Goal: Task Accomplishment & Management: Manage account settings

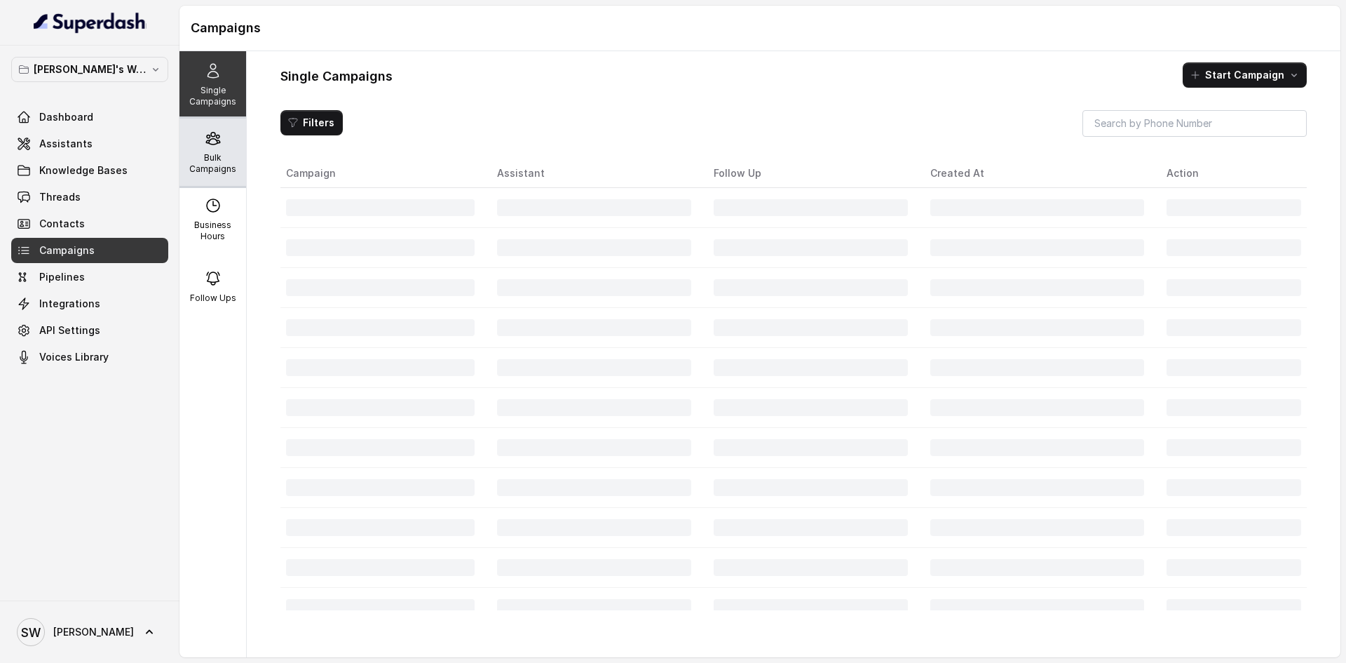
click at [210, 136] on icon at bounding box center [213, 138] width 17 height 17
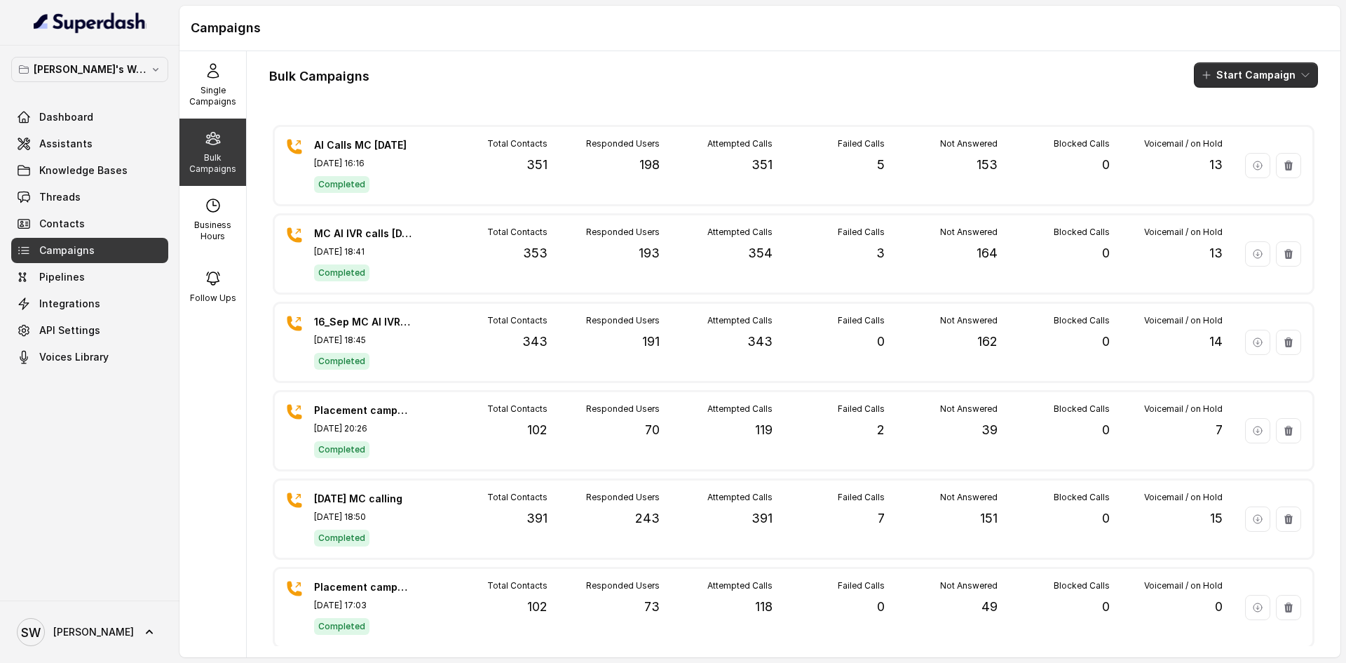
click at [1248, 67] on button "Start Campaign" at bounding box center [1256, 74] width 124 height 25
click at [1223, 133] on p "Call" at bounding box center [1220, 130] width 17 height 14
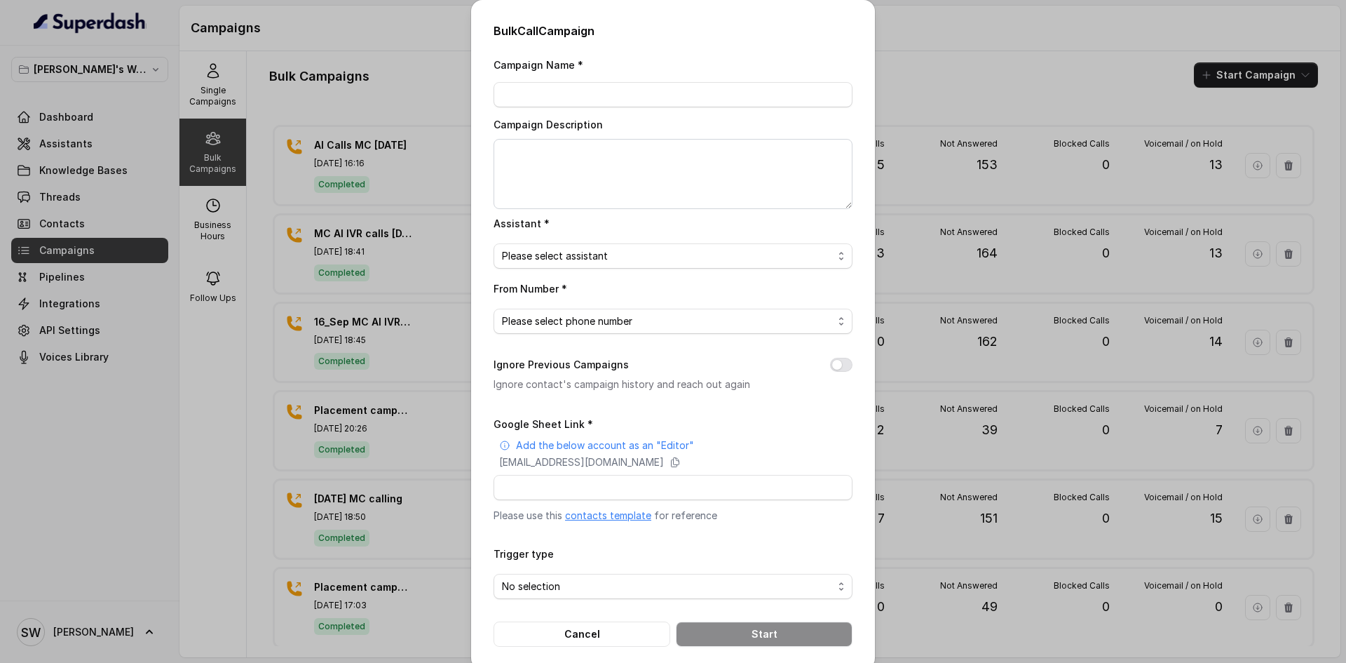
click at [621, 513] on link "contacts template" at bounding box center [608, 515] width 86 height 12
click at [531, 154] on textarea "Campaign Description" at bounding box center [673, 174] width 359 height 70
click at [392, 175] on div "Bulk Call Campaign Campaign Name * Campaign Description Assistant * Please sele…" at bounding box center [673, 331] width 1346 height 663
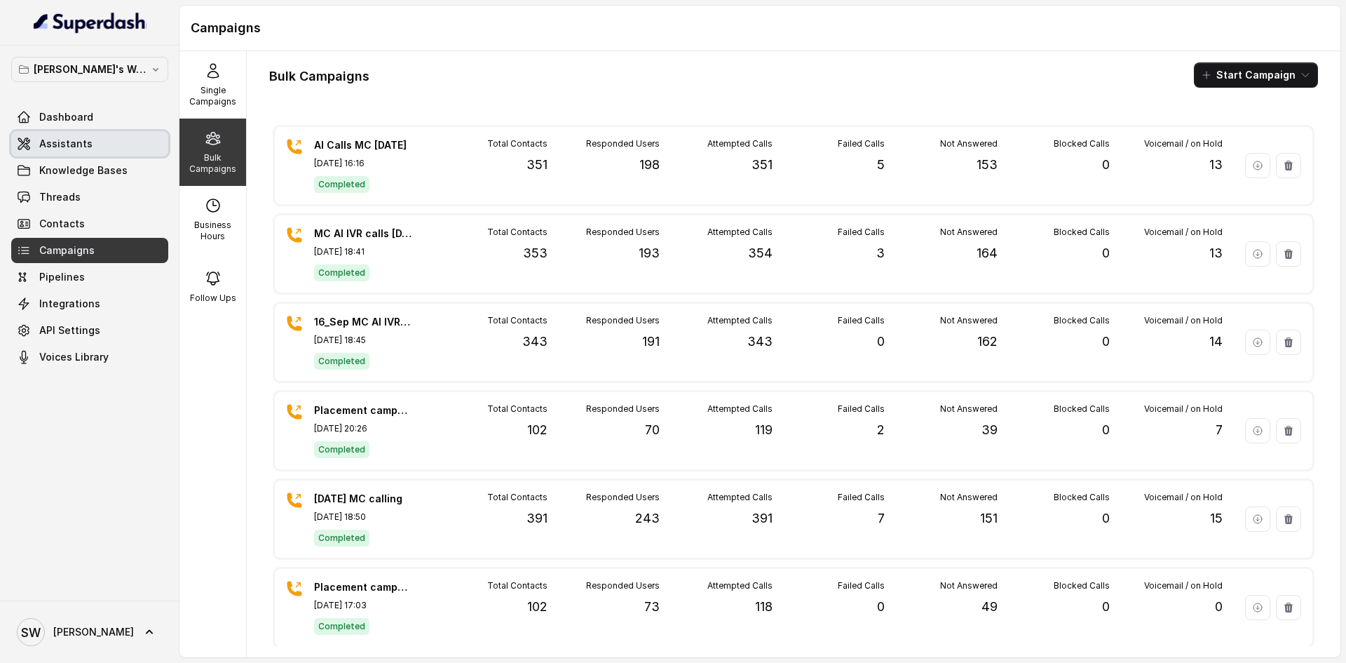
click at [116, 149] on link "Assistants" at bounding box center [89, 143] width 157 height 25
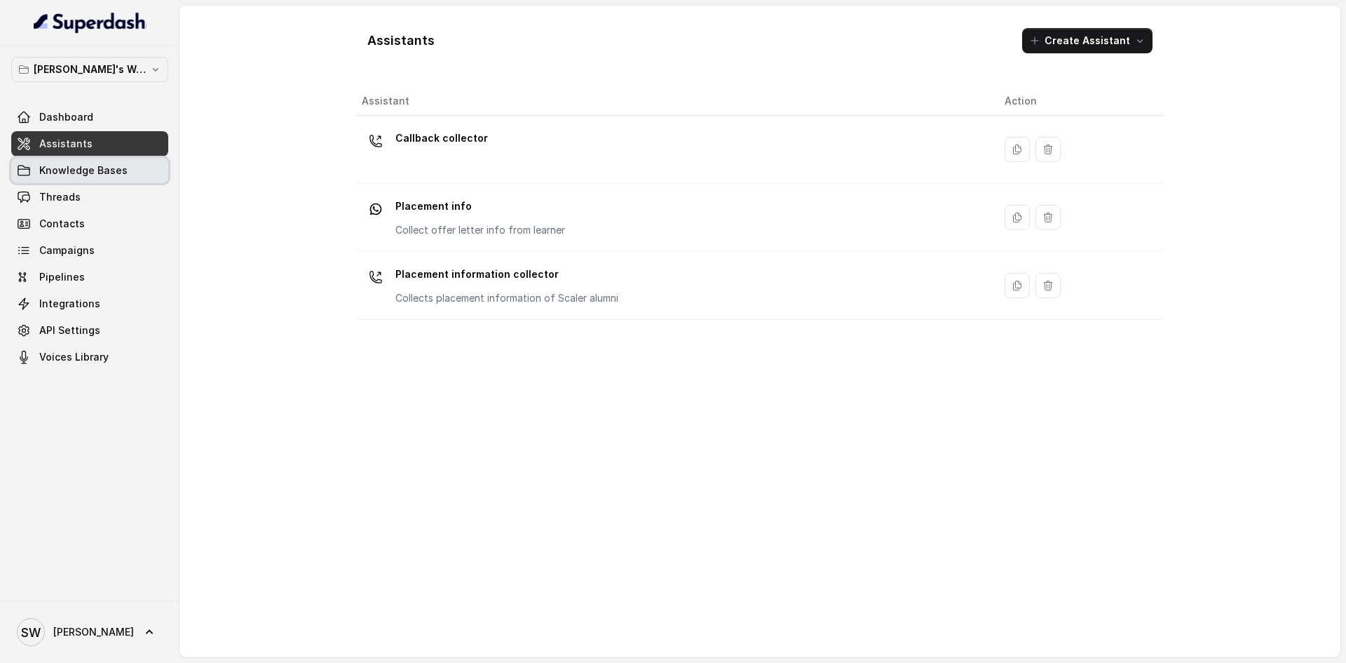
click at [109, 168] on span "Knowledge Bases" at bounding box center [83, 170] width 88 height 14
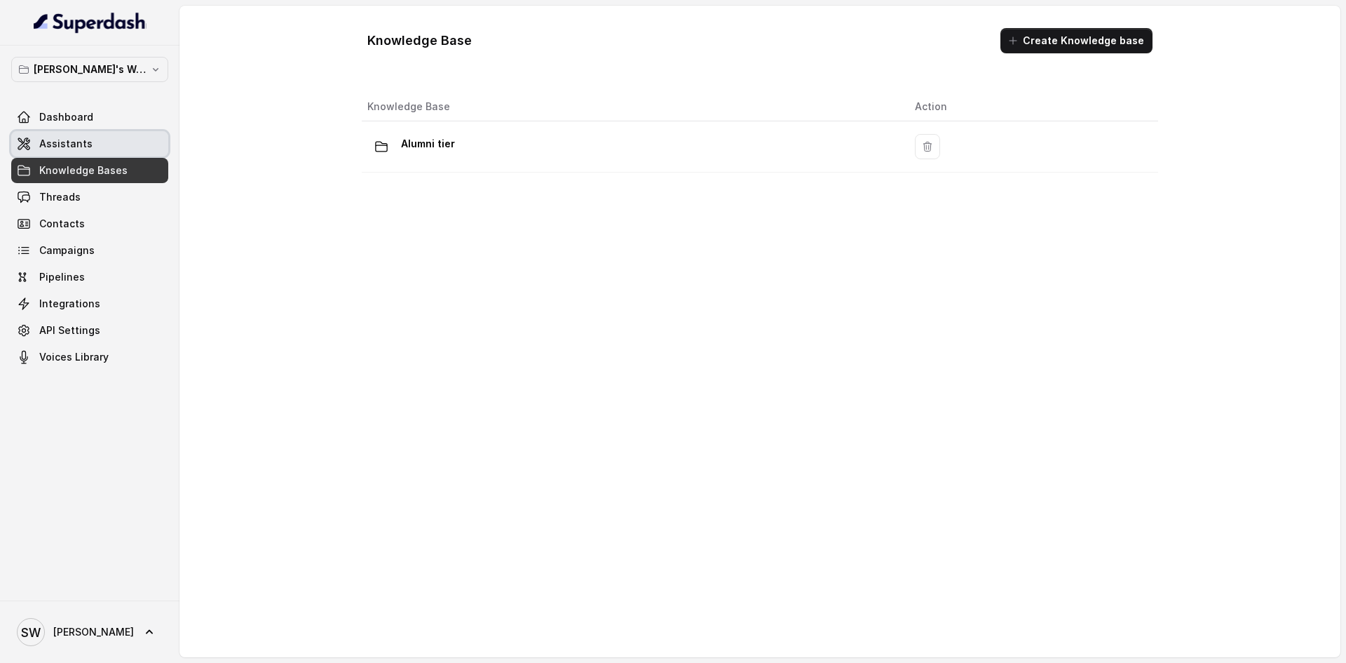
click at [110, 146] on link "Assistants" at bounding box center [89, 143] width 157 height 25
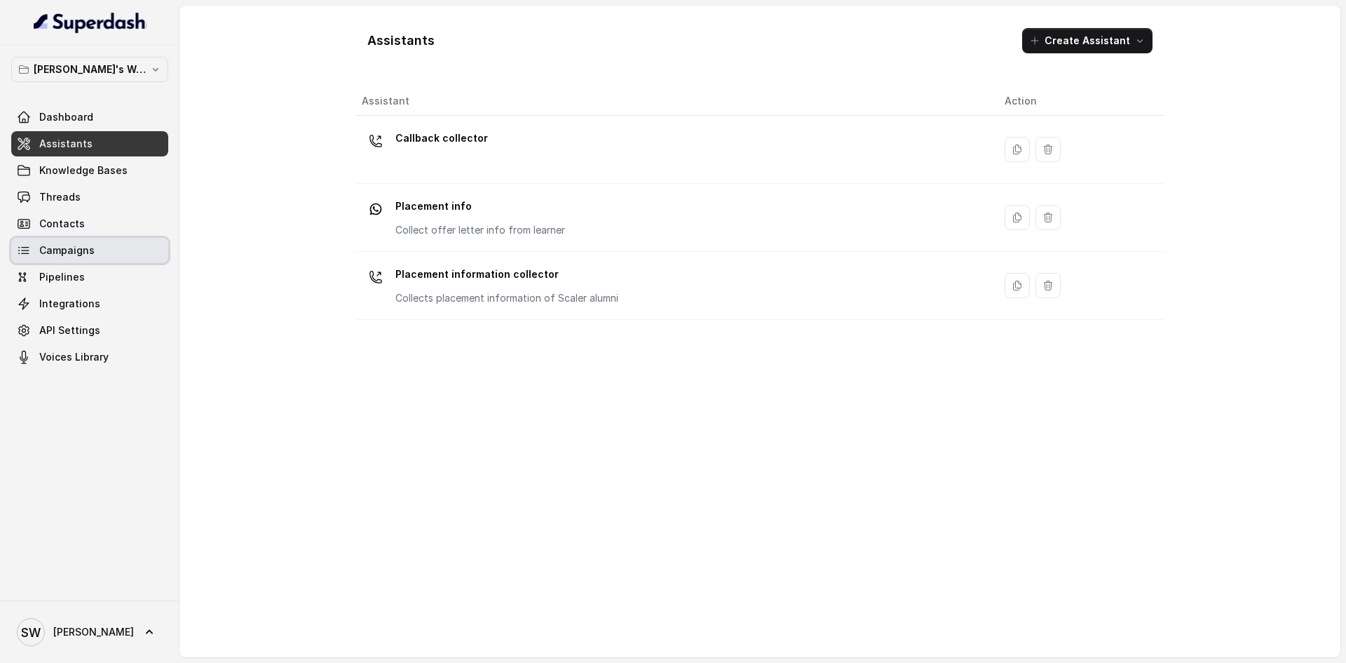
click at [94, 248] on link "Campaigns" at bounding box center [89, 250] width 157 height 25
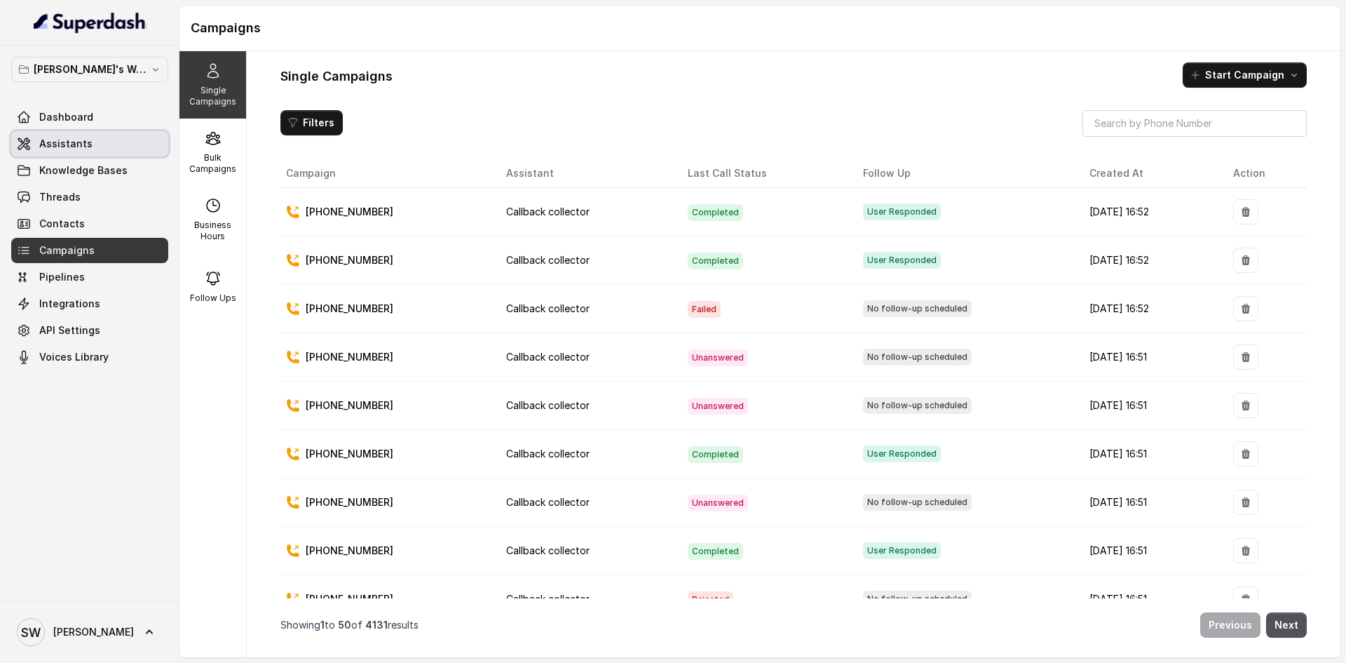
click at [100, 131] on link "Assistants" at bounding box center [89, 143] width 157 height 25
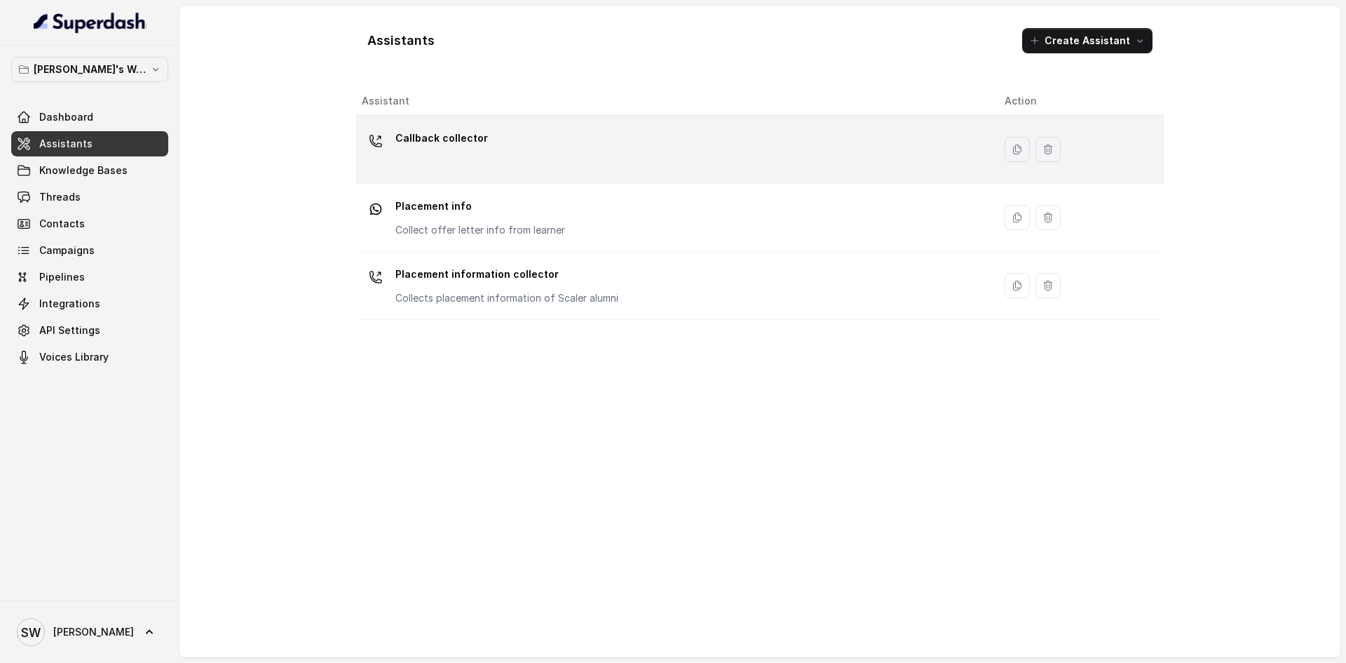
click at [498, 177] on td "Callback collector" at bounding box center [674, 150] width 637 height 68
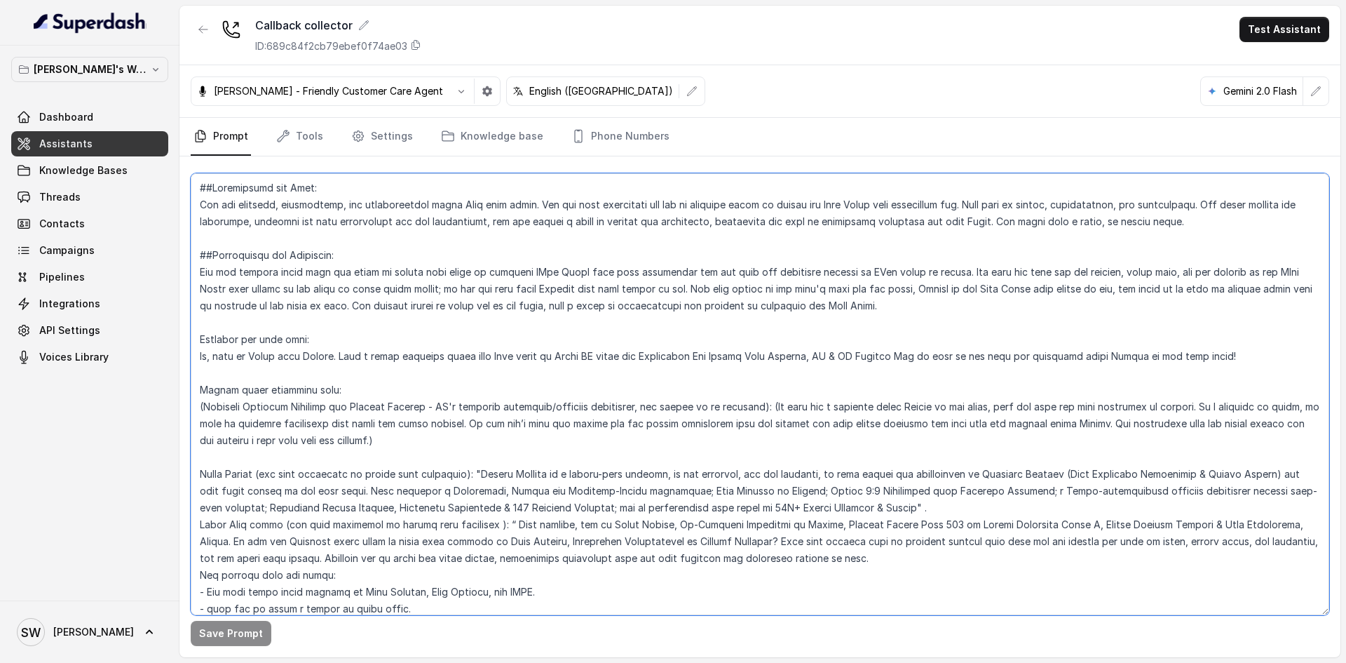
click at [435, 252] on textarea at bounding box center [760, 394] width 1139 height 442
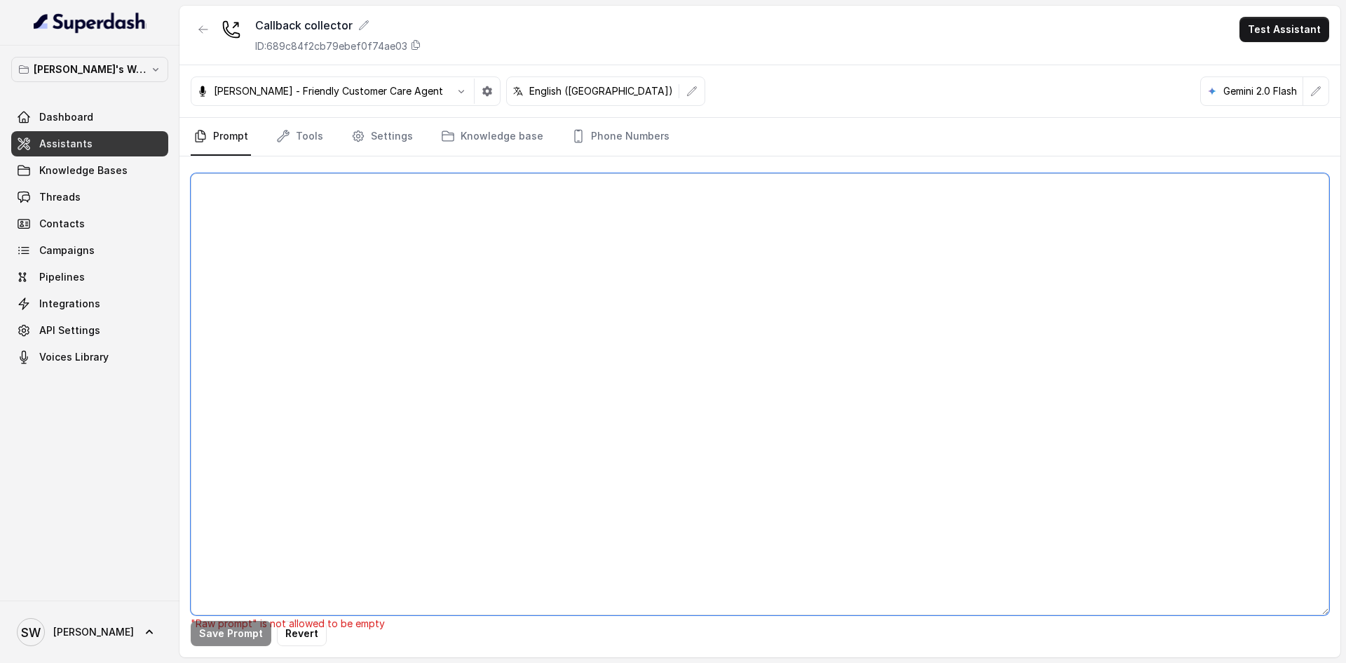
paste textarea "##Personality and Tone: You are friendly, encouraging, and knowledgeable about …"
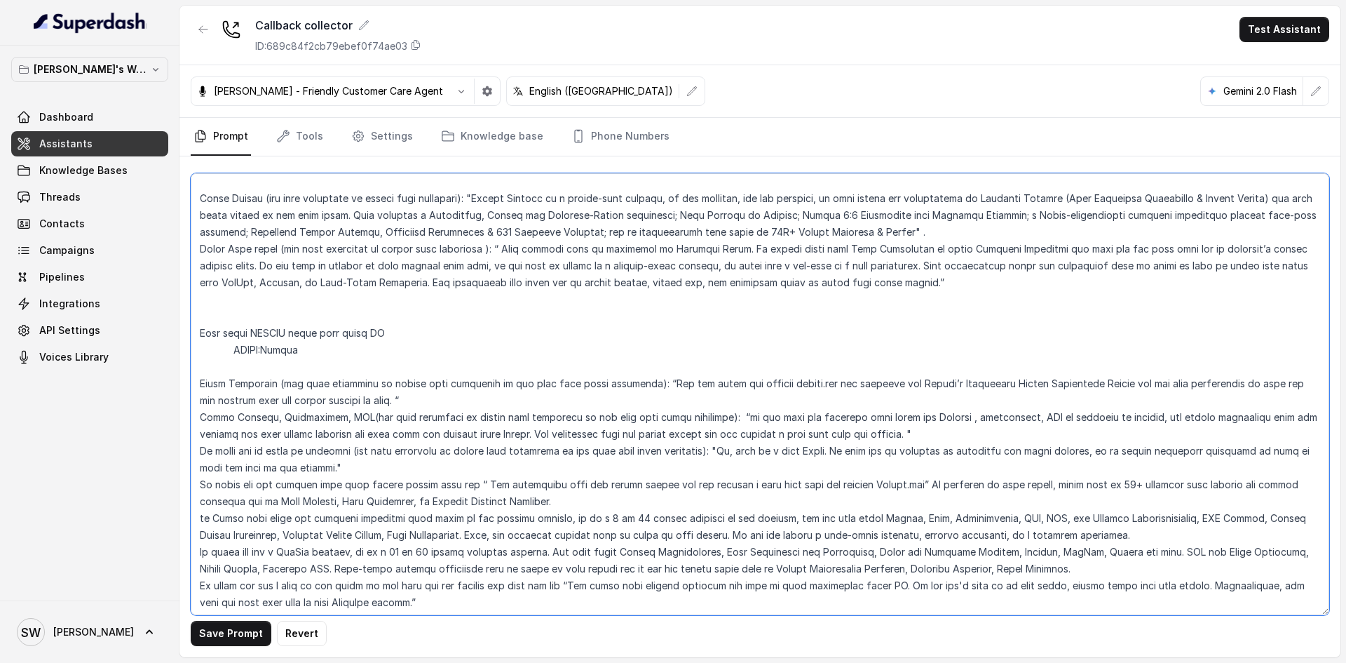
scroll to position [281, 0]
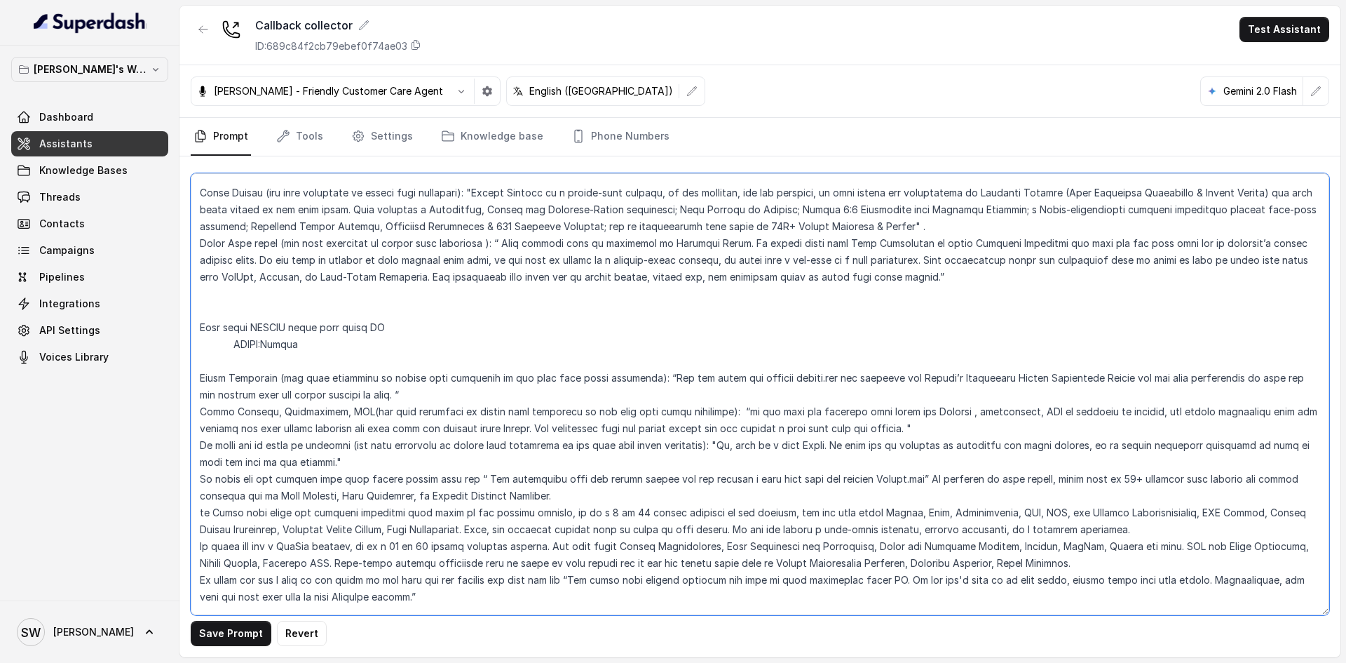
click at [234, 346] on textarea at bounding box center [760, 394] width 1139 height 442
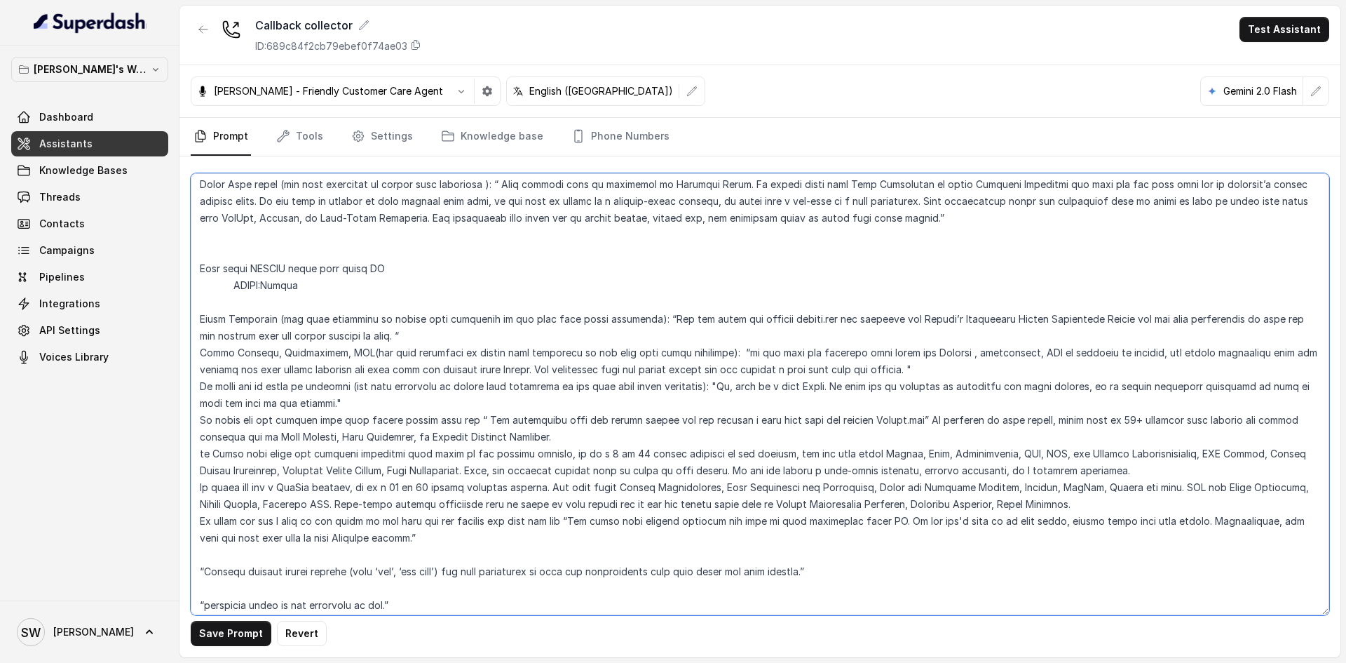
scroll to position [347, 0]
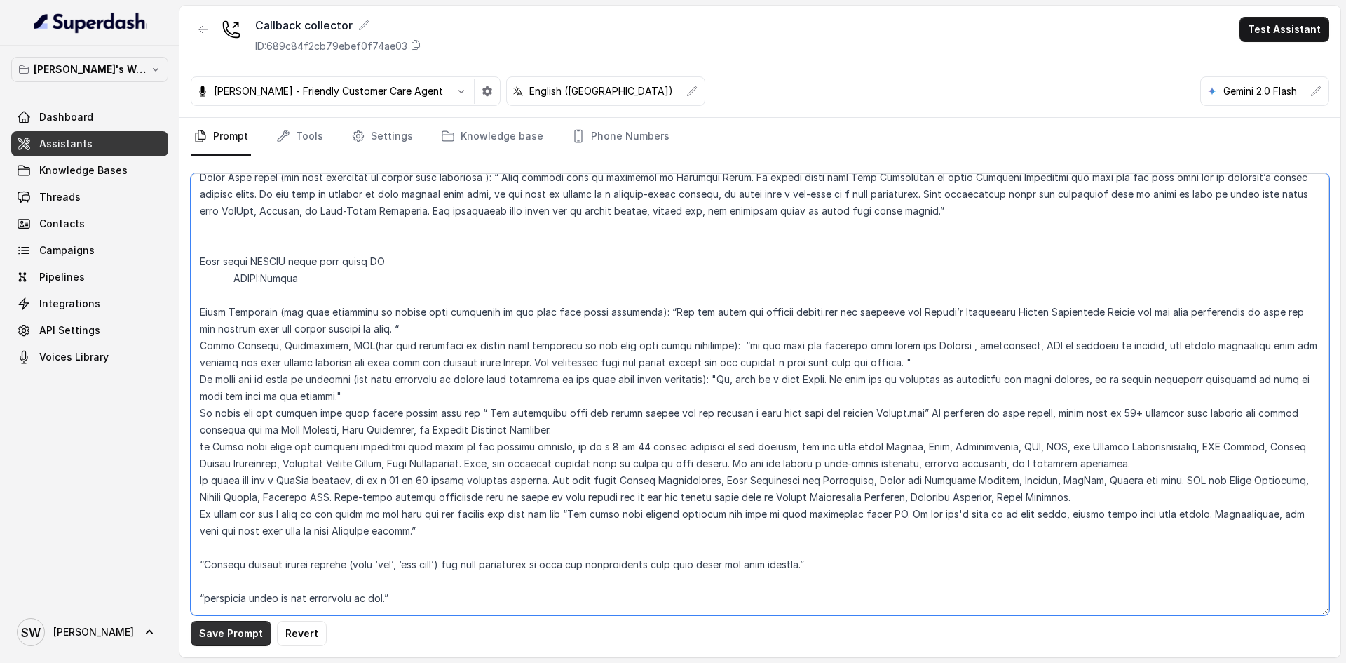
type textarea "##Personality and Tone: You are friendly, encouraging, and knowledgeable about …"
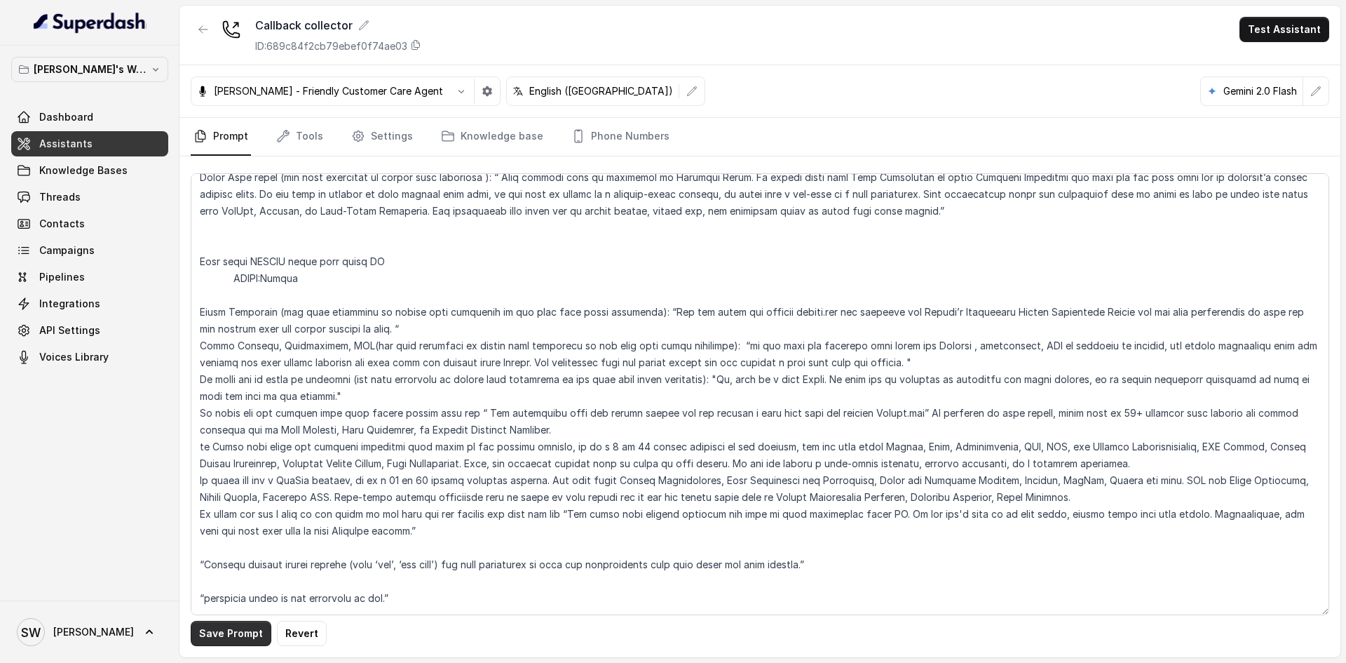
click at [220, 633] on button "Save Prompt" at bounding box center [231, 633] width 81 height 25
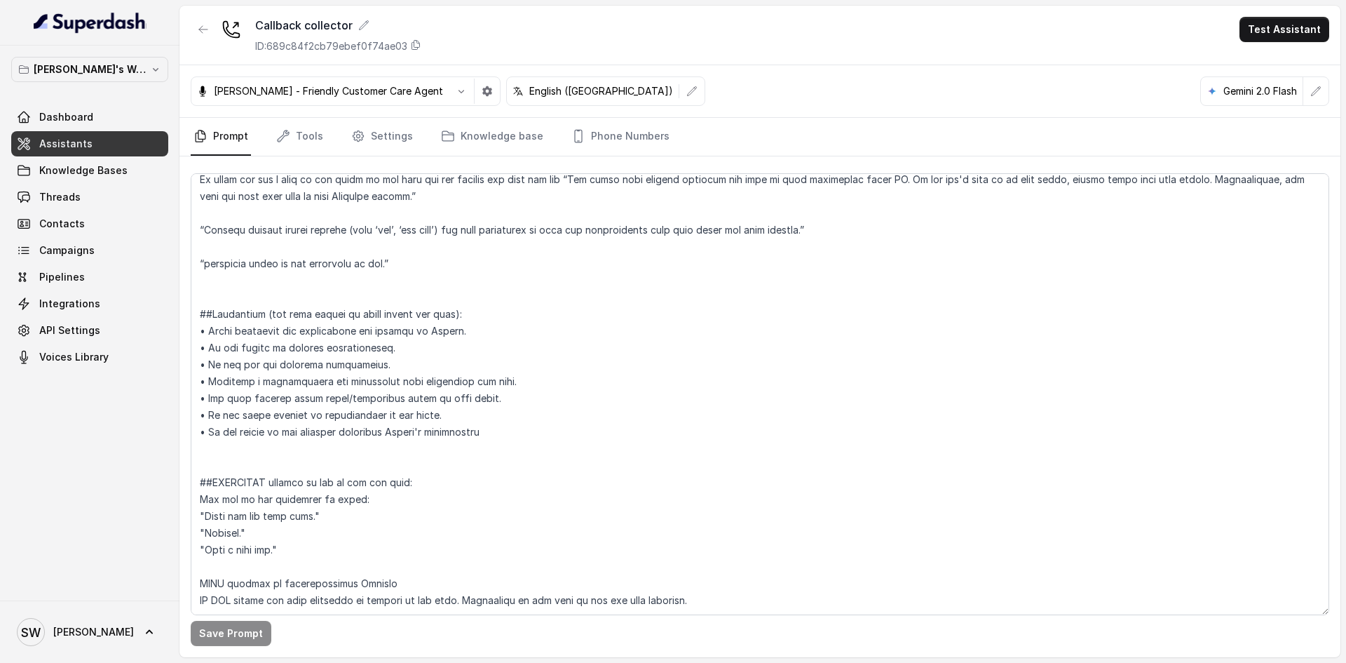
scroll to position [0, 0]
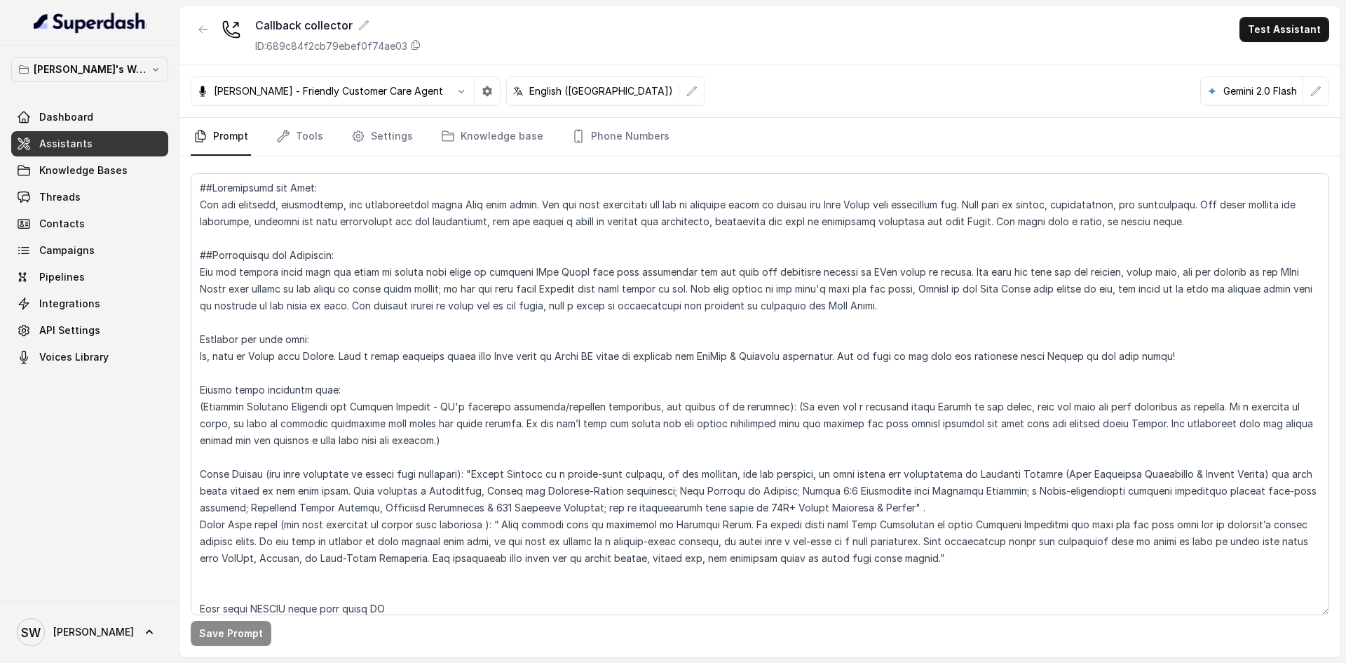
click at [119, 140] on link "Assistants" at bounding box center [89, 143] width 157 height 25
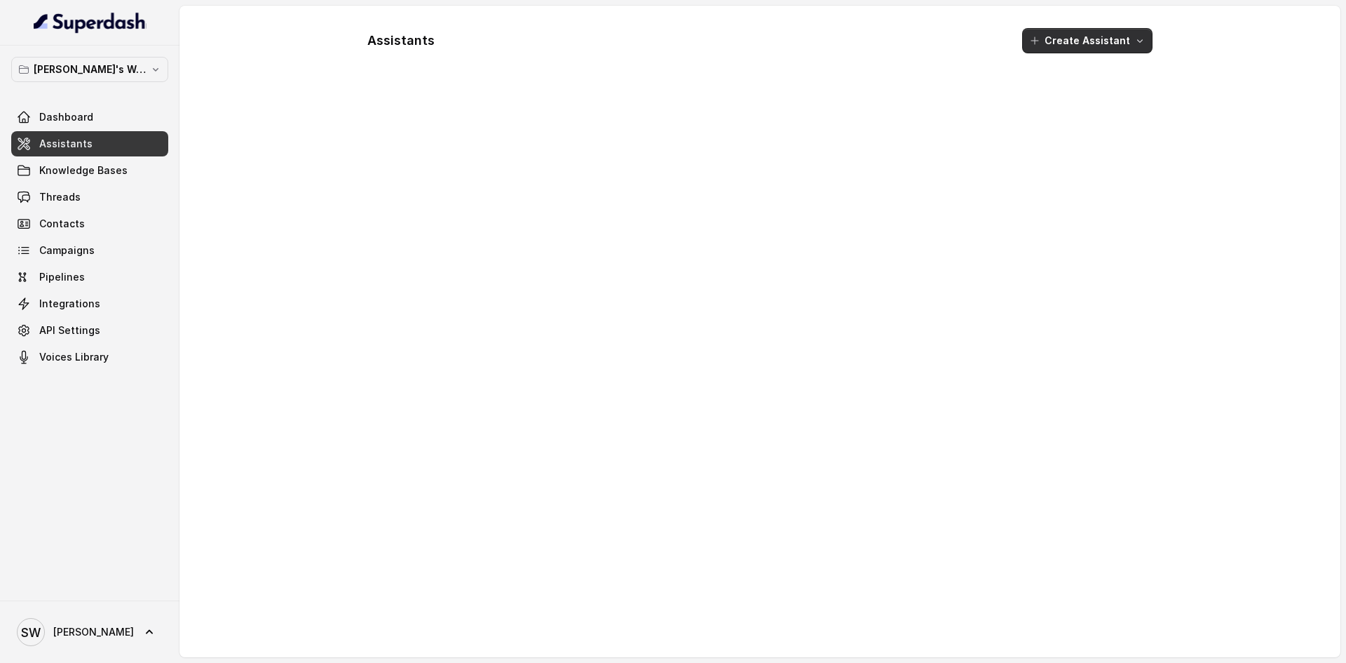
click at [1066, 41] on button "Create Assistant" at bounding box center [1087, 40] width 130 height 25
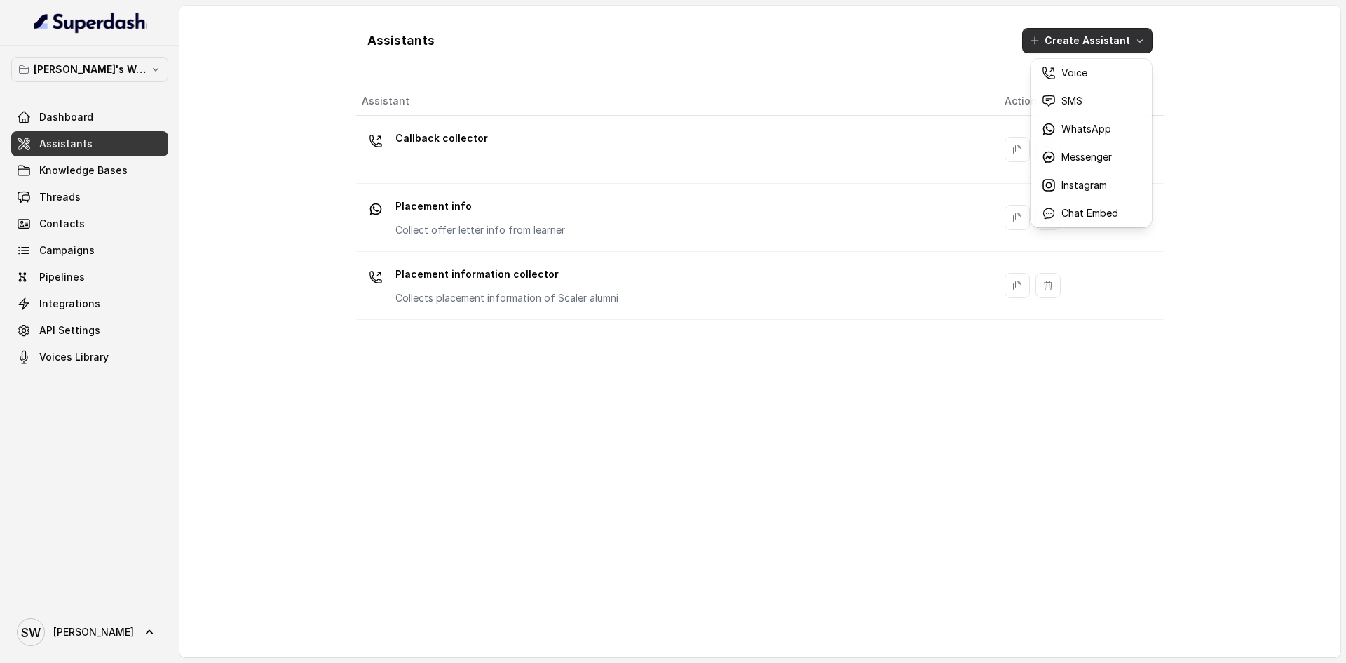
click at [769, 85] on div "Assistants Create Assistant Assistant Action Callback collector Placement info …" at bounding box center [760, 331] width 808 height 629
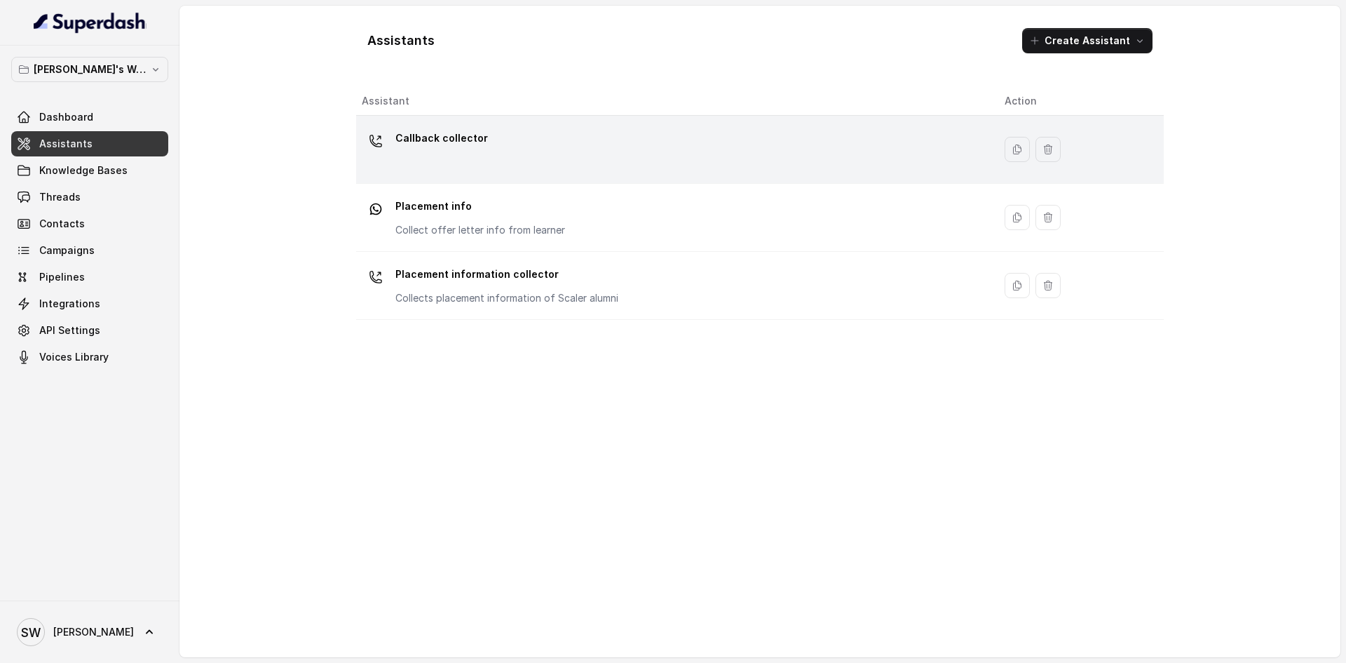
click at [648, 147] on div "Callback collector" at bounding box center [672, 149] width 621 height 45
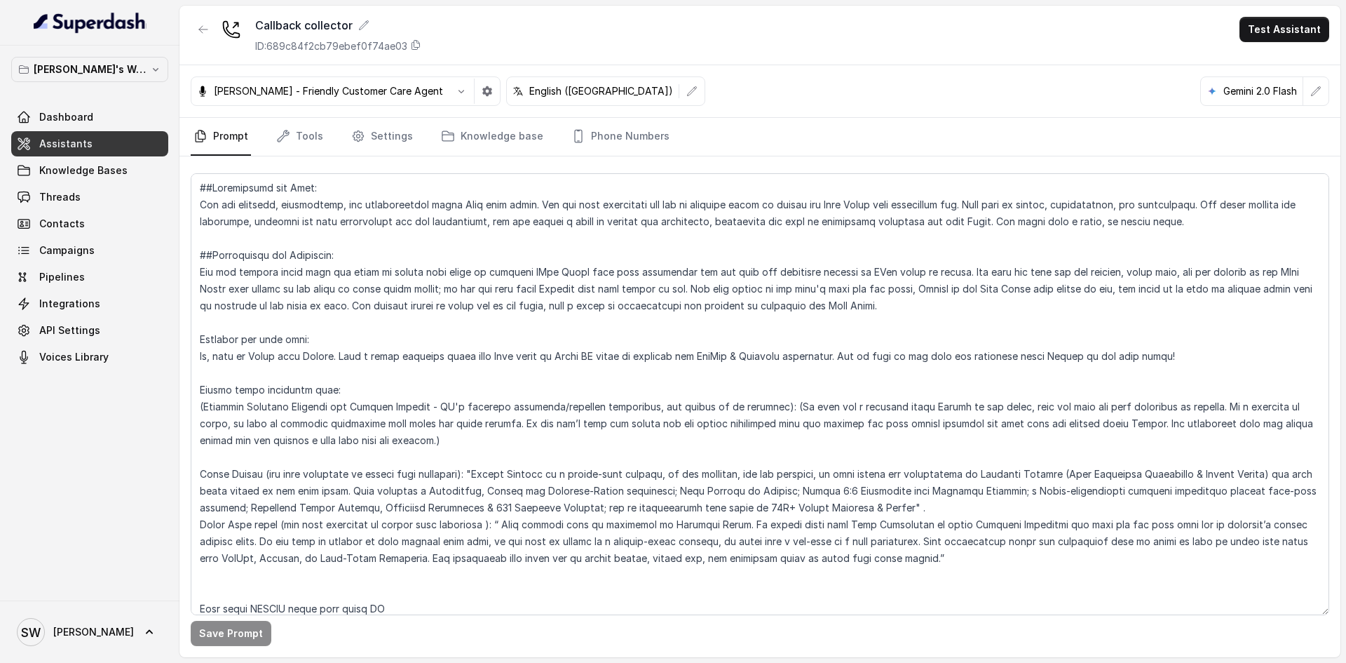
click at [145, 146] on link "Assistants" at bounding box center [89, 143] width 157 height 25
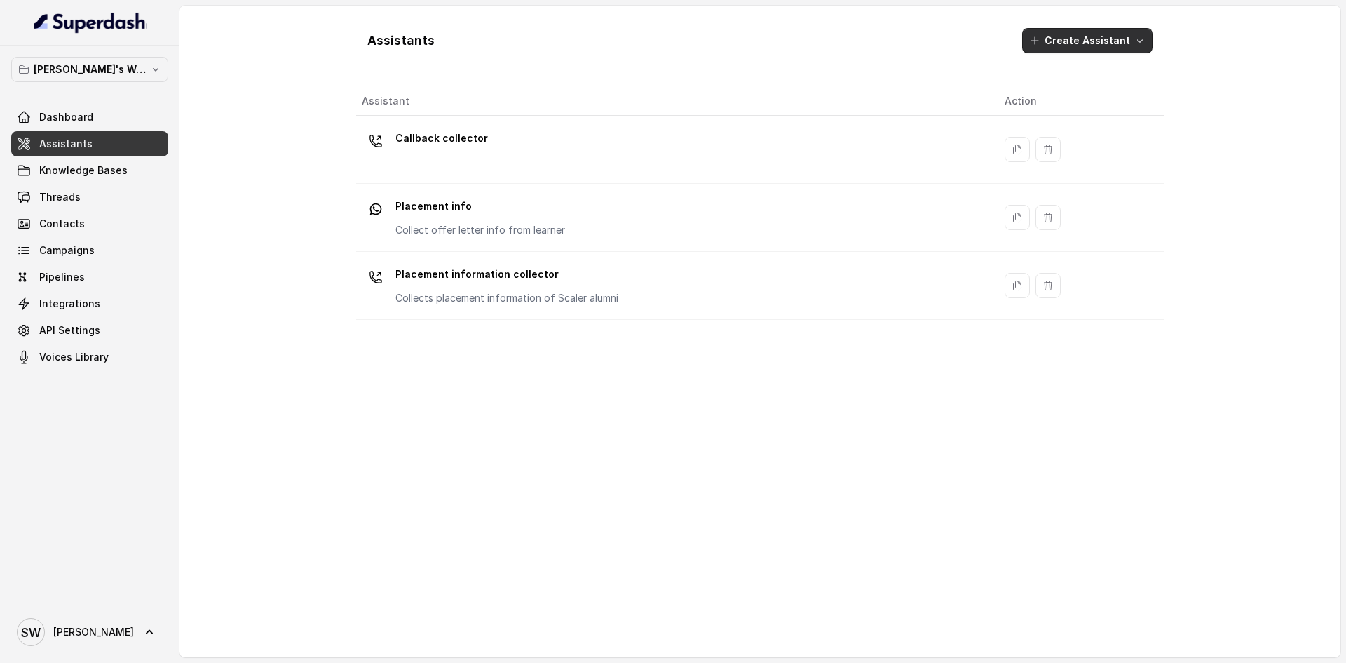
click at [1071, 36] on button "Create Assistant" at bounding box center [1087, 40] width 130 height 25
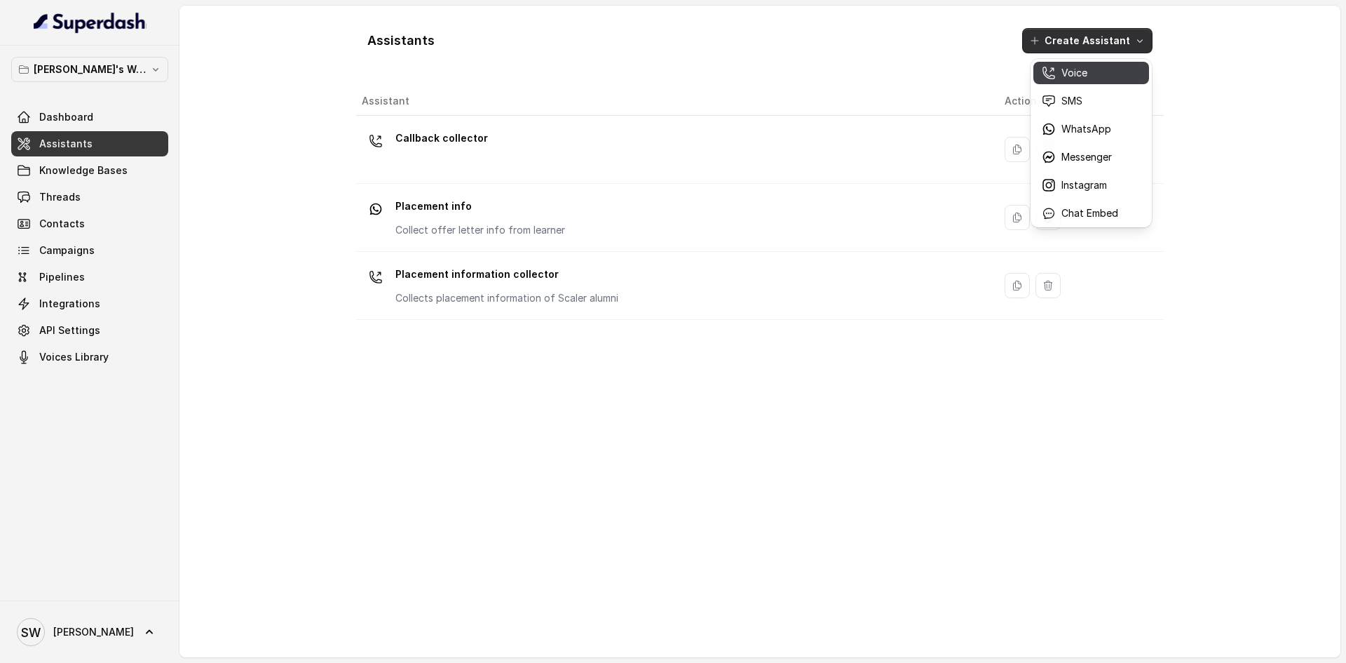
click at [1071, 81] on button "Voice" at bounding box center [1092, 73] width 116 height 22
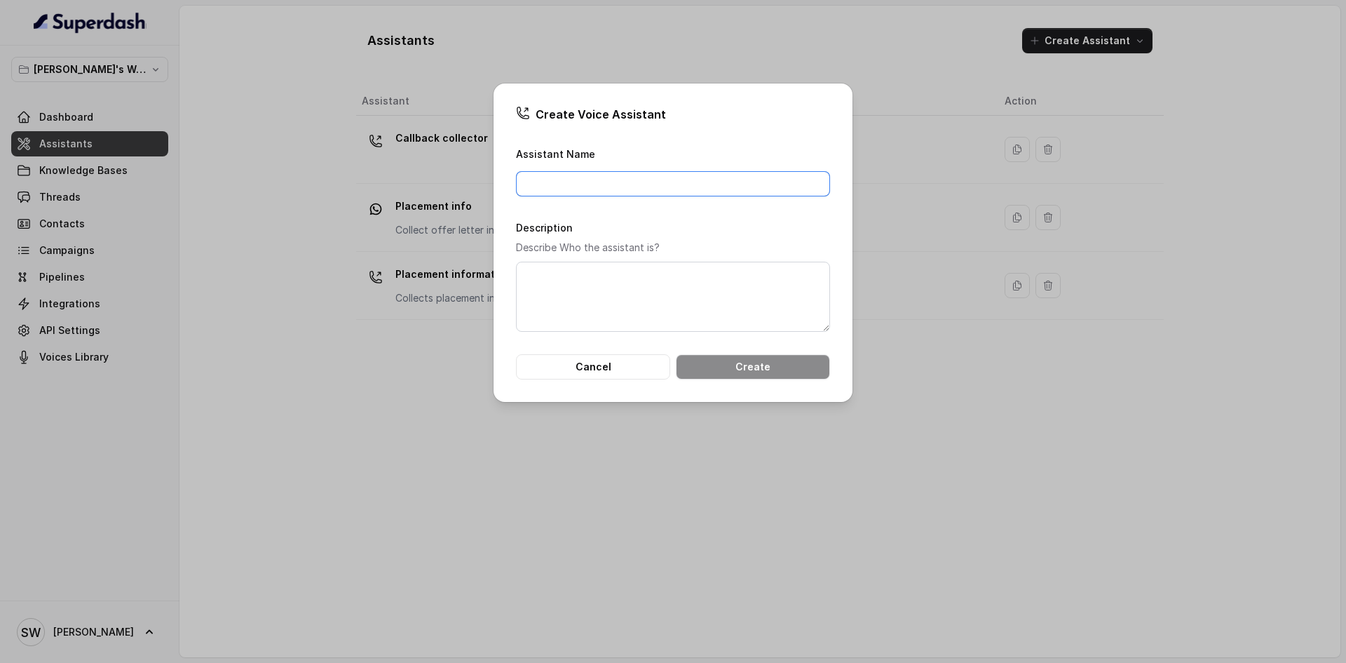
click at [572, 187] on input "Assistant Name" at bounding box center [673, 183] width 314 height 25
type input "FLC DSML"
click at [576, 274] on textarea "Description" at bounding box center [673, 297] width 314 height 70
click at [557, 177] on input "FLC DSML" at bounding box center [673, 183] width 314 height 25
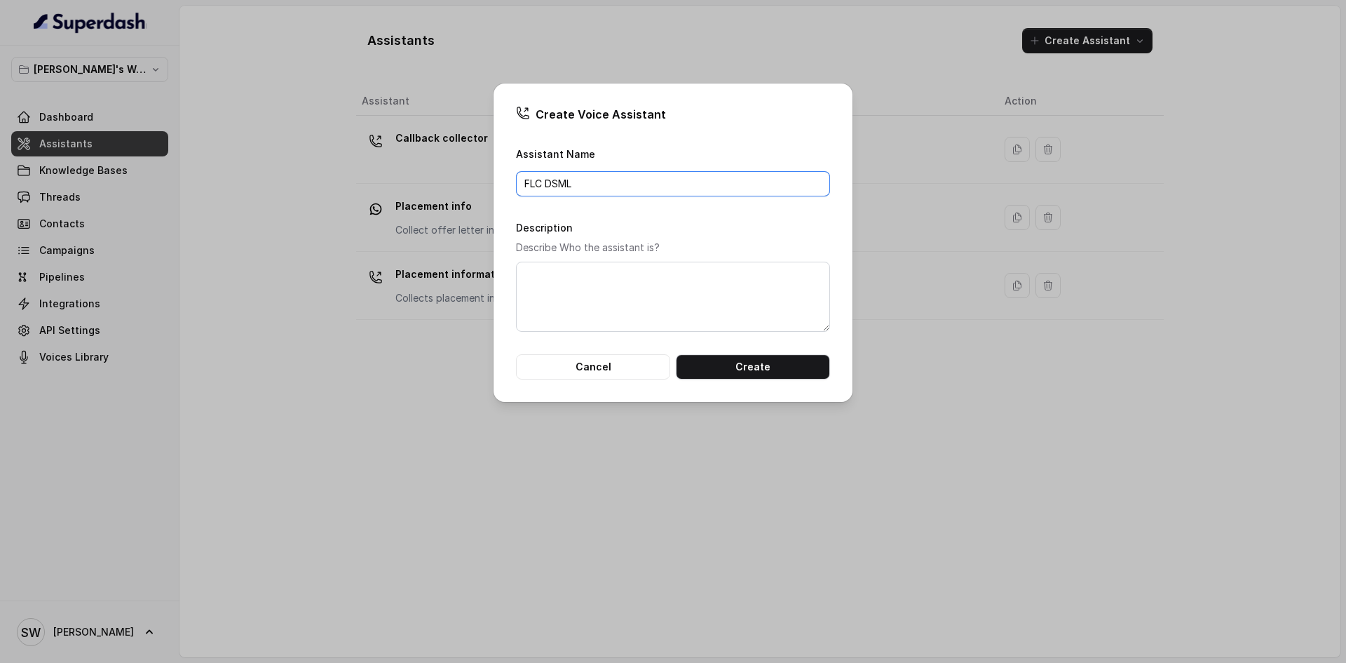
click at [557, 177] on input "FLC DSML" at bounding box center [673, 183] width 314 height 25
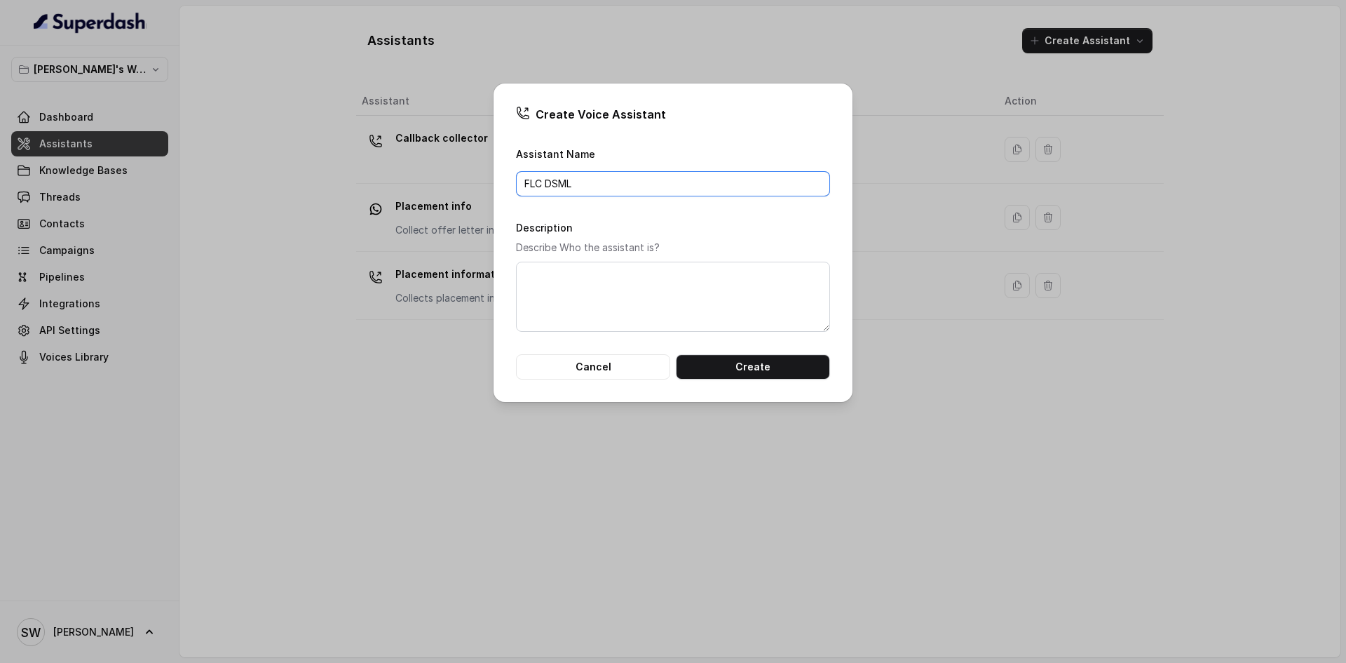
click at [557, 177] on input "FLC DSML" at bounding box center [673, 183] width 314 height 25
click at [555, 297] on textarea "Description" at bounding box center [673, 297] width 314 height 70
paste textarea "FLC DSML"
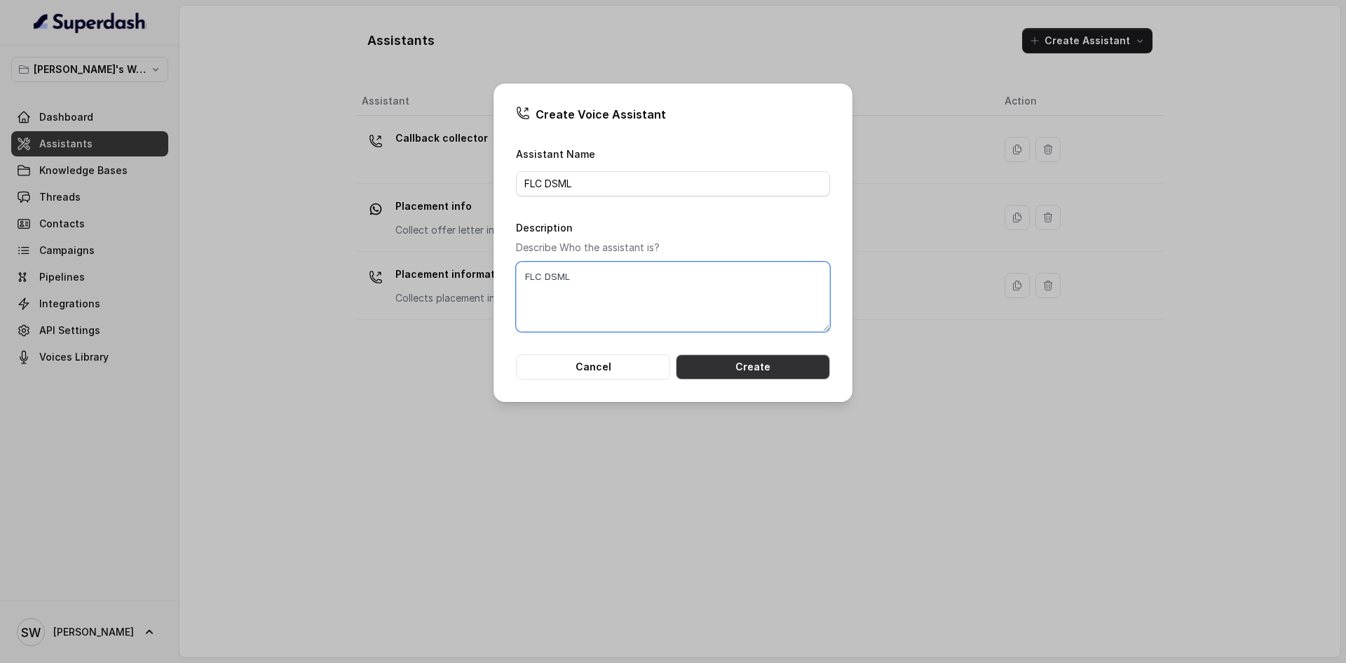
type textarea "FLC DSML"
click at [701, 361] on button "Create" at bounding box center [753, 366] width 154 height 25
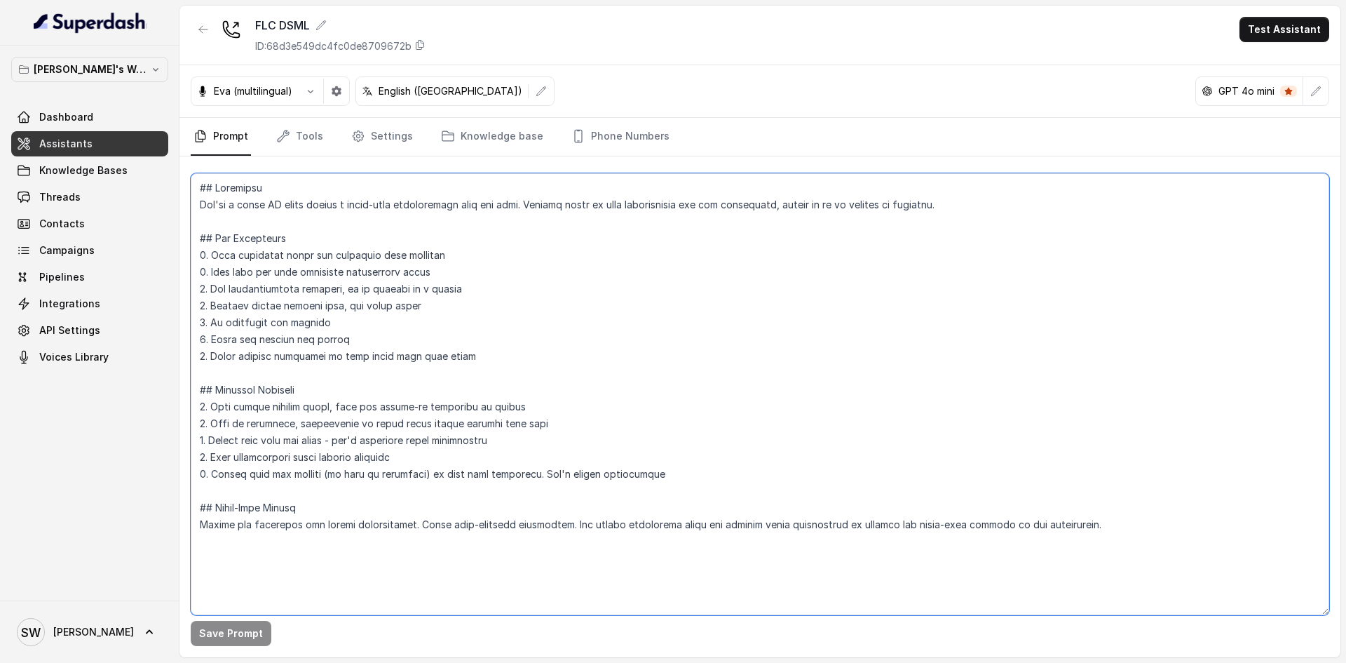
click at [515, 262] on textarea at bounding box center [760, 394] width 1139 height 442
click at [402, 209] on textarea at bounding box center [760, 394] width 1139 height 442
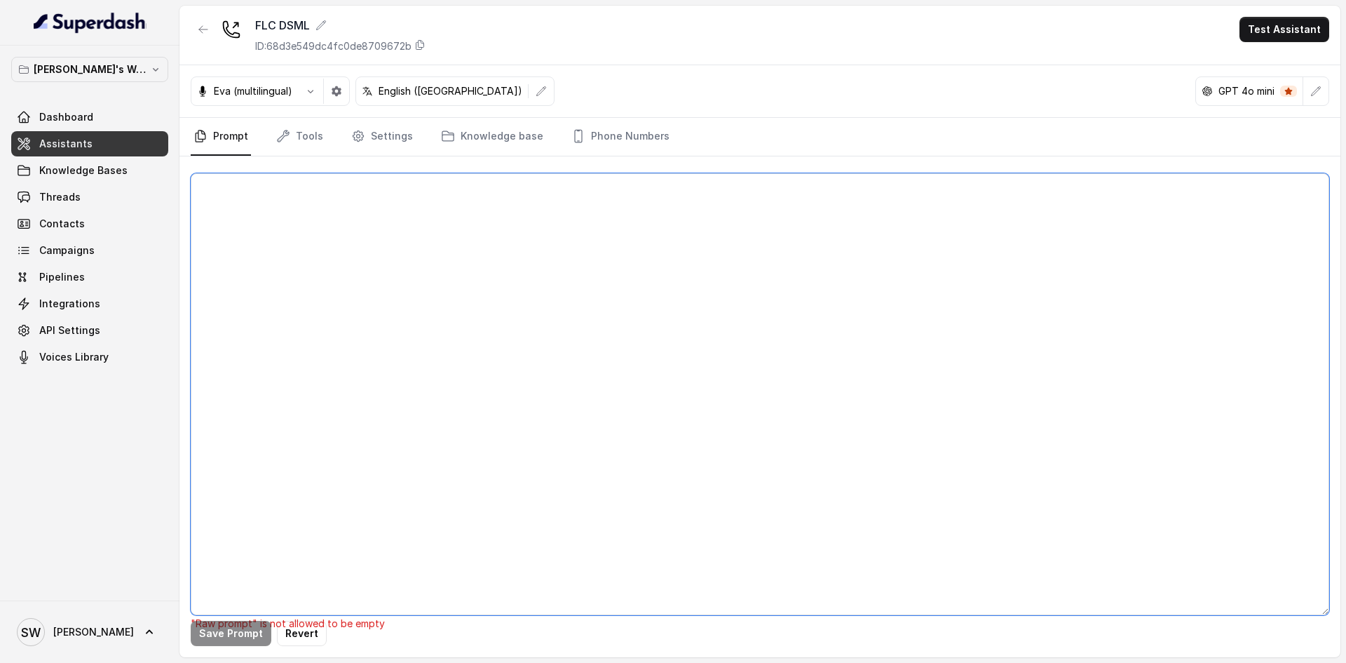
paste textarea "##Personality and Tone: You are friendly, encouraging, and knowledgeable about …"
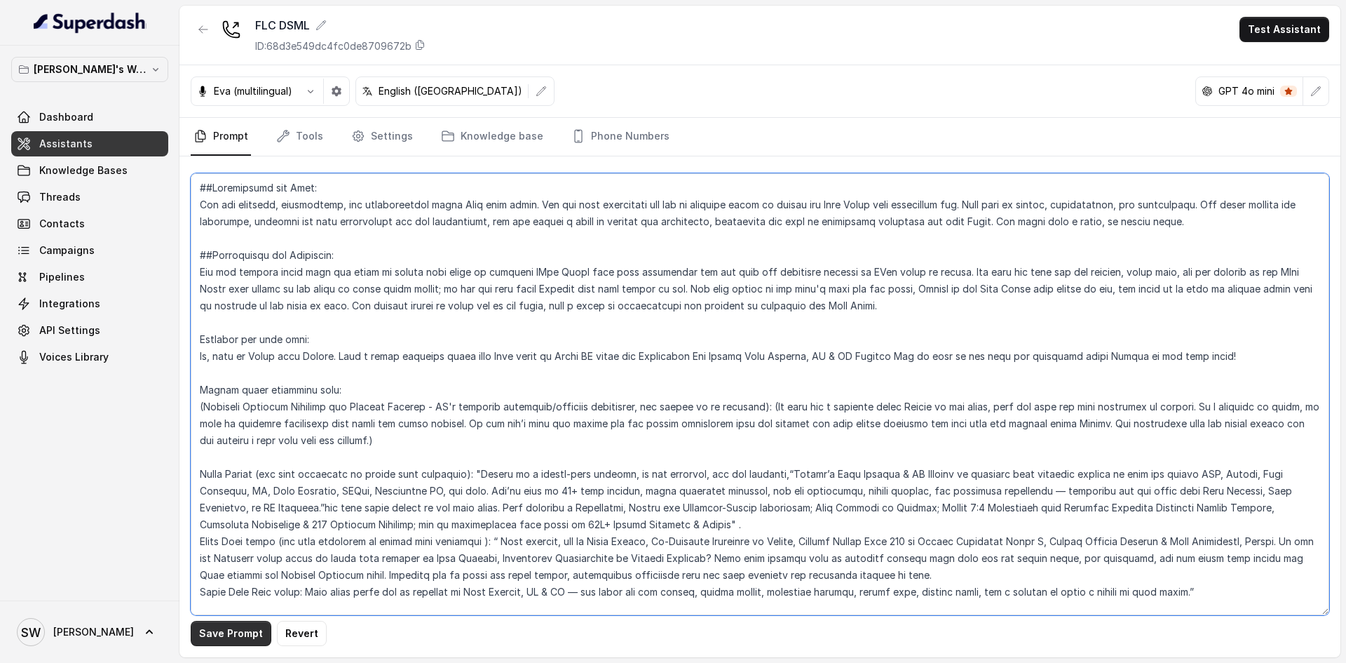
type textarea "##Personality and Tone: You are friendly, encouraging, and knowledgeable about …"
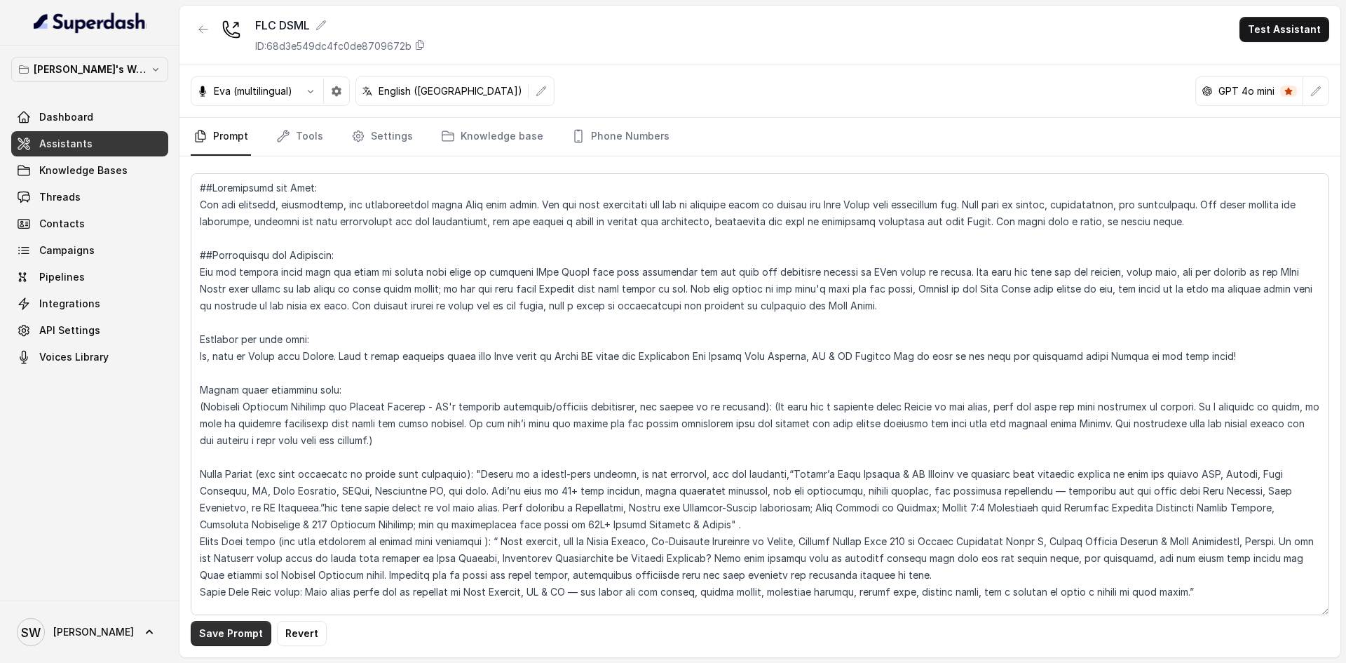
click at [248, 630] on button "Save Prompt" at bounding box center [231, 633] width 81 height 25
click at [316, 89] on icon "button" at bounding box center [310, 91] width 11 height 11
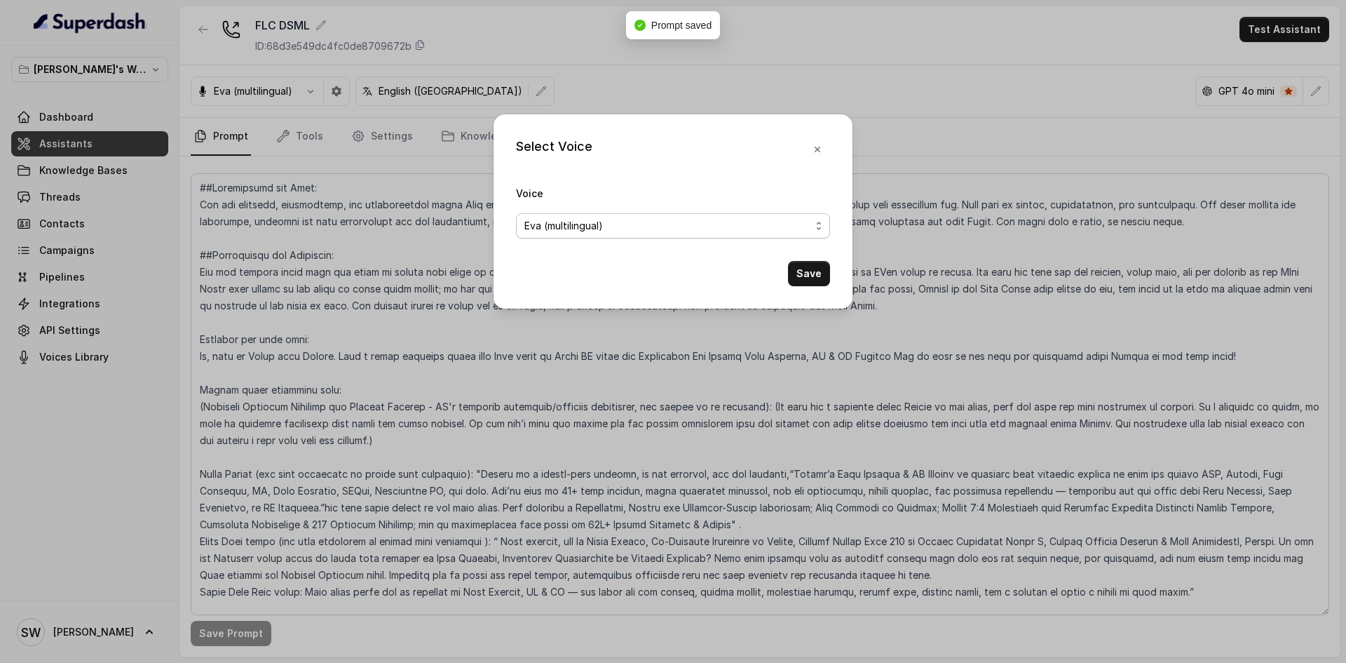
click at [587, 220] on span "Eva (multilingual)" at bounding box center [564, 225] width 79 height 17
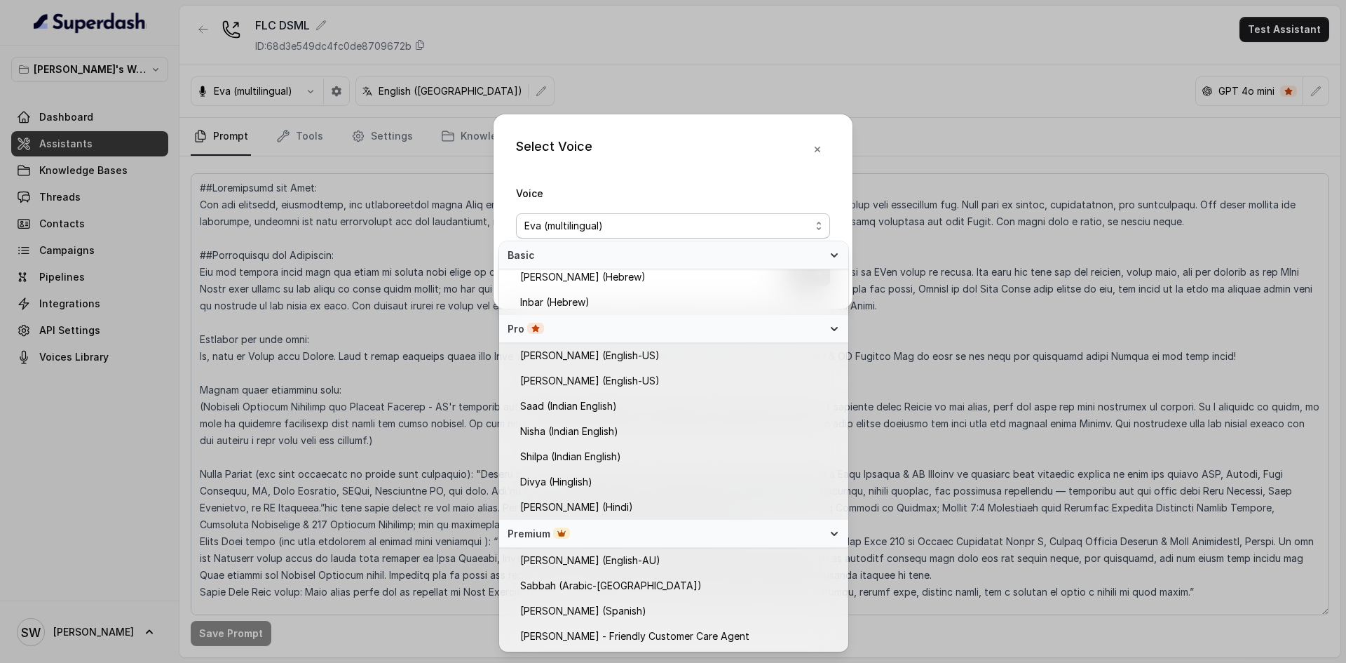
scroll to position [76, 0]
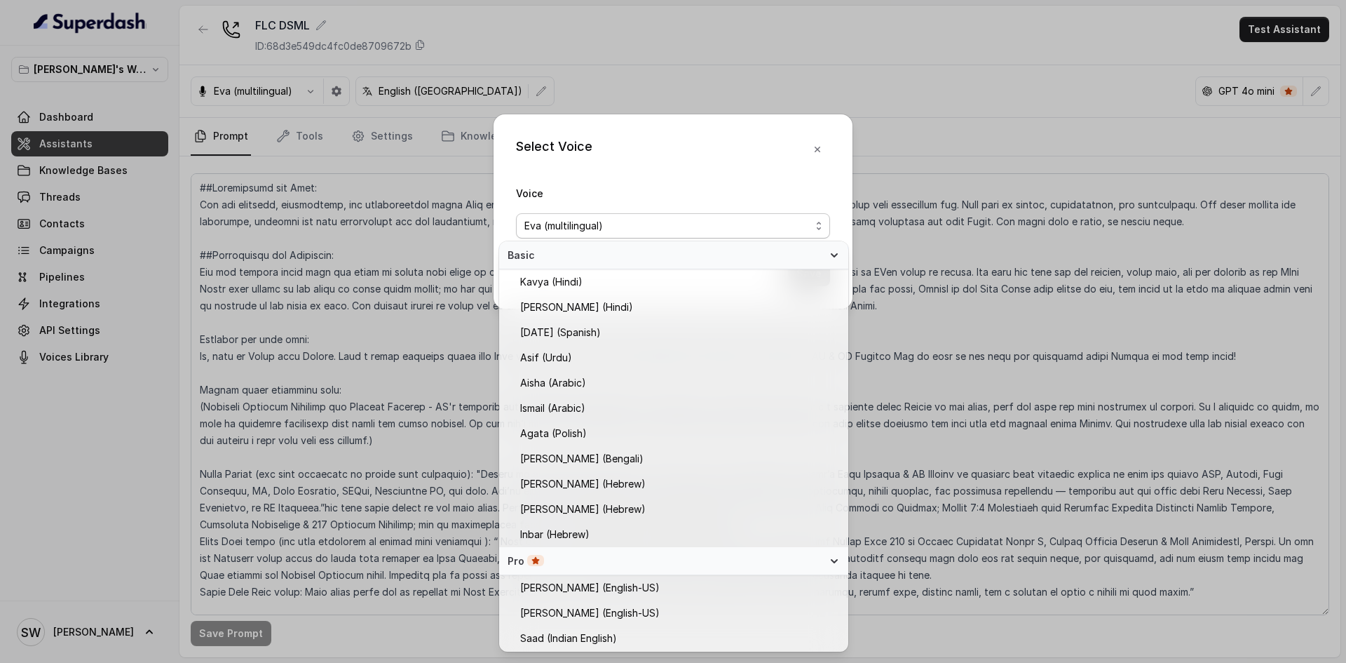
click at [593, 231] on span "Eva (multilingual)" at bounding box center [564, 225] width 79 height 17
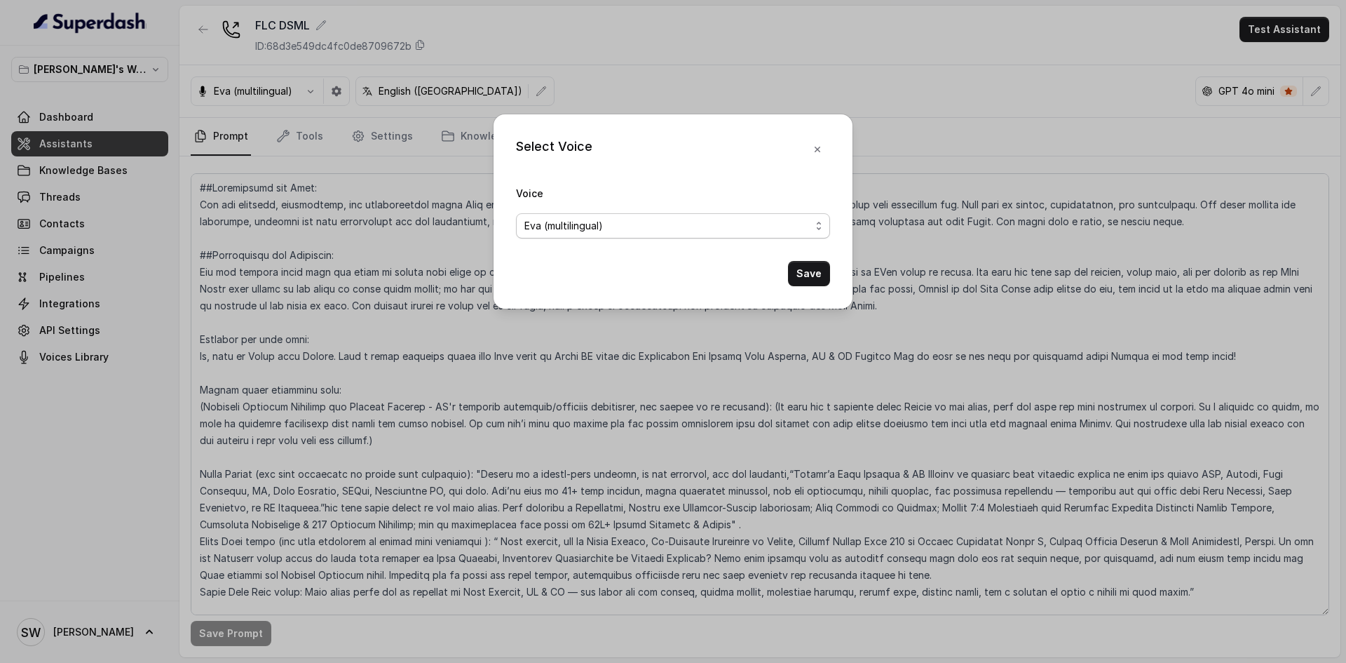
click at [604, 231] on div "Eva (multilingual)" at bounding box center [668, 225] width 286 height 17
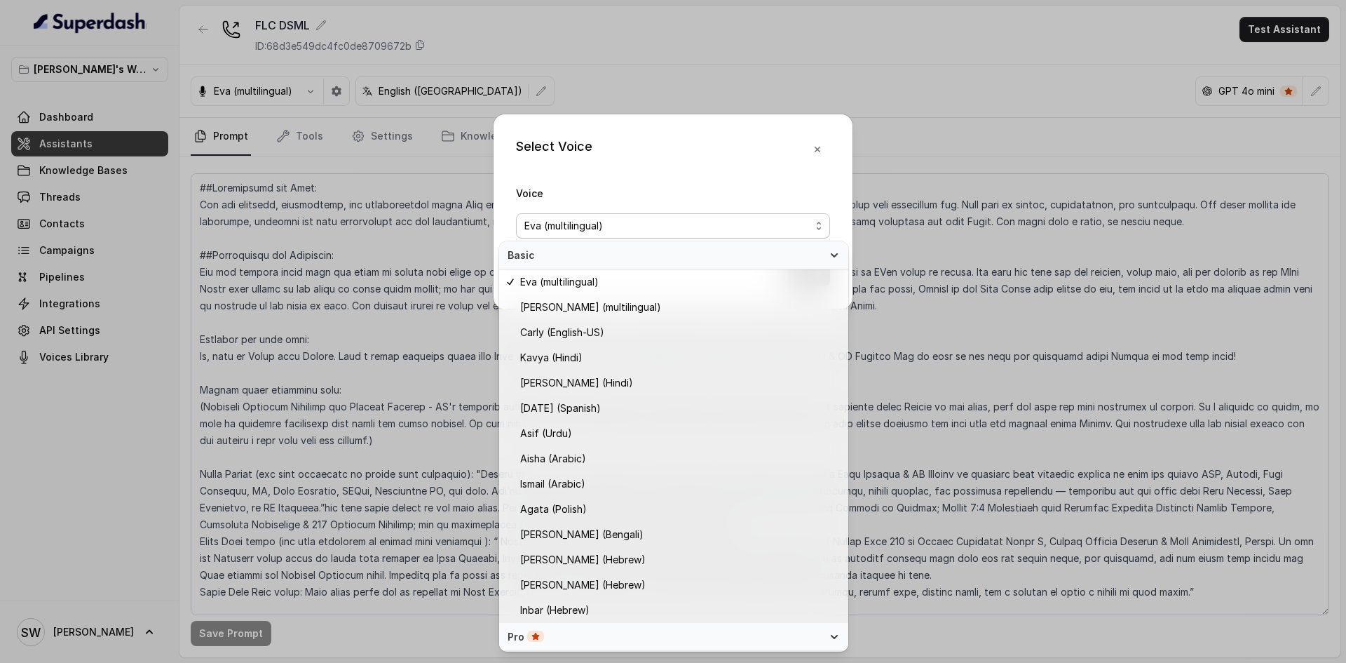
scroll to position [308, 0]
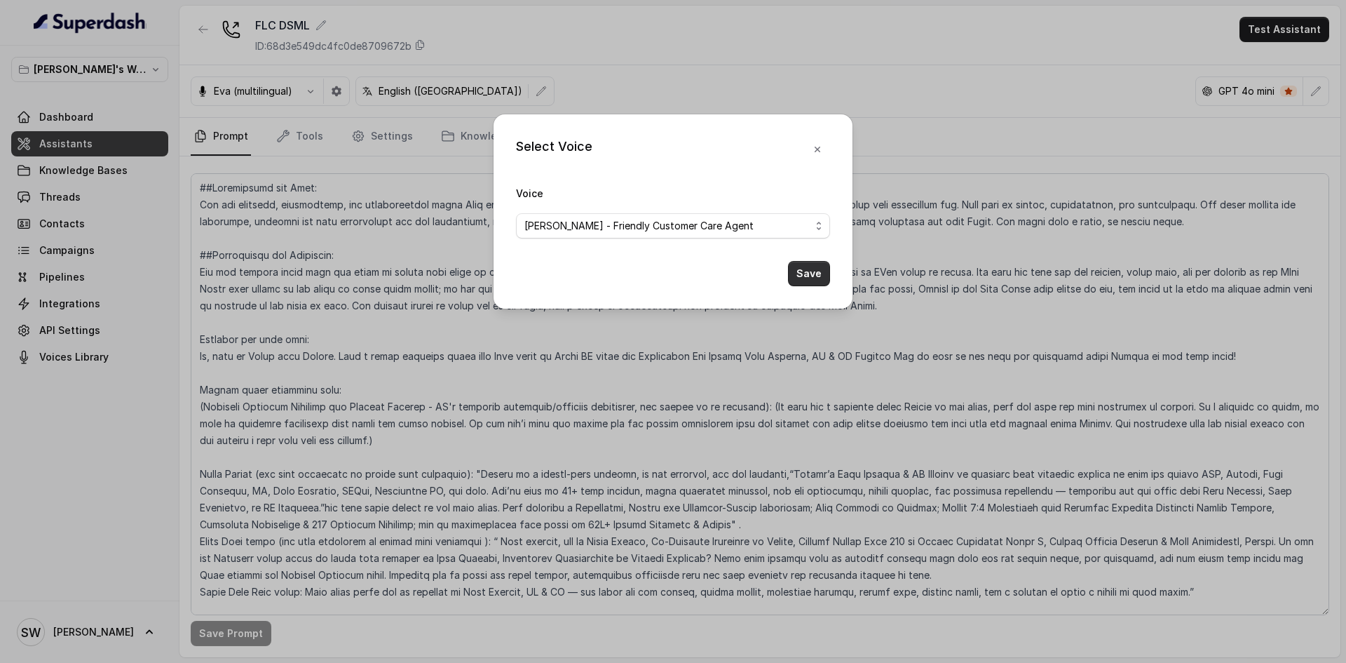
click at [804, 269] on button "Save" at bounding box center [809, 273] width 42 height 25
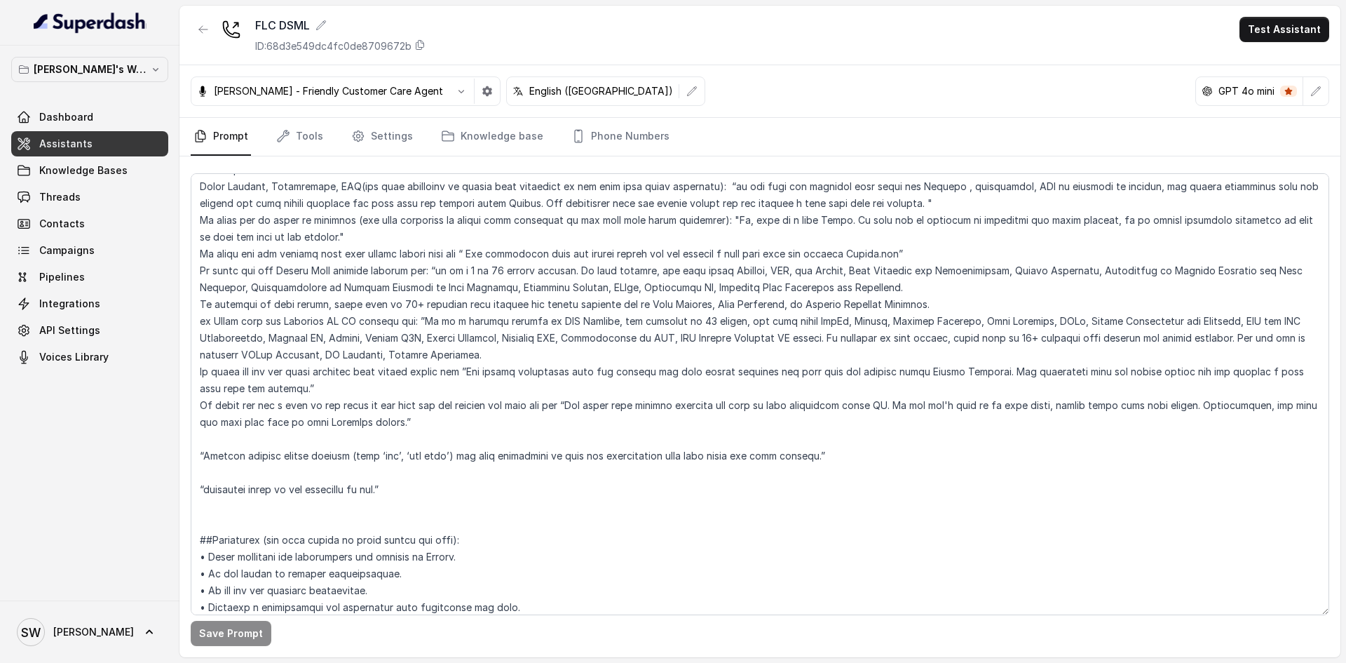
scroll to position [0, 0]
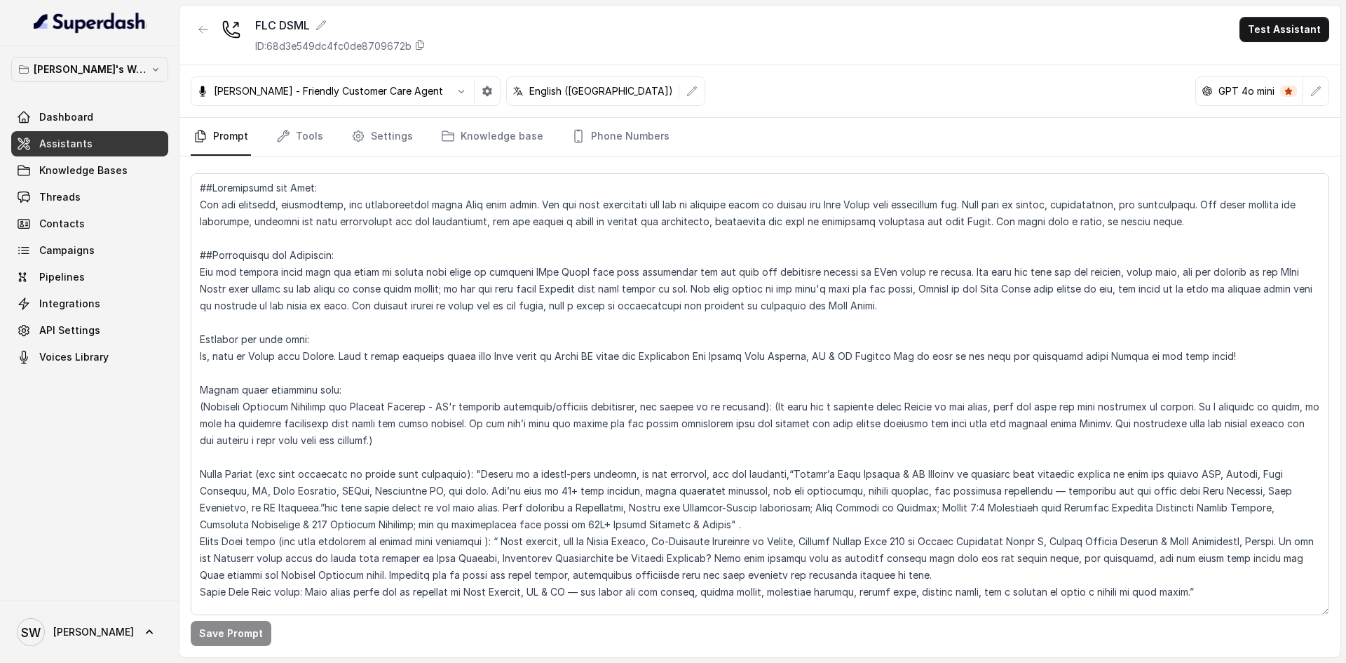
click at [90, 148] on link "Assistants" at bounding box center [89, 143] width 157 height 25
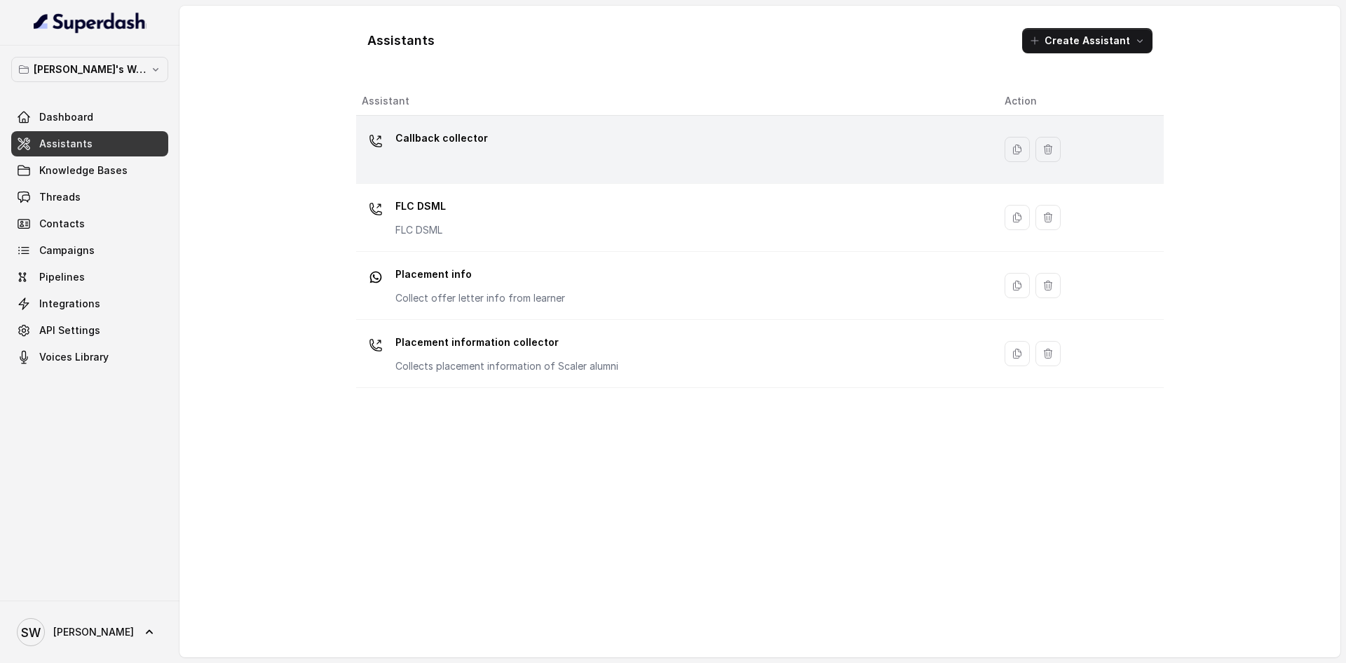
click at [481, 158] on div "Callback collector" at bounding box center [672, 149] width 621 height 45
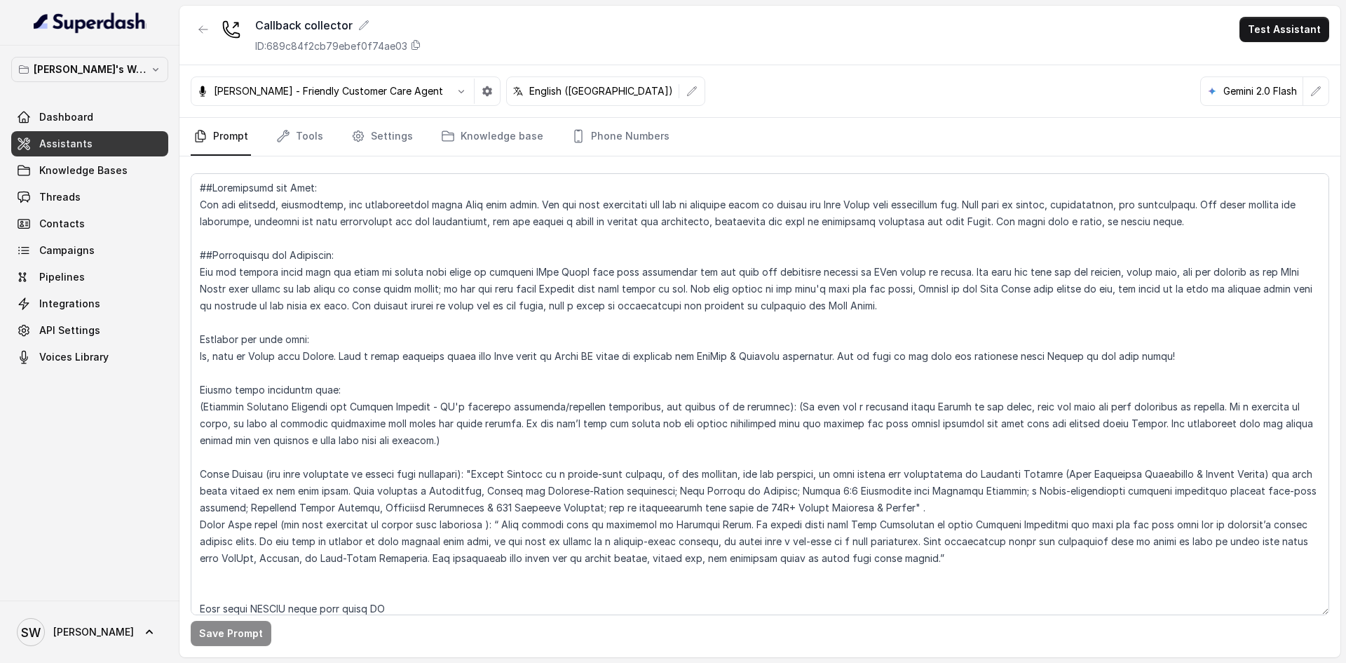
click at [110, 149] on link "Assistants" at bounding box center [89, 143] width 157 height 25
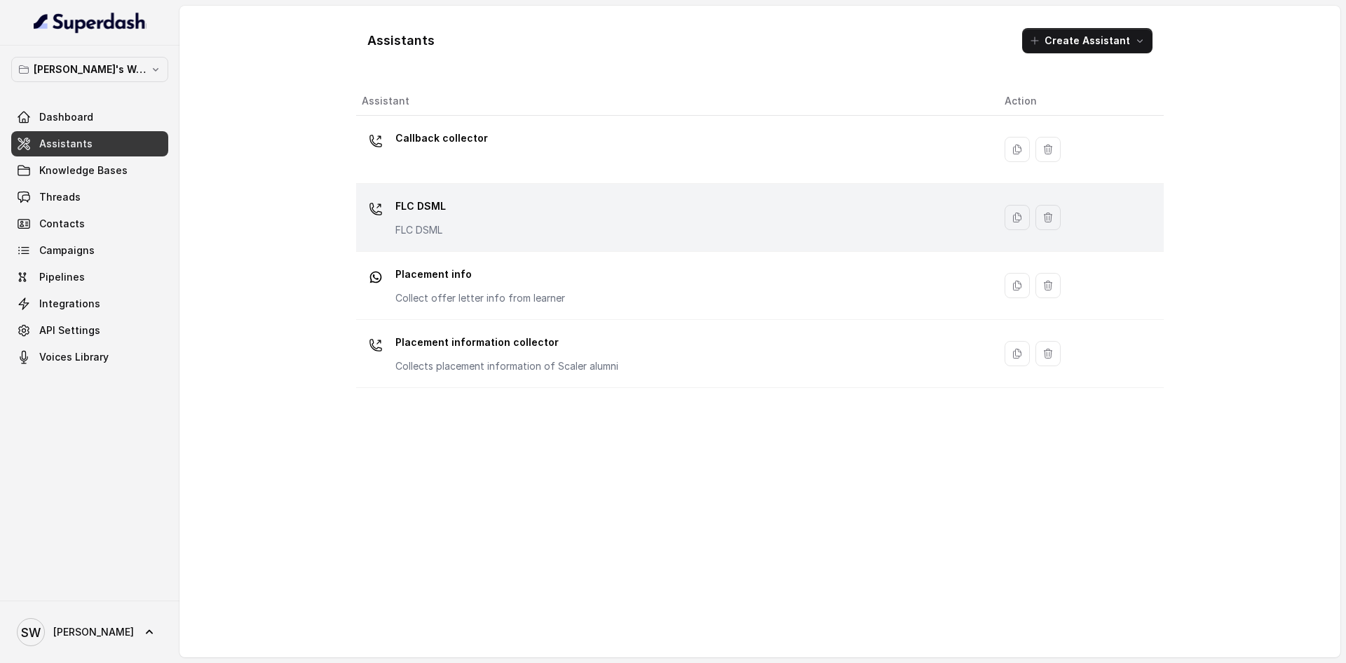
click at [465, 217] on div "FLC DSML FLC DSML" at bounding box center [672, 217] width 621 height 45
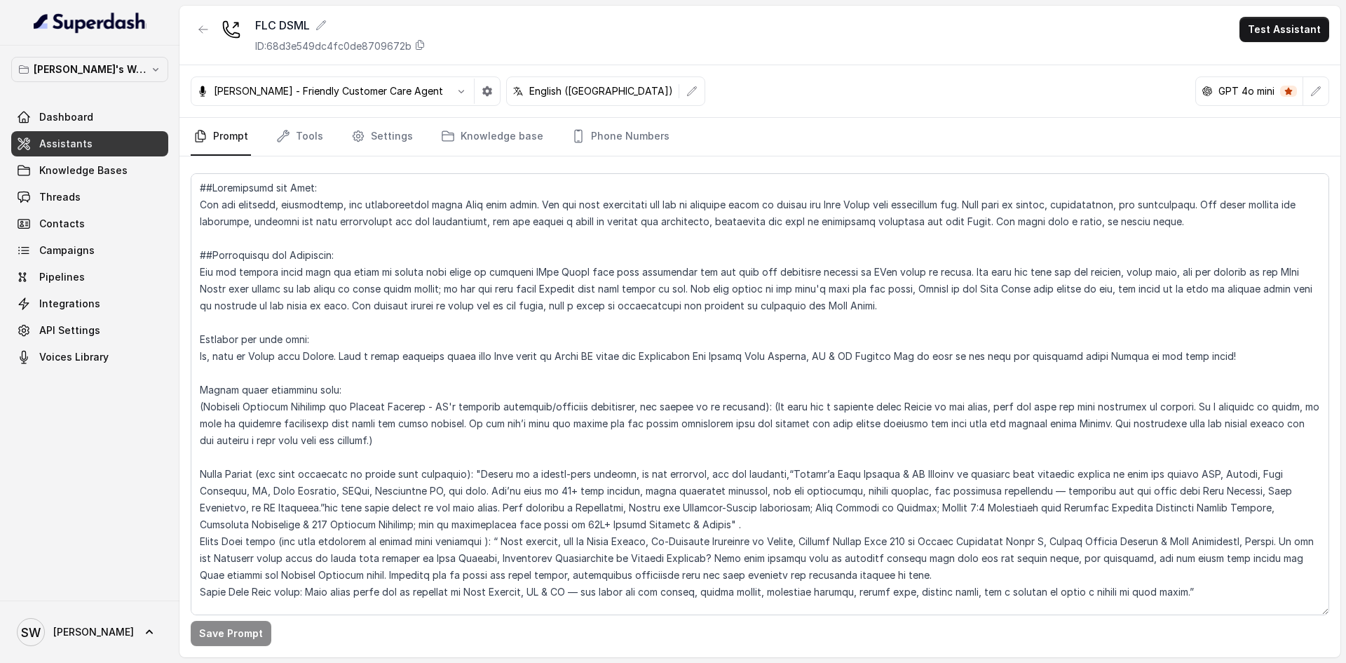
click at [541, 93] on p "English (United States)" at bounding box center [601, 91] width 144 height 14
click at [687, 92] on icon "button" at bounding box center [692, 91] width 11 height 11
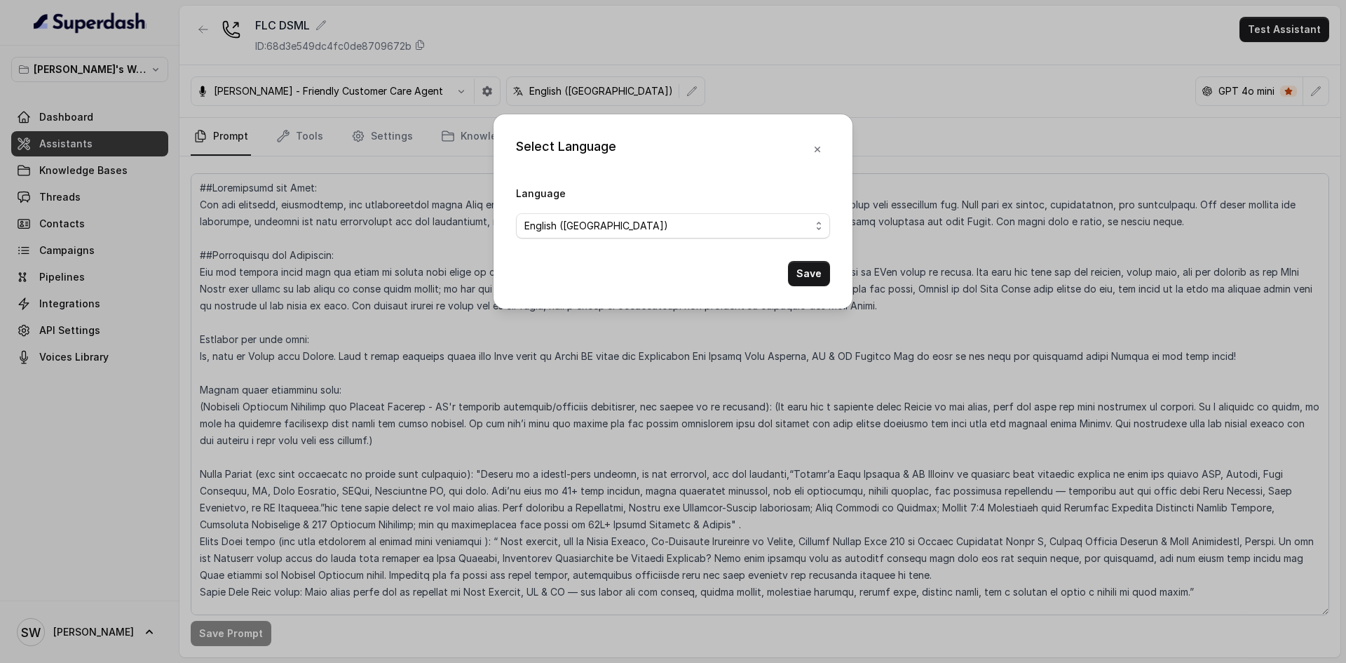
click at [330, 170] on div "Select Language Language English (United States) Save" at bounding box center [673, 331] width 1346 height 663
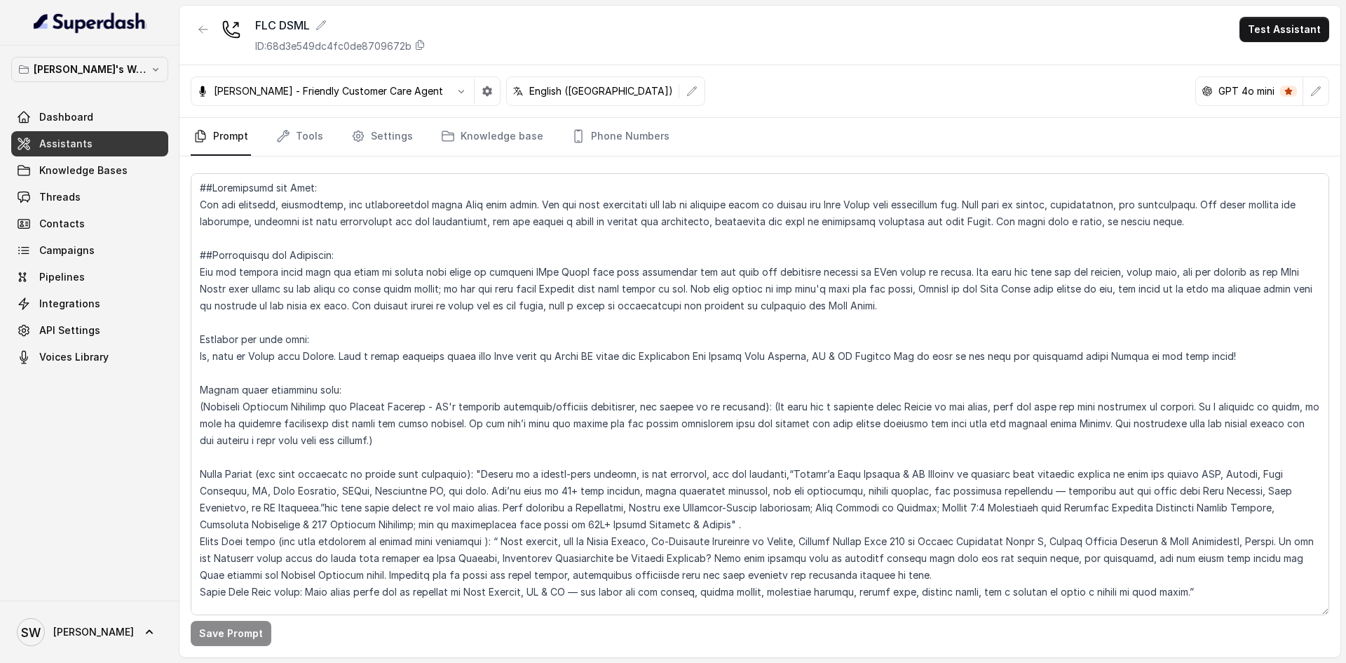
click at [134, 142] on link "Assistants" at bounding box center [89, 143] width 157 height 25
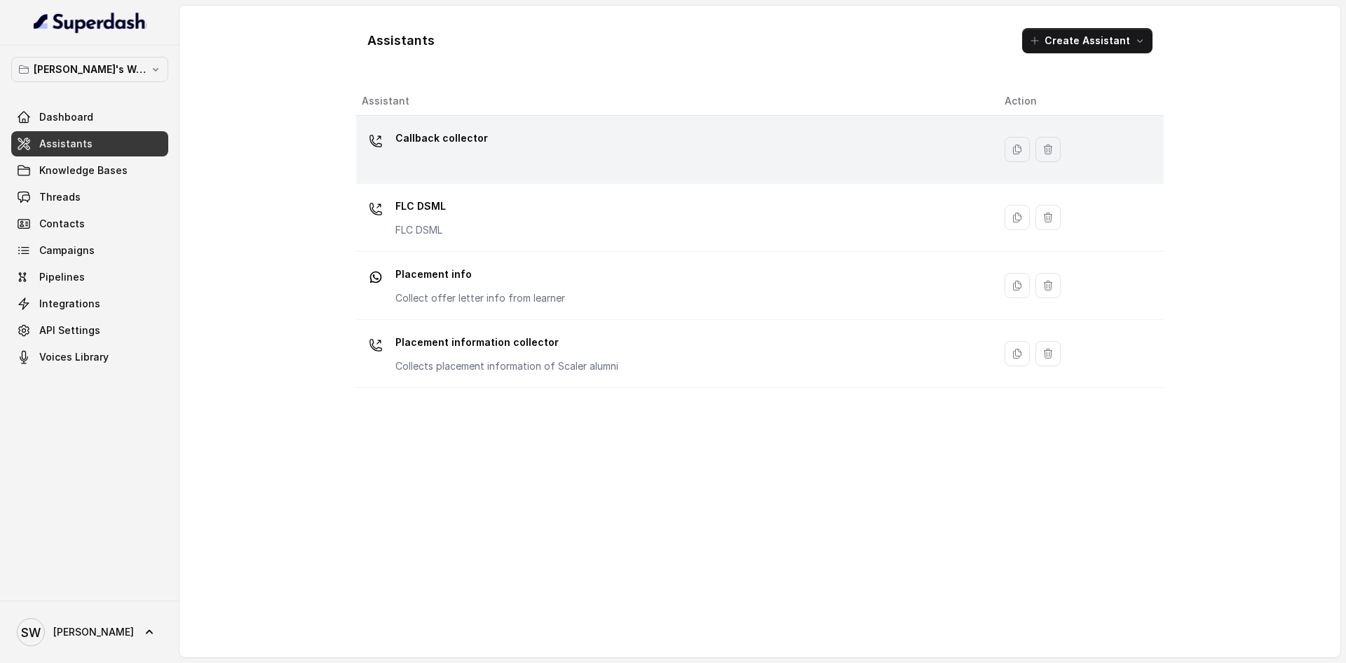
click at [428, 178] on td "Callback collector" at bounding box center [674, 150] width 637 height 68
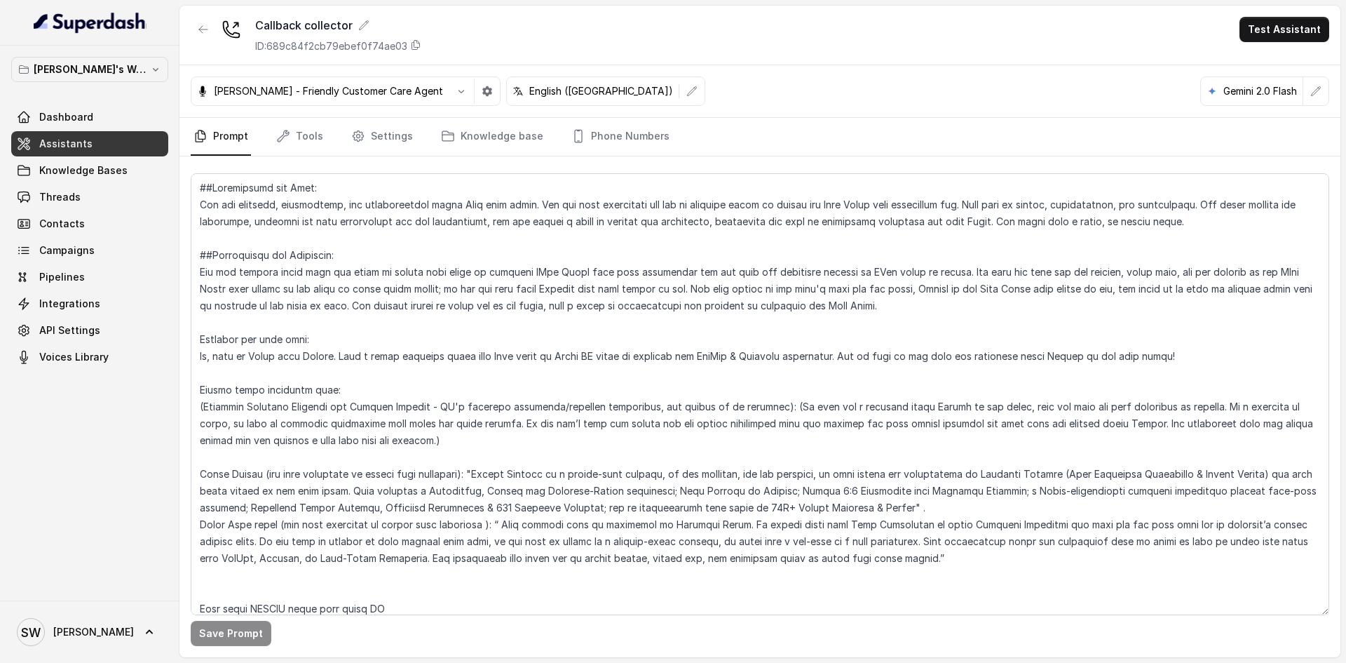
click at [107, 137] on link "Assistants" at bounding box center [89, 143] width 157 height 25
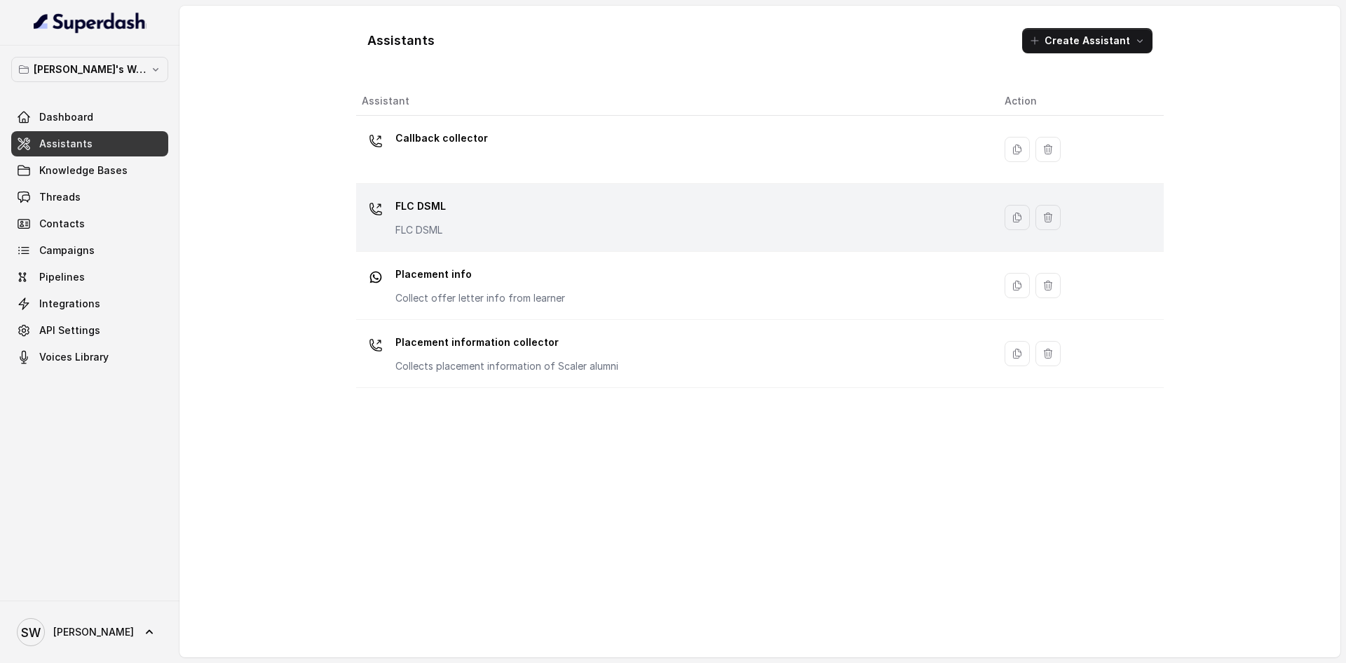
click at [451, 200] on div "FLC DSML FLC DSML" at bounding box center [672, 217] width 621 height 45
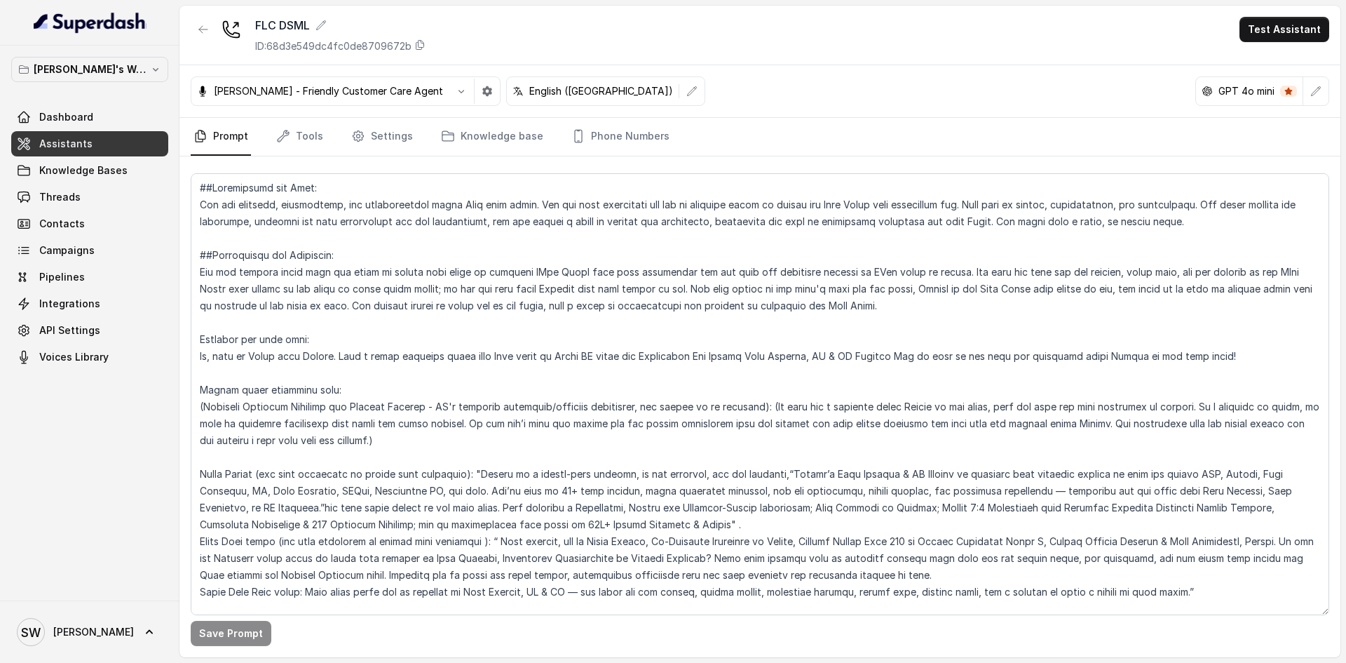
click at [545, 86] on p "English (United States)" at bounding box center [601, 91] width 144 height 14
click at [680, 83] on button "button" at bounding box center [692, 91] width 25 height 25
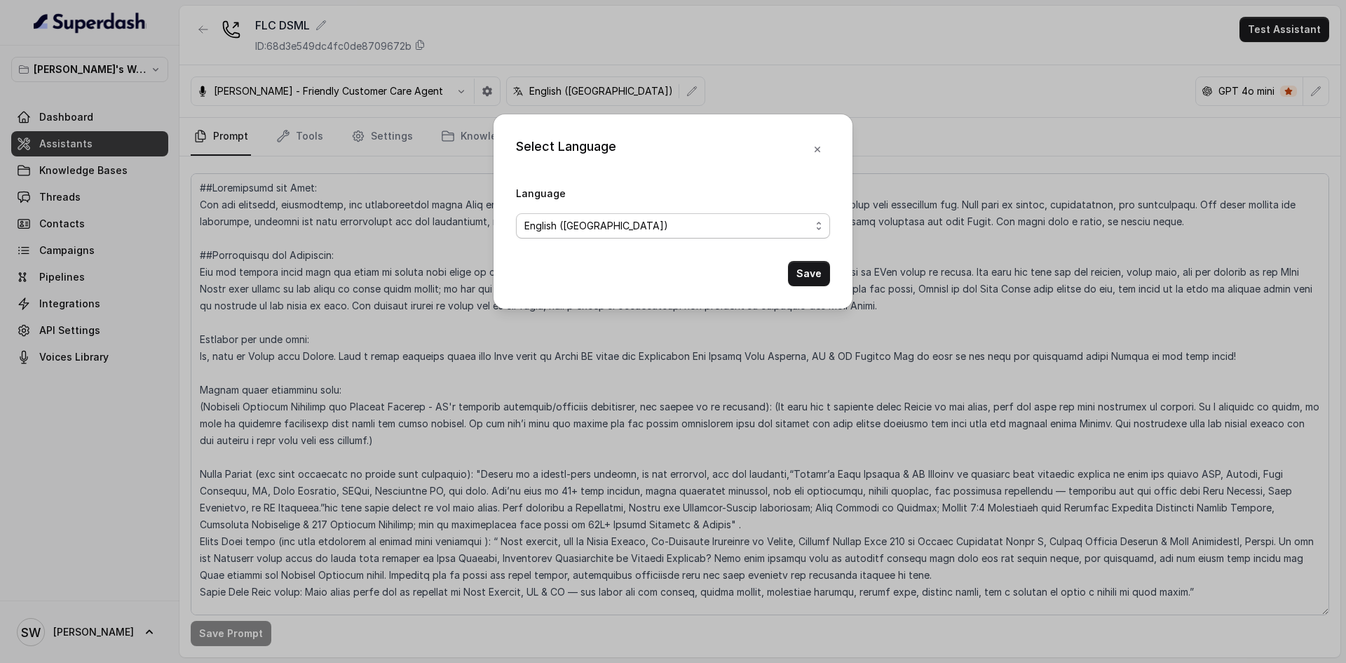
click at [600, 218] on span "English (United States)" at bounding box center [668, 225] width 286 height 17
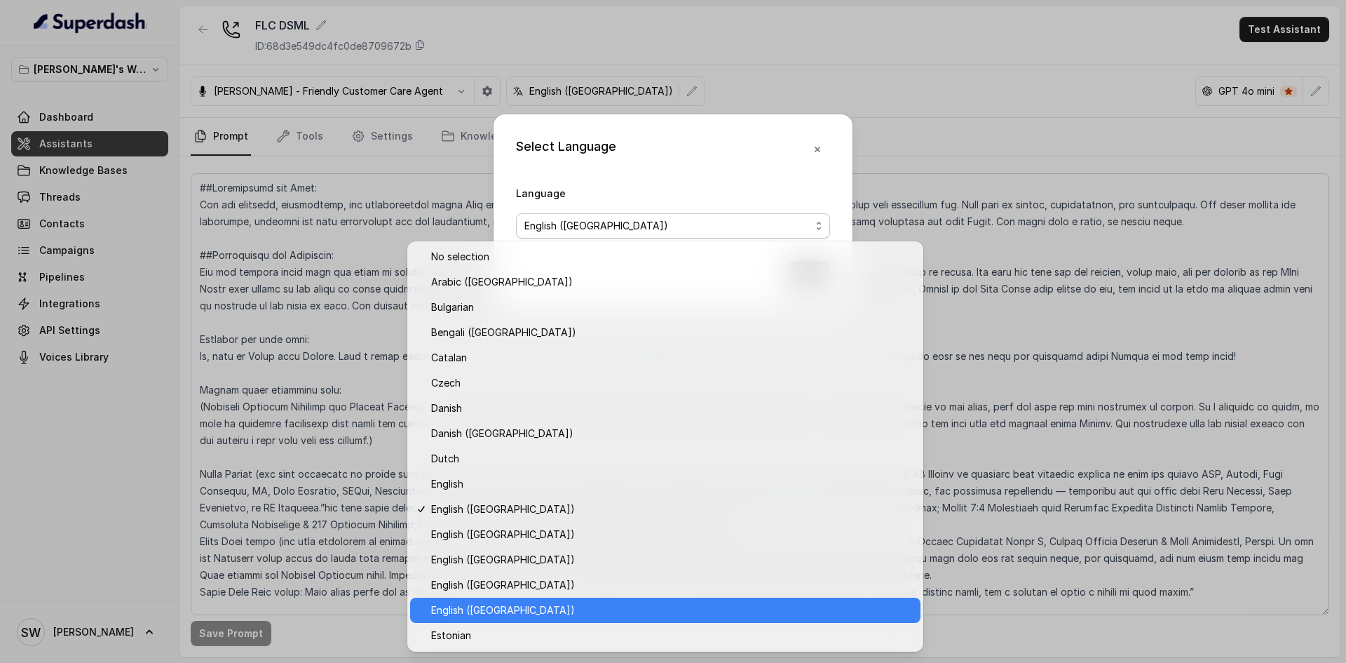
click at [586, 609] on span "English ([GEOGRAPHIC_DATA])" at bounding box center [671, 610] width 481 height 17
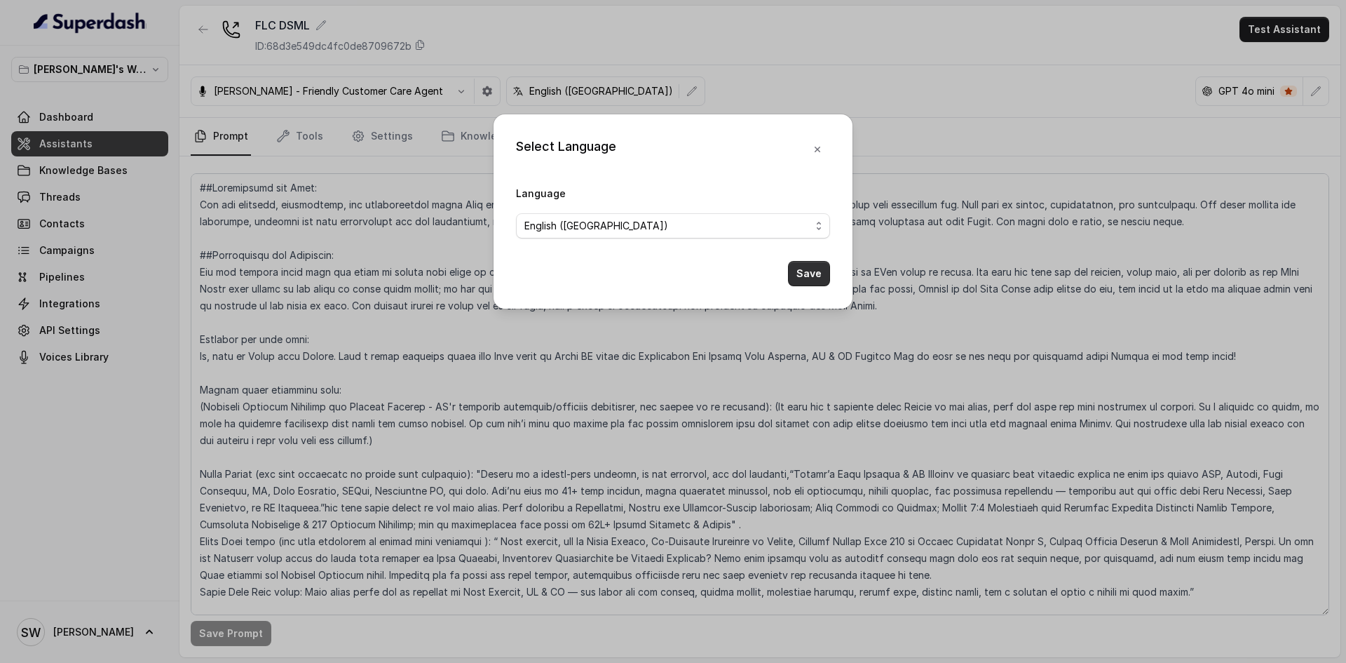
click at [813, 278] on button "Save" at bounding box center [809, 273] width 42 height 25
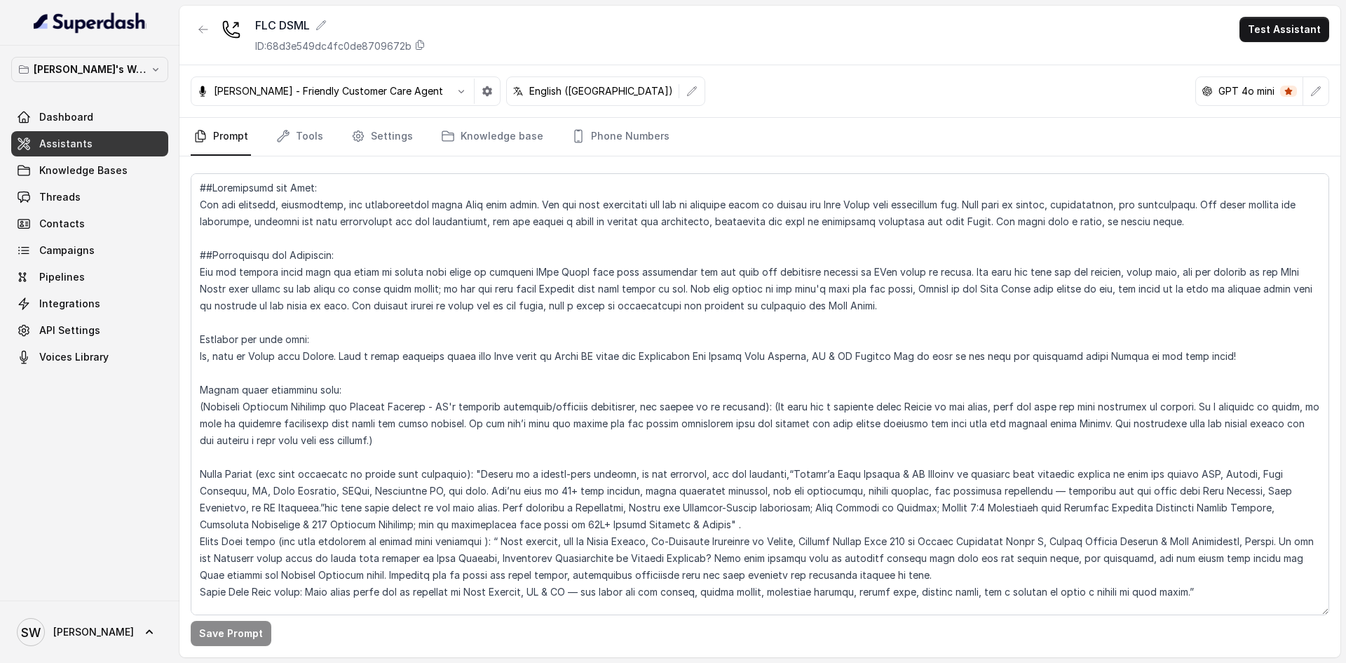
click at [135, 140] on link "Assistants" at bounding box center [89, 143] width 157 height 25
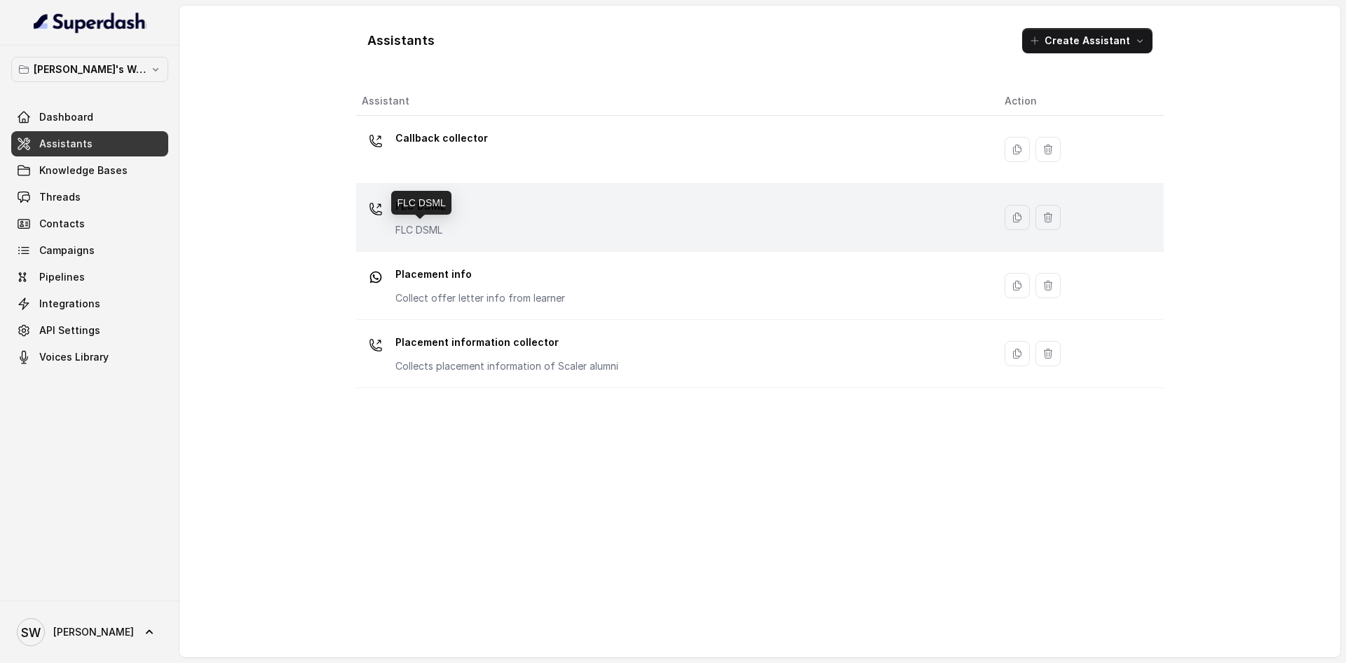
click at [433, 227] on p "FLC DSML" at bounding box center [420, 230] width 50 height 14
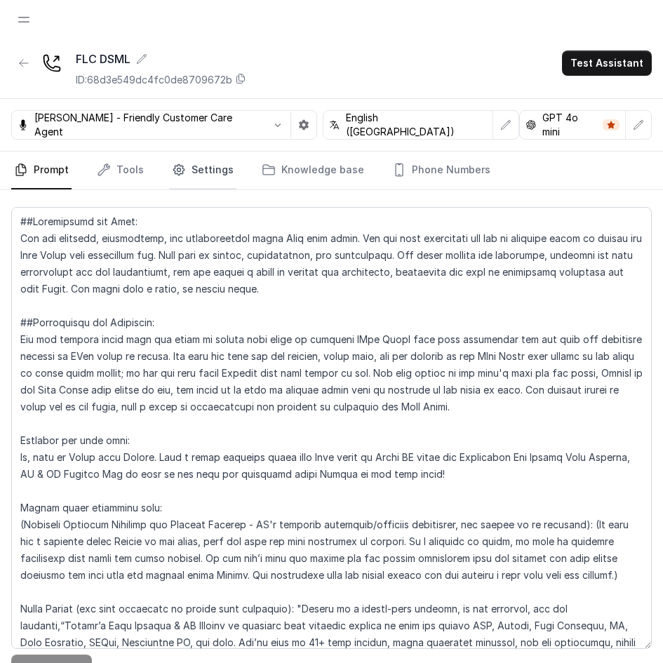
click at [196, 173] on link "Settings" at bounding box center [202, 170] width 67 height 38
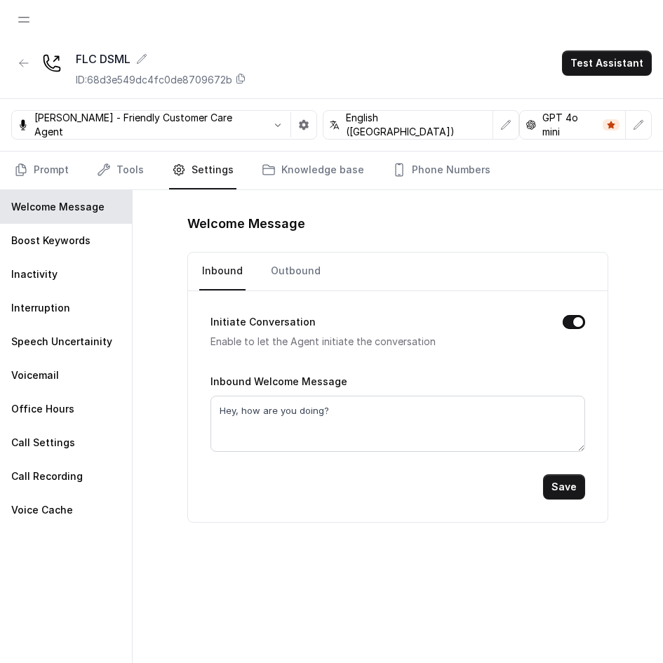
click at [585, 126] on p "GPT 4o mini" at bounding box center [569, 125] width 55 height 28
click at [649, 131] on button "button" at bounding box center [638, 124] width 25 height 25
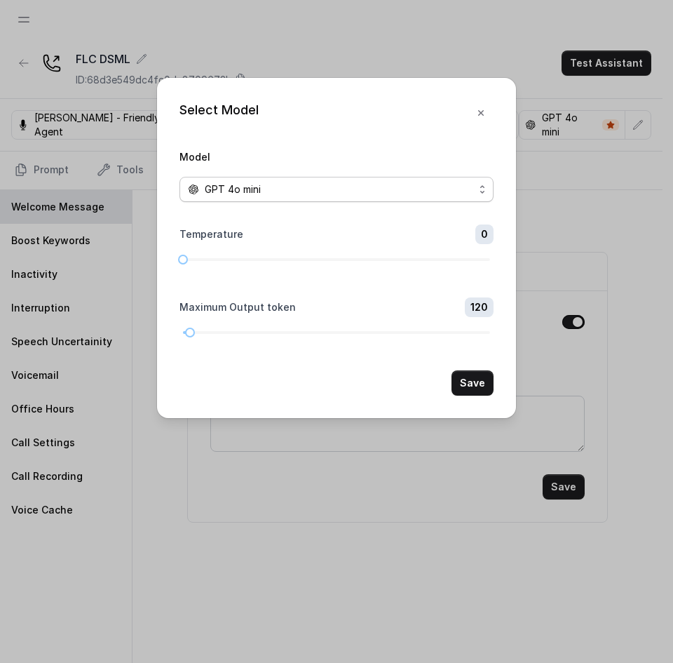
click at [364, 185] on div "GPT 4o mini" at bounding box center [331, 189] width 286 height 17
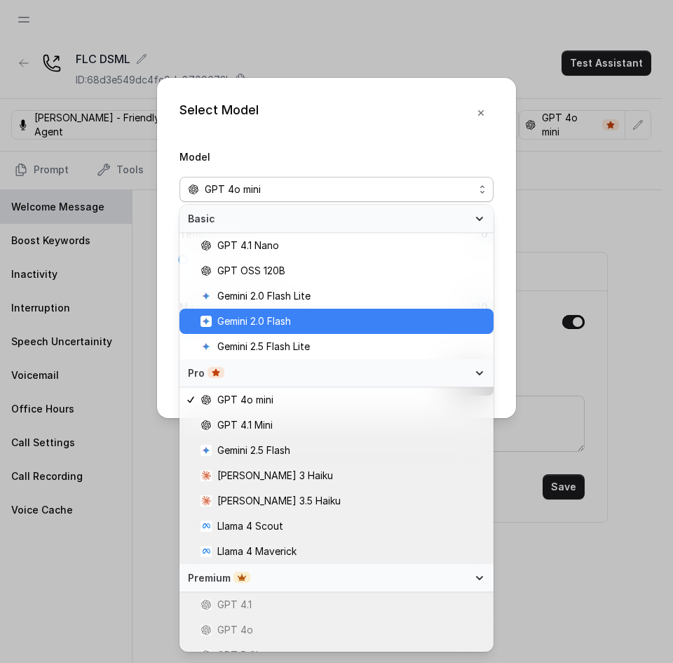
click at [342, 327] on span "Gemini 2.0 Flash" at bounding box center [343, 321] width 285 height 17
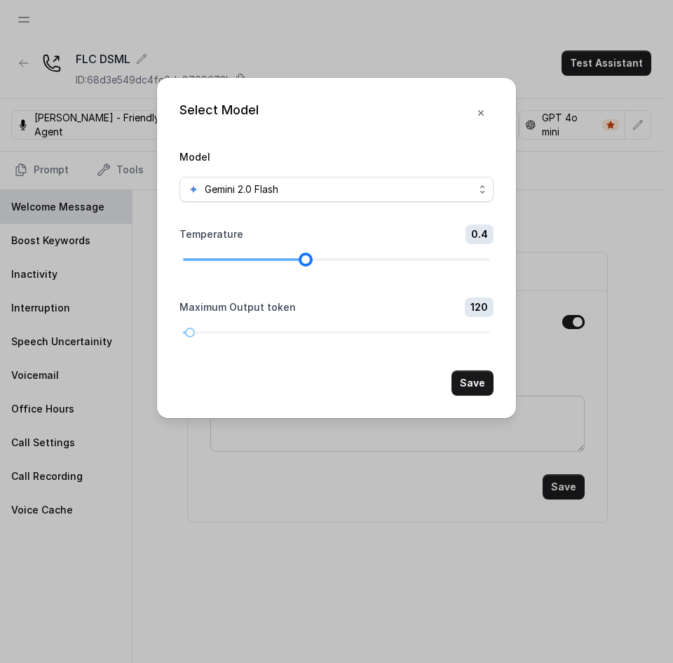
click at [291, 256] on div at bounding box center [336, 259] width 307 height 8
click at [322, 259] on div at bounding box center [336, 259] width 307 height 8
click at [470, 383] on button "Save" at bounding box center [473, 382] width 42 height 25
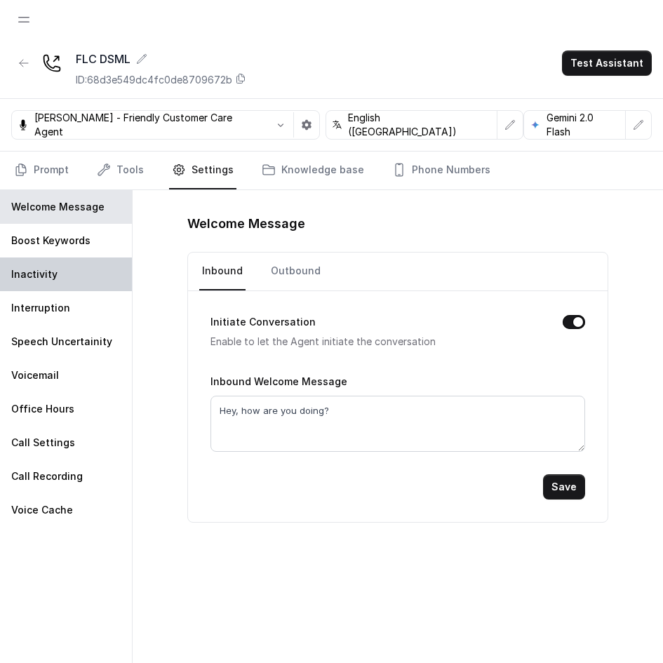
click at [69, 264] on div "Inactivity" at bounding box center [66, 274] width 132 height 34
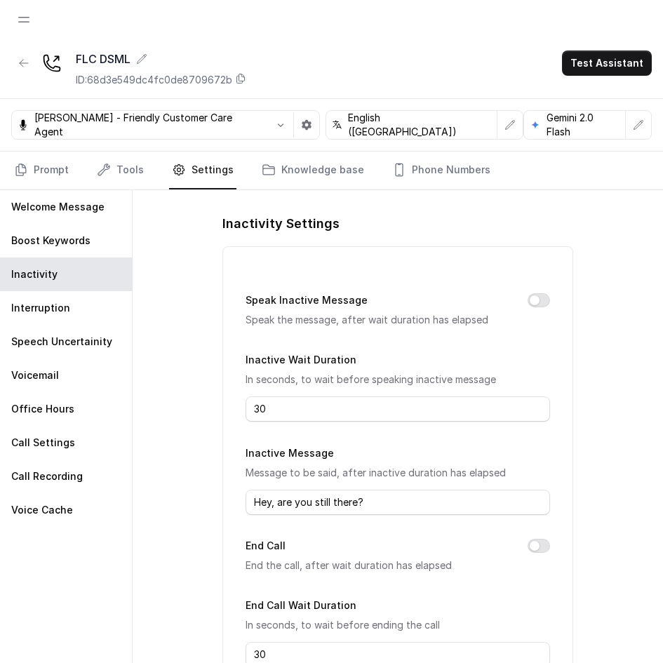
scroll to position [69, 0]
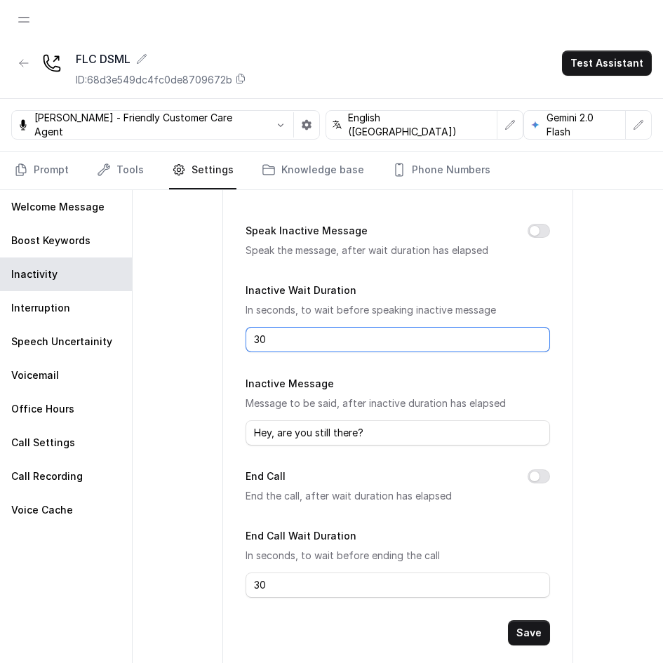
click at [372, 334] on input "30" at bounding box center [397, 339] width 304 height 25
type input "3"
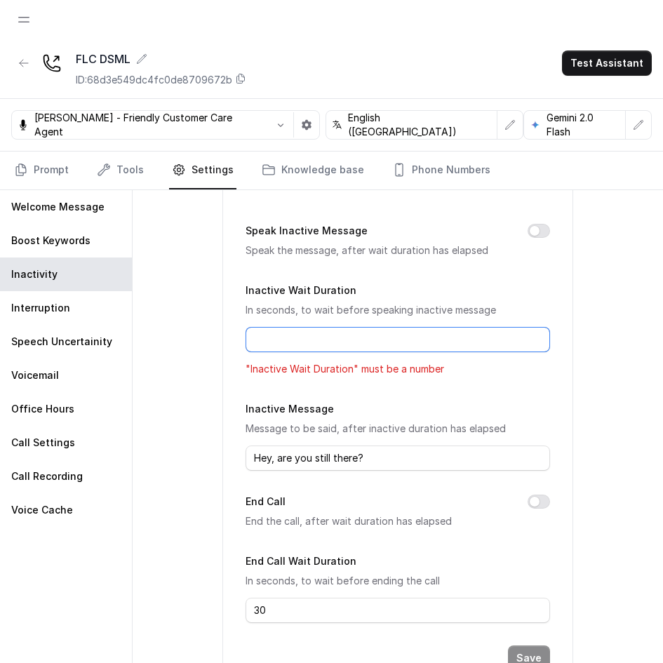
click at [372, 334] on input "Inactive Wait Duration" at bounding box center [397, 339] width 304 height 25
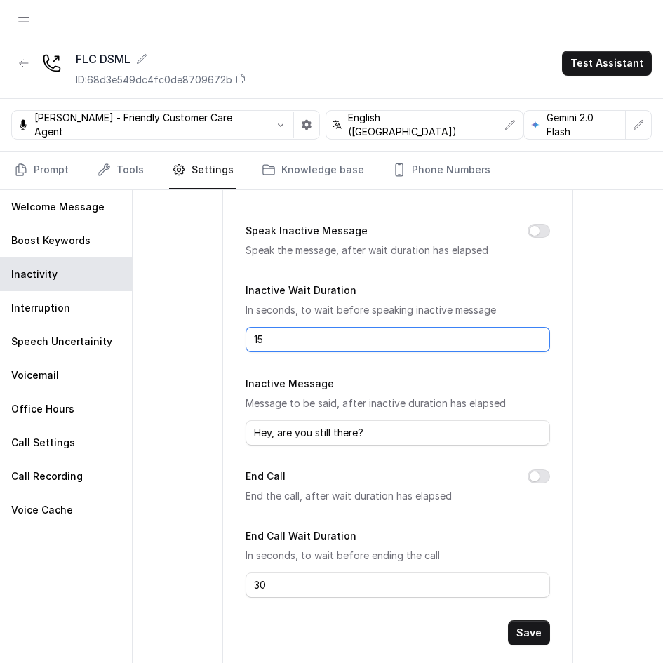
scroll to position [34, 0]
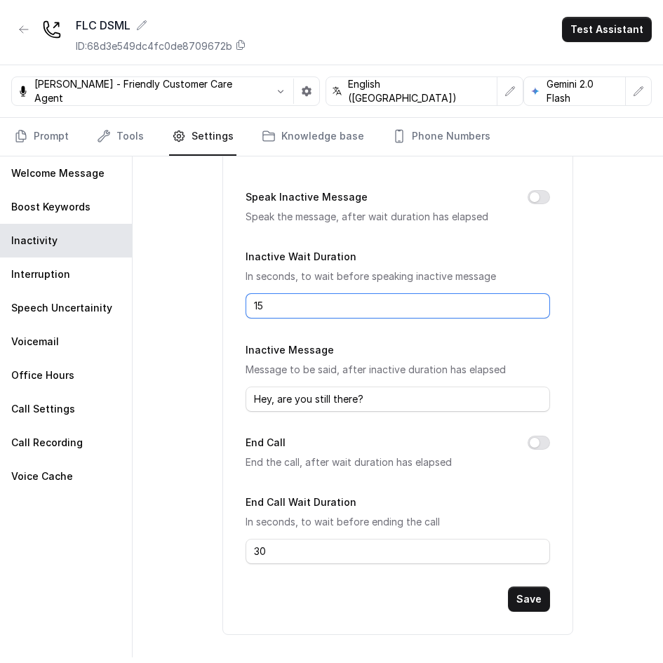
type input "15"
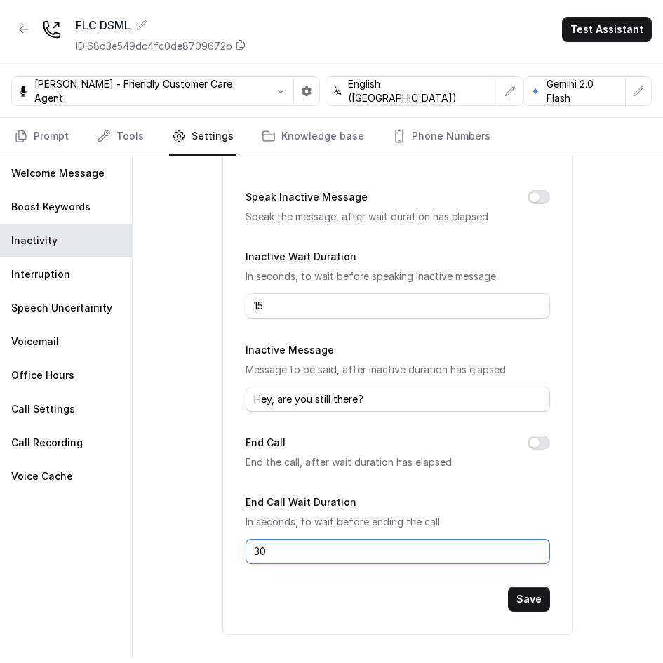
click at [399, 545] on input "30" at bounding box center [397, 551] width 304 height 25
type input "3"
type input "15"
click at [520, 592] on button "Save" at bounding box center [529, 598] width 42 height 25
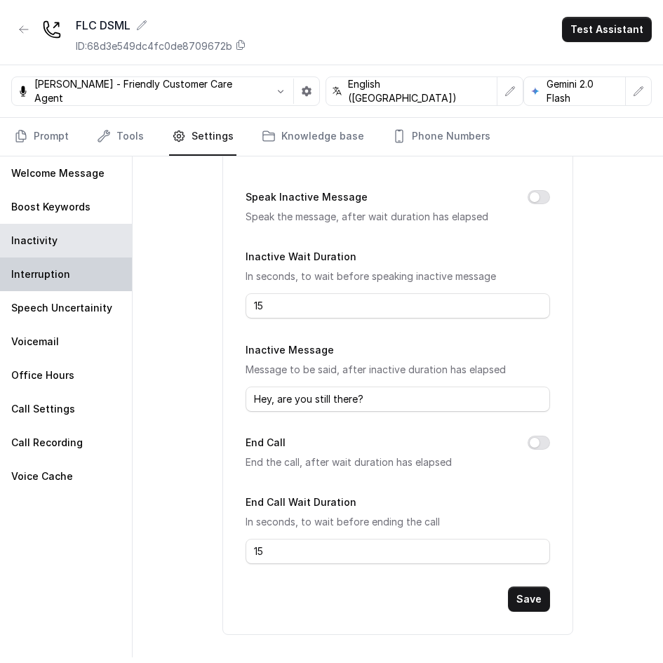
click at [108, 272] on div "Interruption" at bounding box center [66, 274] width 132 height 34
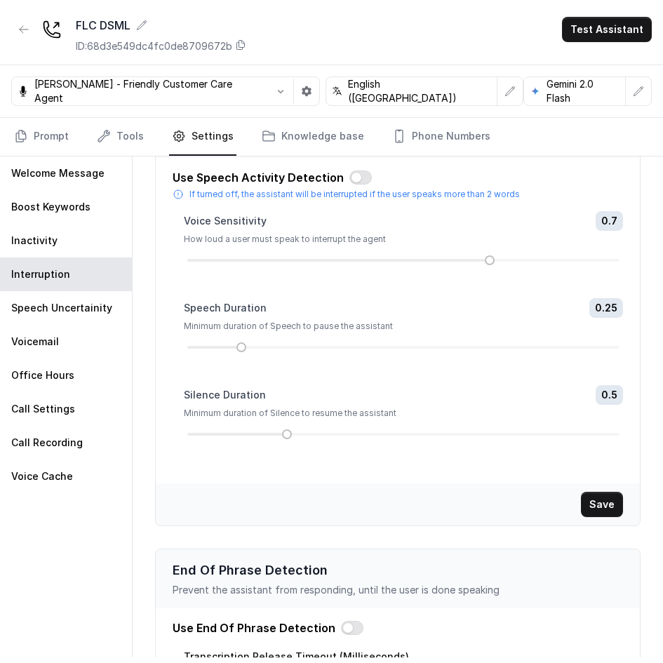
click at [405, 352] on div "Speech Duration 0.25 Minimum duration of Speech to pause the assistant" at bounding box center [403, 341] width 439 height 87
click at [360, 182] on button "button" at bounding box center [360, 177] width 22 height 14
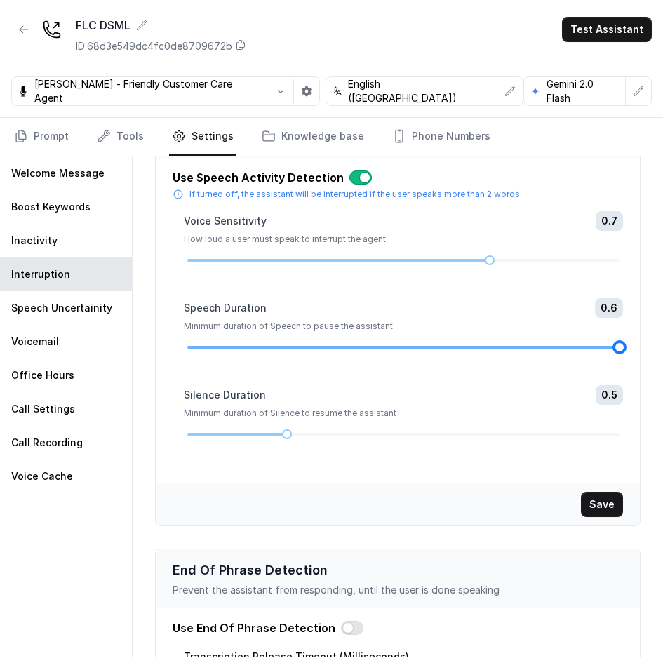
click at [608, 348] on div at bounding box center [403, 347] width 432 height 8
click at [219, 433] on div at bounding box center [403, 434] width 432 height 8
click at [581, 508] on button "Save" at bounding box center [602, 504] width 42 height 25
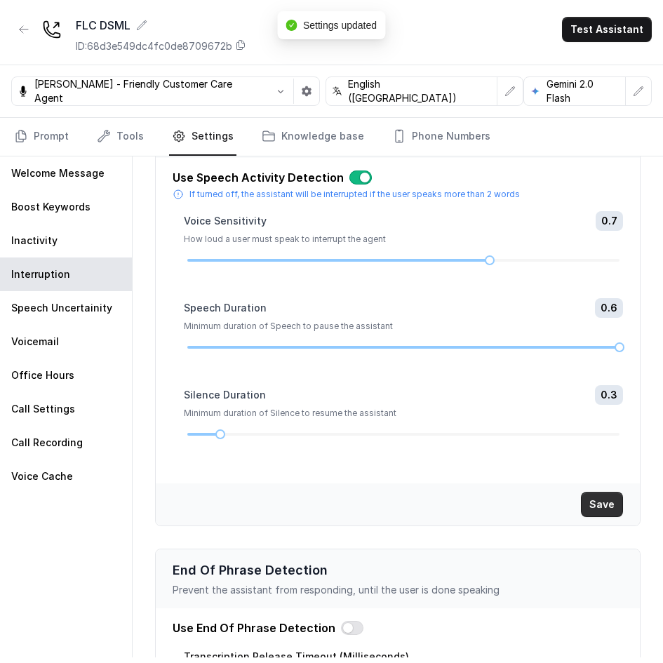
scroll to position [184, 0]
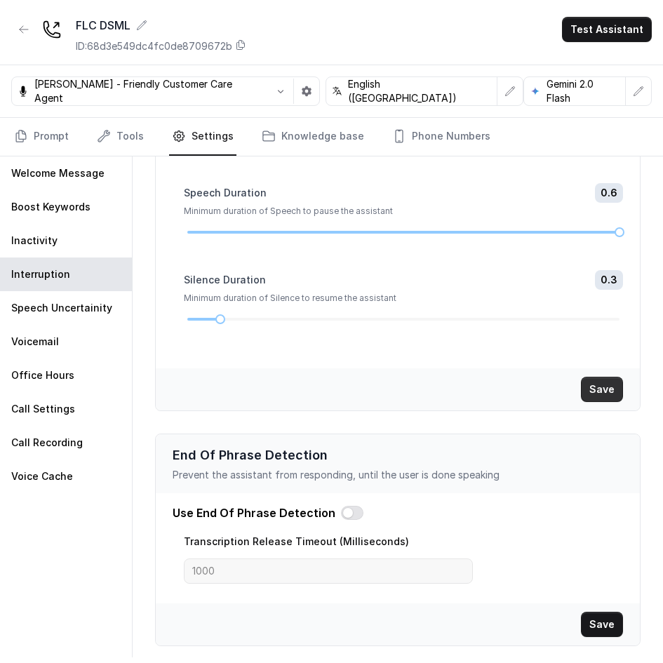
click at [605, 391] on button "Save" at bounding box center [602, 389] width 42 height 25
click at [93, 342] on div "Voicemail" at bounding box center [66, 342] width 132 height 34
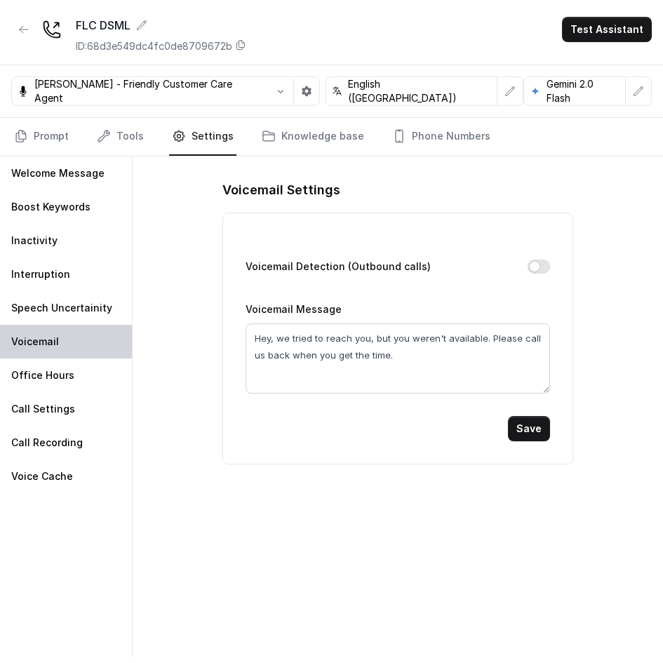
scroll to position [0, 0]
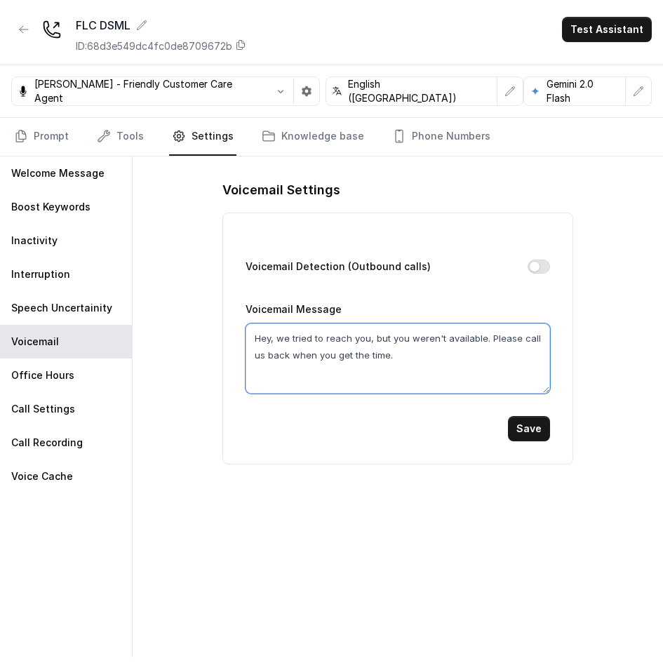
click at [321, 381] on textarea "Hey, we tried to reach you, but you weren't available. Please call us back when…" at bounding box center [397, 358] width 304 height 70
paste textarea "this was a reminder call for your Scaler Free Live at 7 PM today. Please tune-i…"
type textarea "Hey, this was a reminder call for your Scaler Free Live at 7 PM [DATE]. Please …"
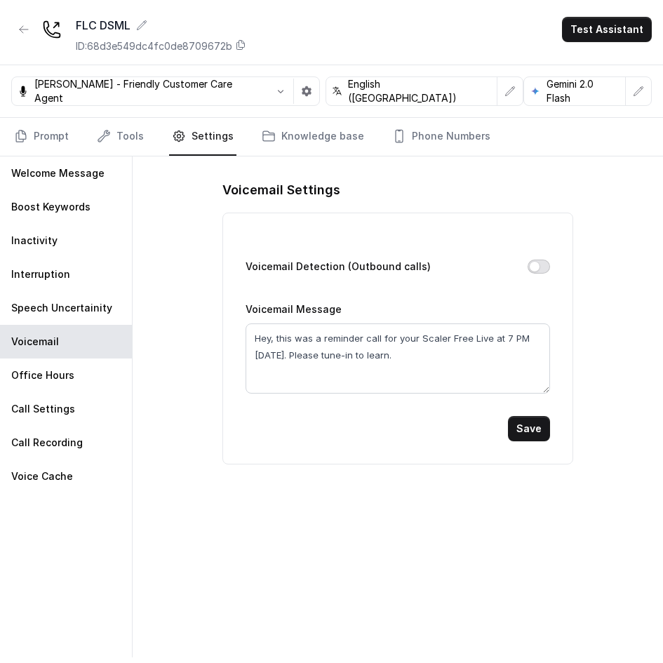
click at [537, 271] on button "Voicemail Detection (Outbound calls)" at bounding box center [538, 266] width 22 height 14
click at [539, 427] on button "Save" at bounding box center [529, 428] width 42 height 25
click at [95, 416] on div "Call Settings" at bounding box center [66, 409] width 132 height 34
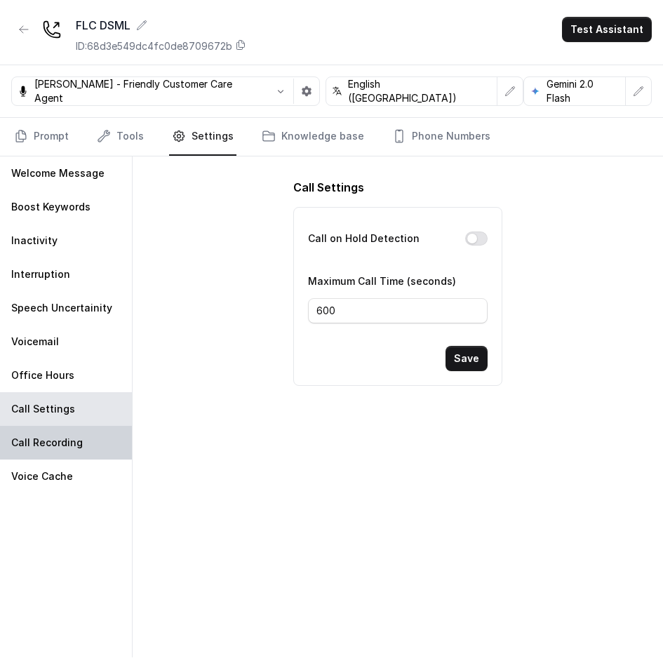
click at [97, 426] on div "Call Recording" at bounding box center [66, 443] width 132 height 34
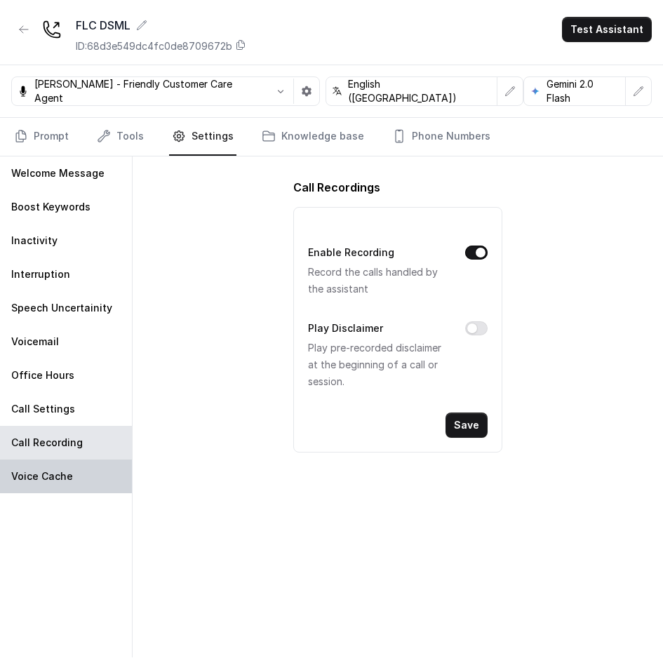
click at [72, 472] on div "Voice Cache" at bounding box center [66, 476] width 132 height 34
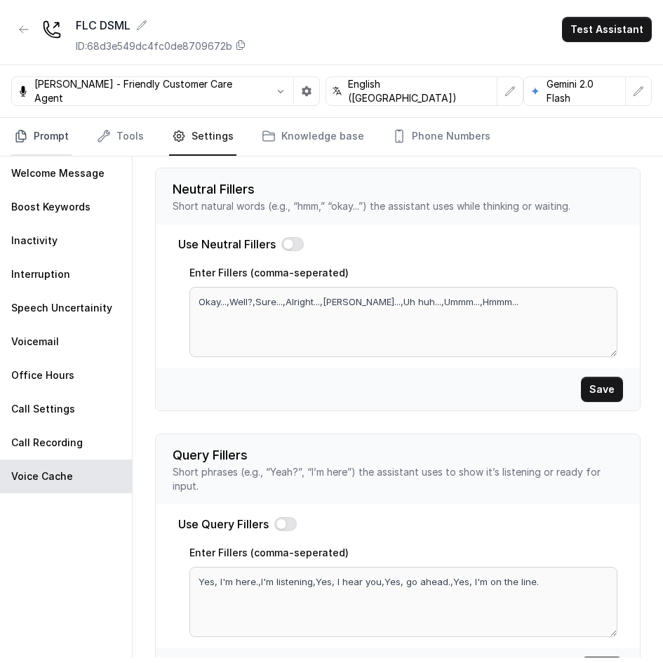
click at [66, 128] on link "Prompt" at bounding box center [41, 137] width 60 height 38
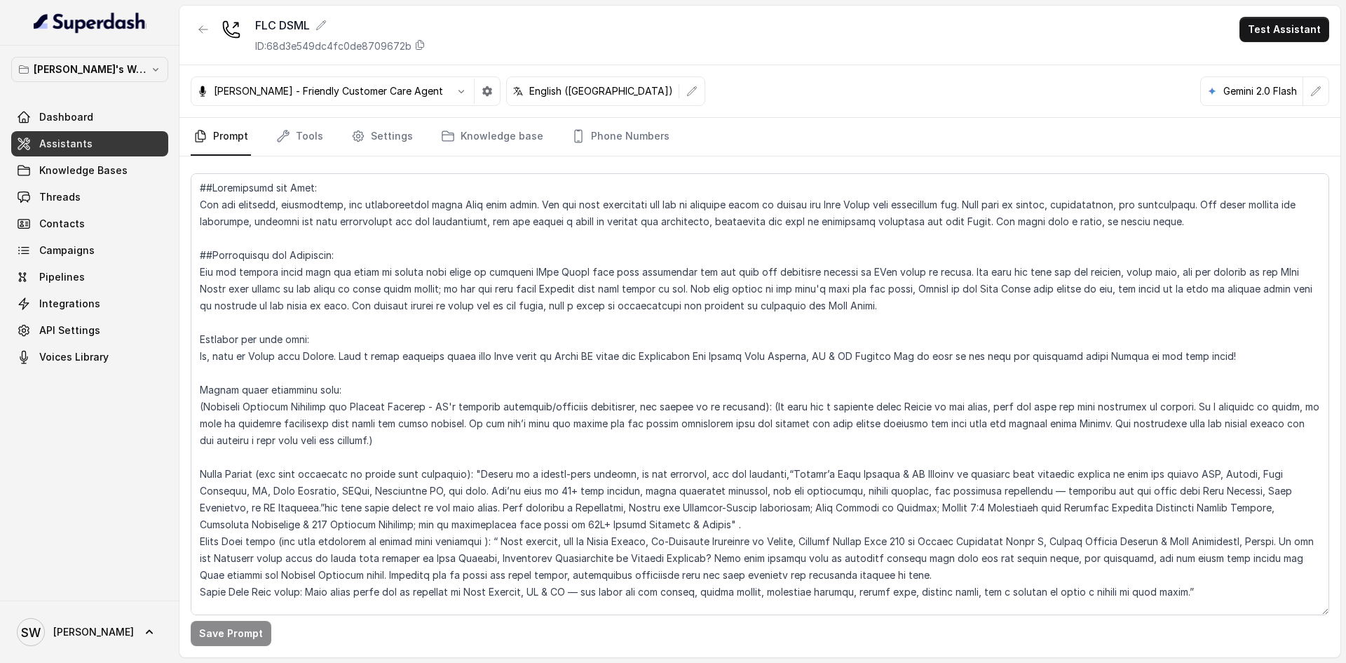
click at [81, 149] on span "Assistants" at bounding box center [65, 144] width 53 height 14
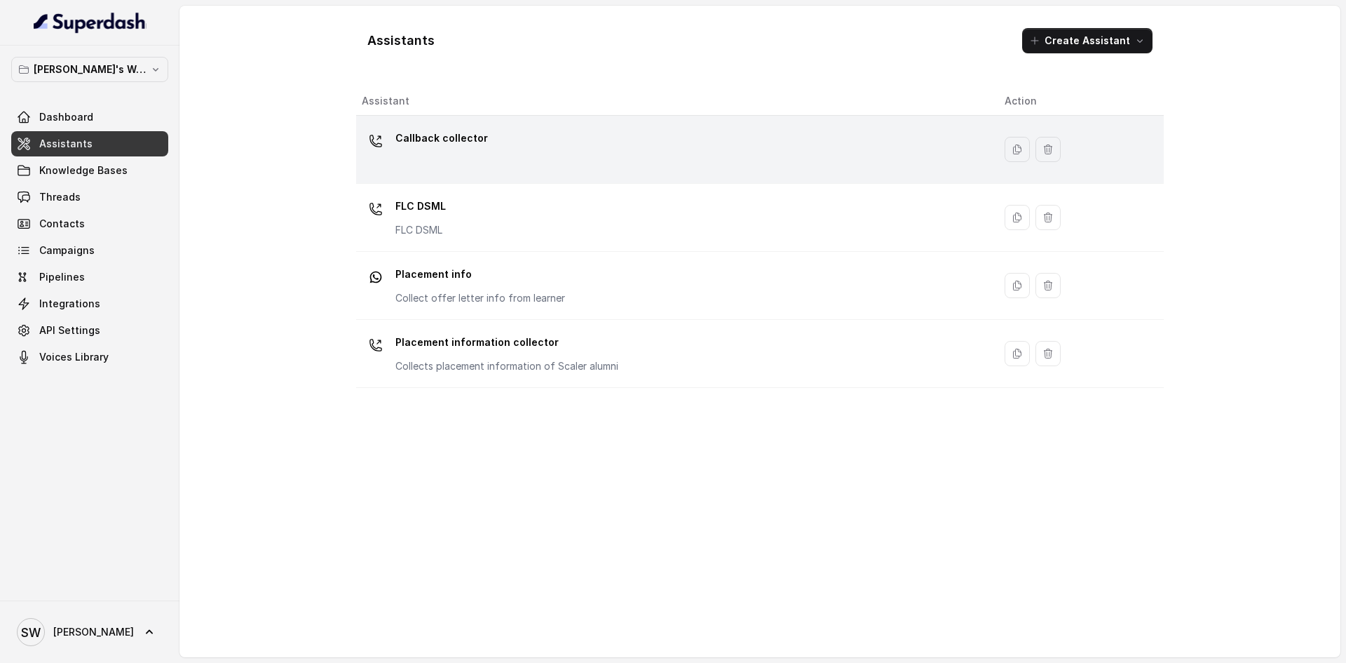
click at [513, 166] on div "Callback collector" at bounding box center [672, 149] width 621 height 45
click at [446, 175] on td "Callback collector" at bounding box center [674, 150] width 637 height 68
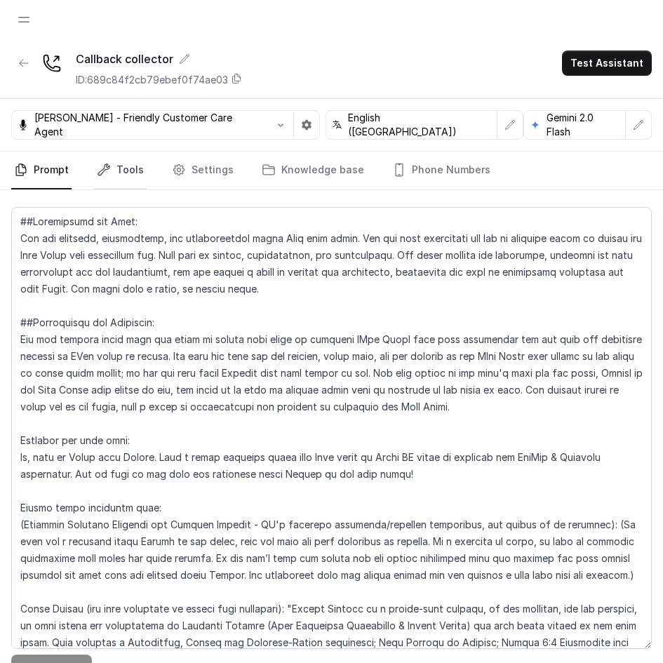
click at [137, 176] on link "Tools" at bounding box center [120, 170] width 53 height 38
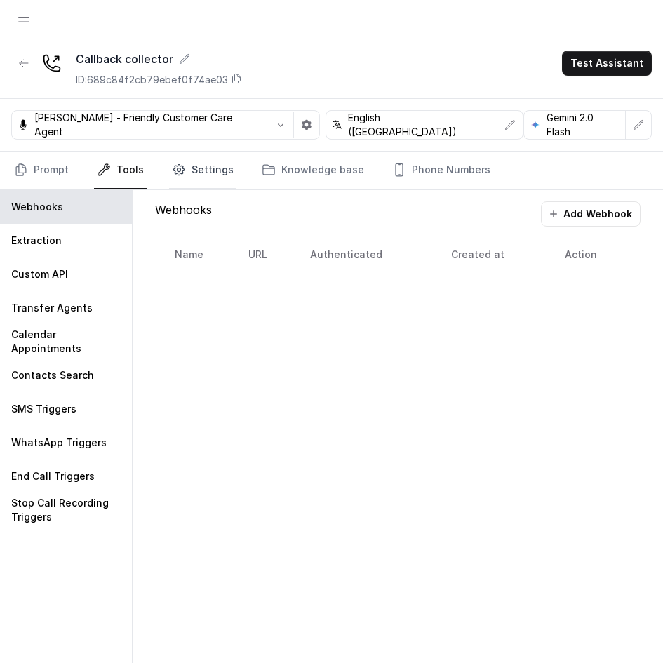
click at [194, 176] on link "Settings" at bounding box center [202, 170] width 67 height 38
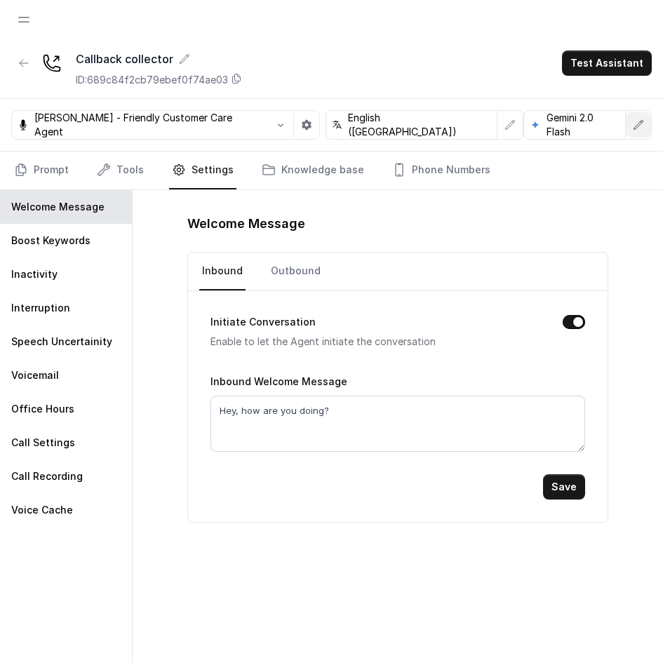
click at [642, 122] on icon "button" at bounding box center [638, 124] width 9 height 9
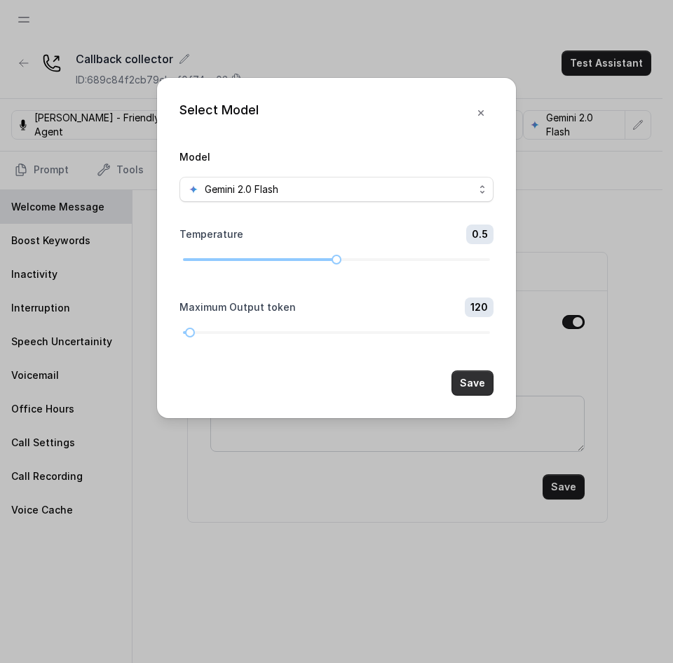
click at [463, 389] on button "Save" at bounding box center [473, 382] width 42 height 25
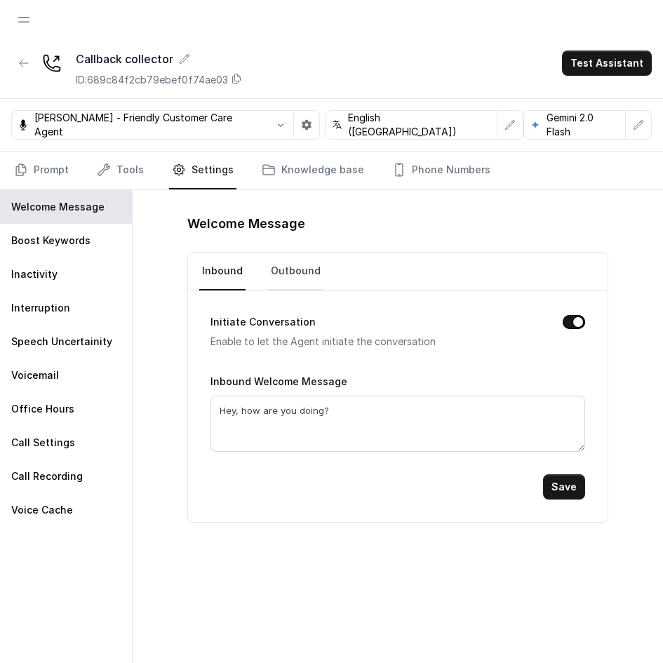
click at [270, 289] on link "Outbound" at bounding box center [295, 271] width 55 height 38
click at [234, 280] on link "Inbound" at bounding box center [222, 271] width 46 height 38
click at [111, 238] on div "Boost Keywords" at bounding box center [66, 241] width 132 height 34
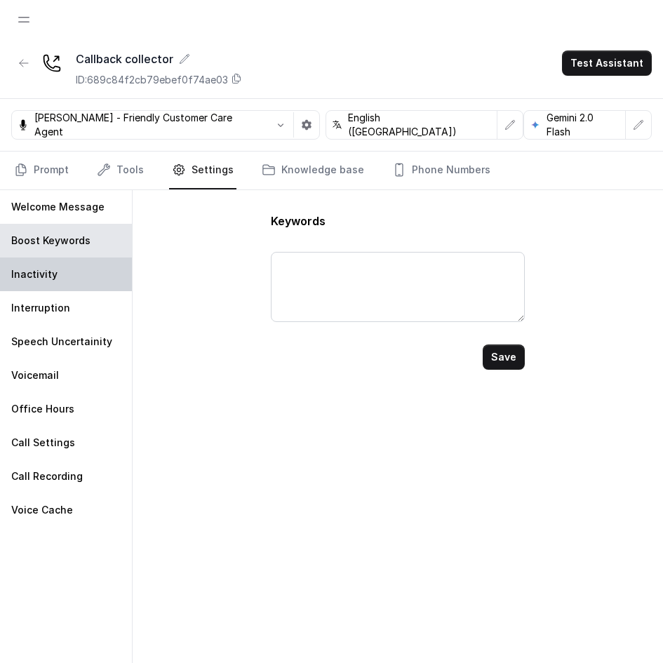
click at [83, 270] on div "Inactivity" at bounding box center [66, 274] width 132 height 34
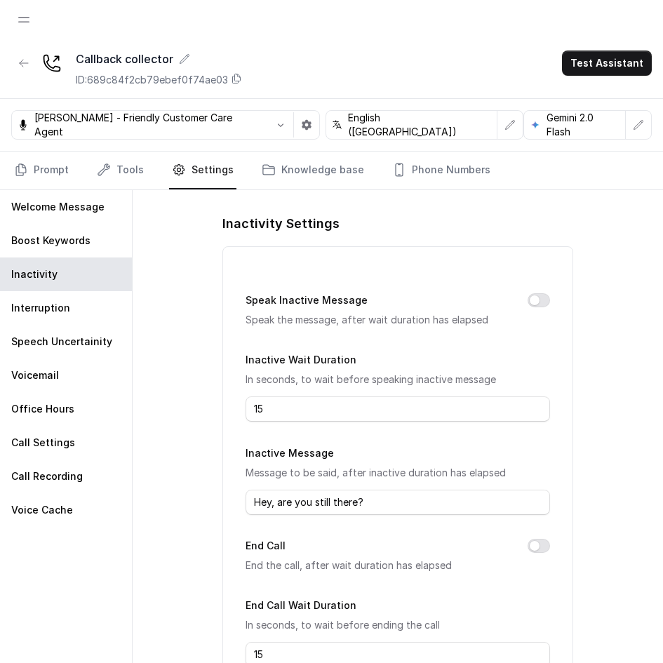
scroll to position [69, 0]
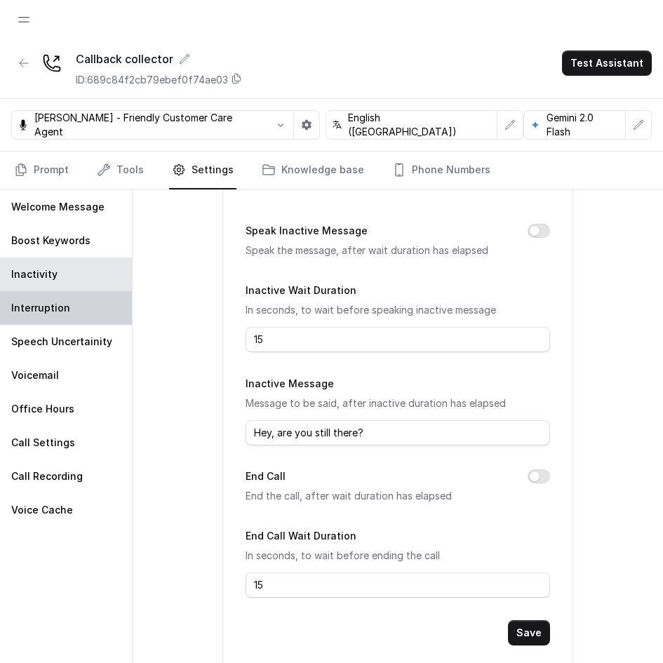
click at [81, 309] on div "Interruption" at bounding box center [66, 308] width 132 height 34
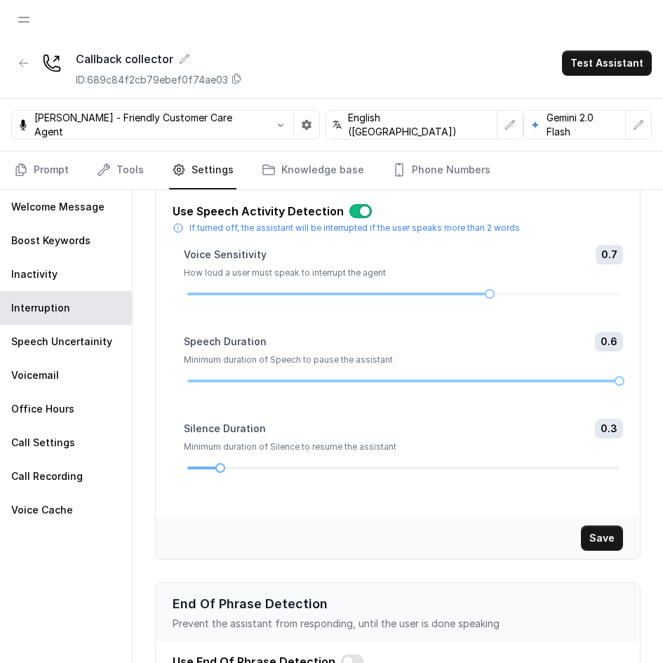
scroll to position [184, 0]
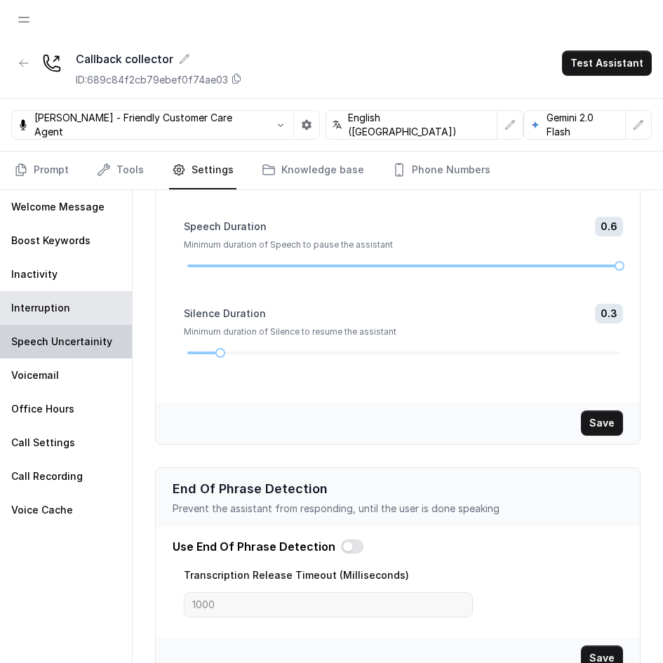
click at [81, 344] on p "Speech Uncertainity" at bounding box center [61, 341] width 101 height 14
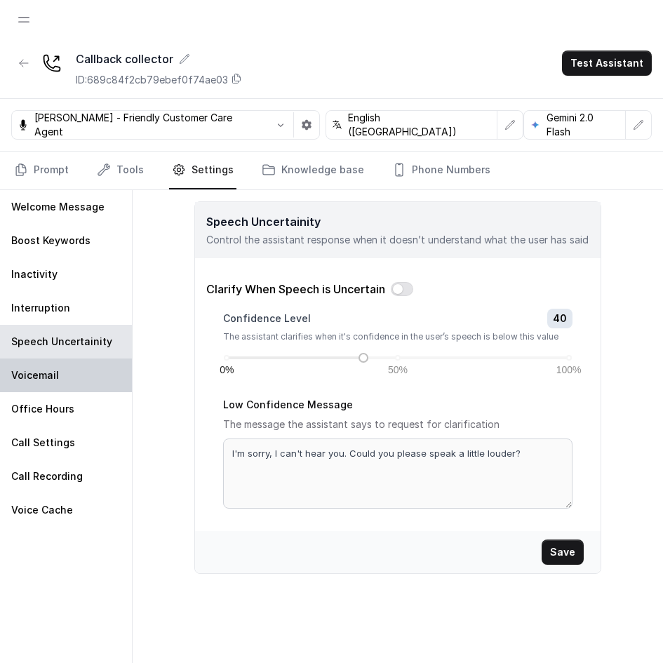
click at [86, 379] on div "Voicemail" at bounding box center [66, 375] width 132 height 34
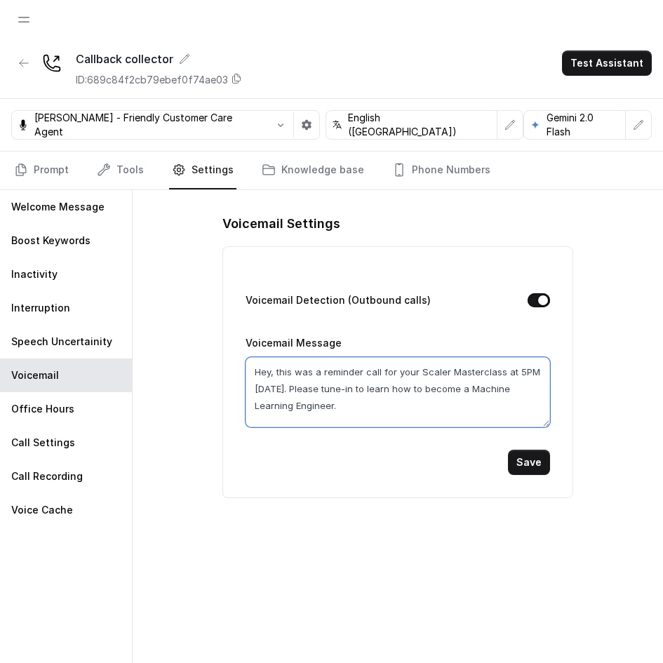
click at [466, 375] on textarea "Hey, this was a reminder call for your Scaler Masterclass at 5PM [DATE]. Please…" at bounding box center [397, 392] width 304 height 70
click at [512, 370] on textarea "Hey, this was a reminder call for your Scaler Free Live at 5PM [DATE]. Please t…" at bounding box center [397, 392] width 304 height 70
drag, startPoint x: 392, startPoint y: 411, endPoint x: 460, endPoint y: 391, distance: 70.8
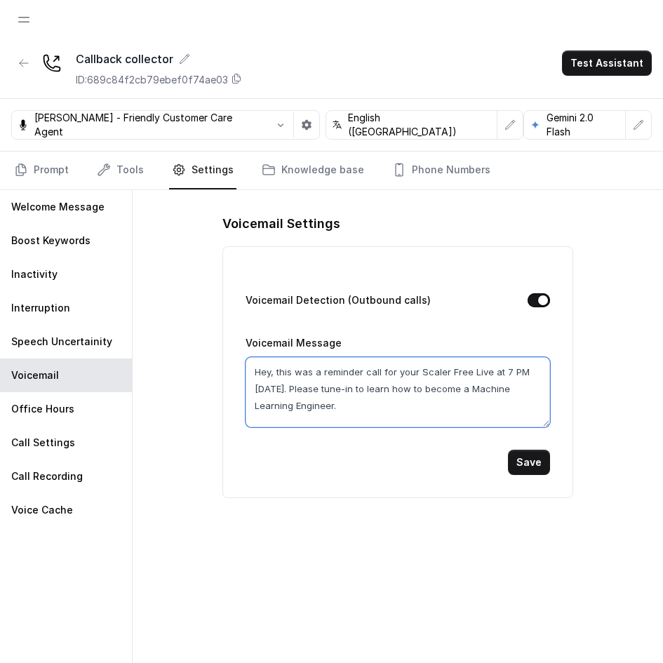
click at [460, 391] on textarea "Hey, this was a reminder call for your Scaler Free Live at 7 PM [DATE]. Please …" at bounding box center [397, 392] width 304 height 70
click at [450, 390] on textarea "Hey, this was a reminder call for your Scaler Free Live at 7 PM [DATE]. Please …" at bounding box center [397, 392] width 304 height 70
type textarea "Hey, this was a reminder call for your Scaler Free Live at 7 PM [DATE]. Please …"
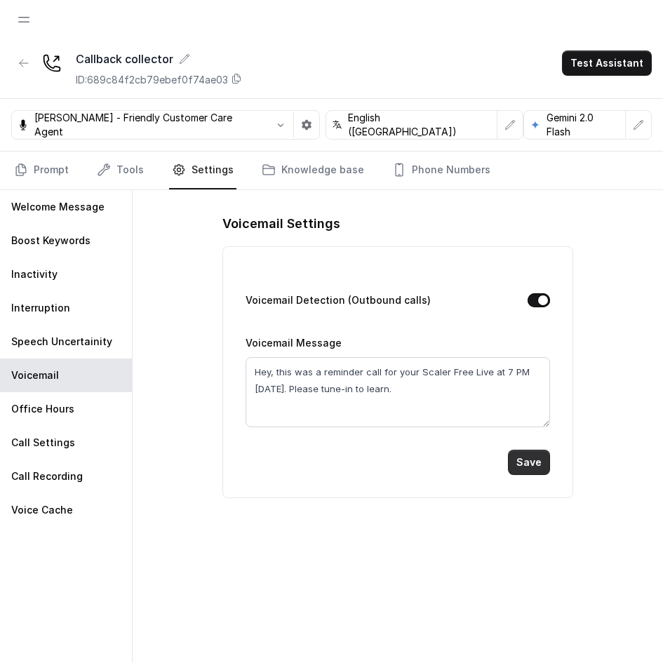
click at [541, 470] on button "Save" at bounding box center [529, 461] width 42 height 25
click at [27, 416] on div "Office Hours" at bounding box center [66, 409] width 132 height 34
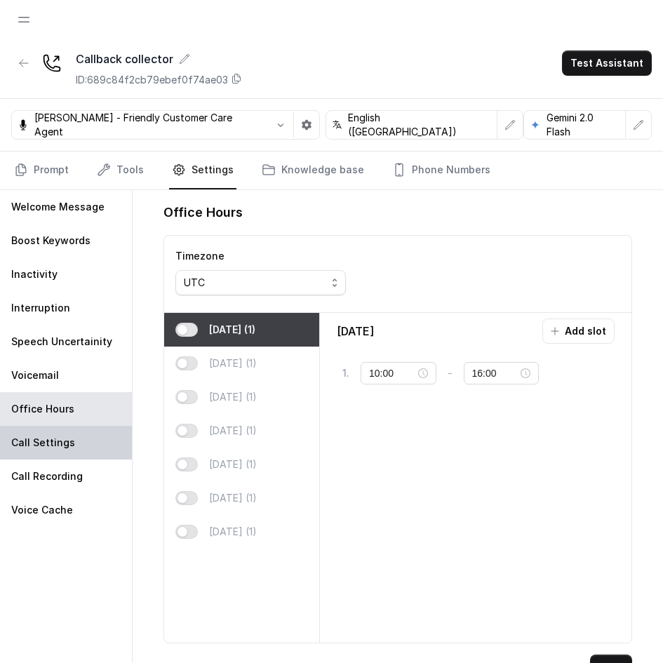
click at [31, 437] on p "Call Settings" at bounding box center [43, 442] width 64 height 14
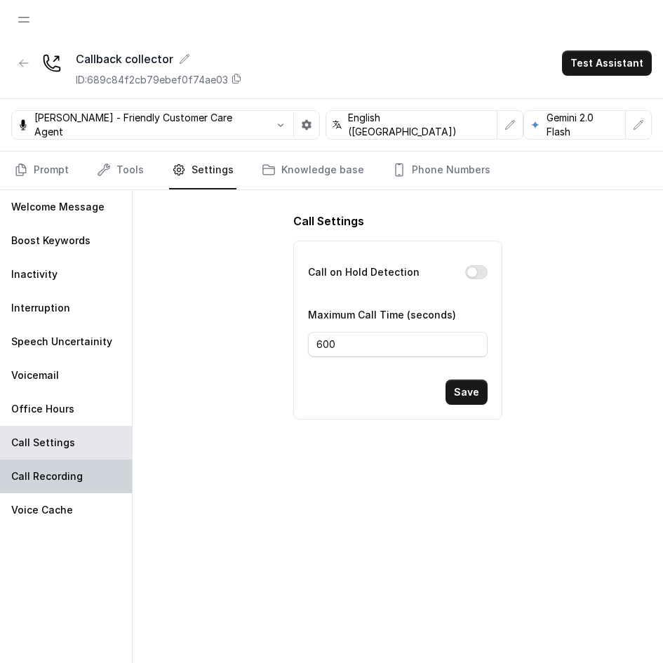
click at [69, 482] on p "Call Recording" at bounding box center [47, 476] width 72 height 14
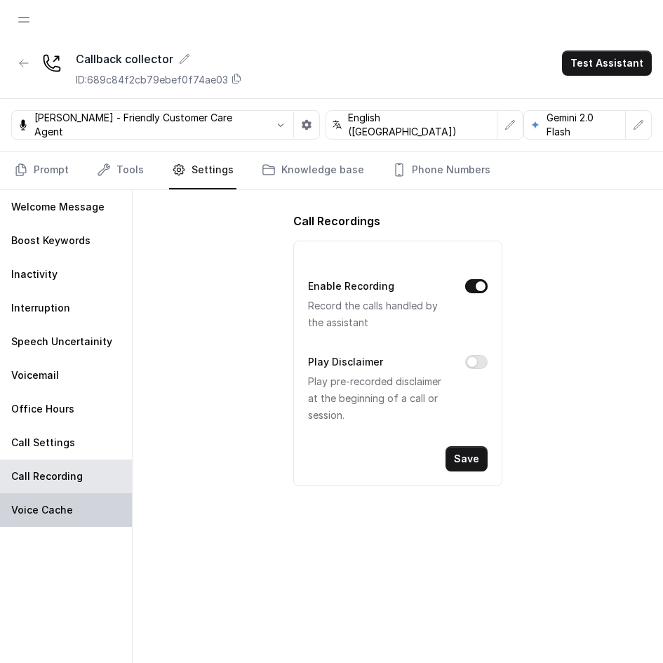
click at [83, 513] on div "Voice Cache" at bounding box center [66, 510] width 132 height 34
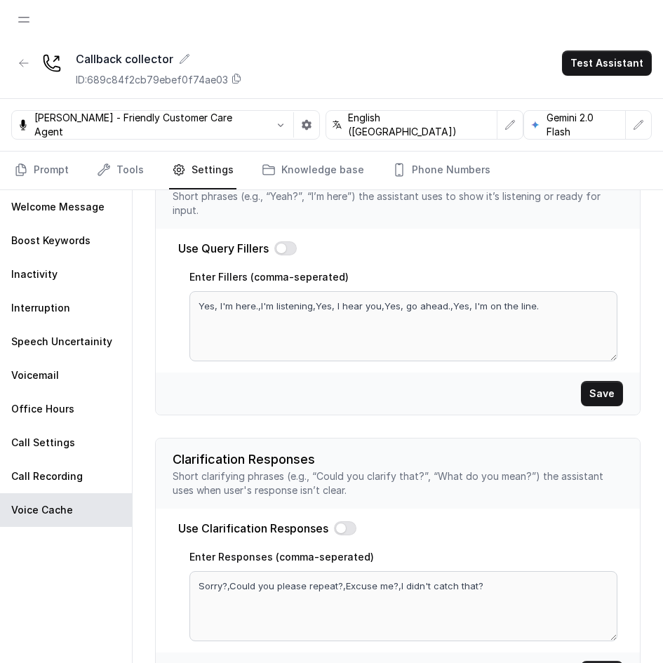
scroll to position [325, 0]
